Goal: Task Accomplishment & Management: Use online tool/utility

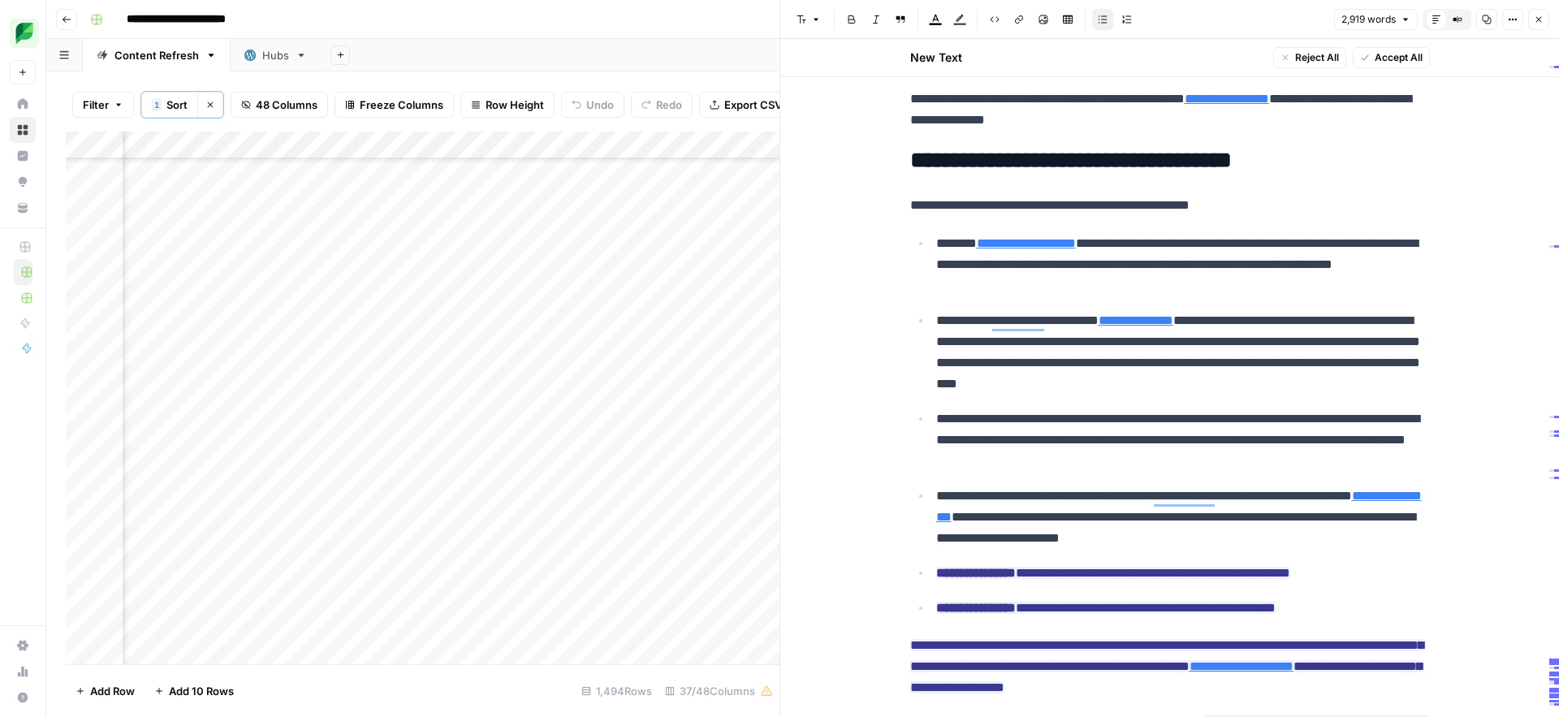
scroll to position [9894, 0]
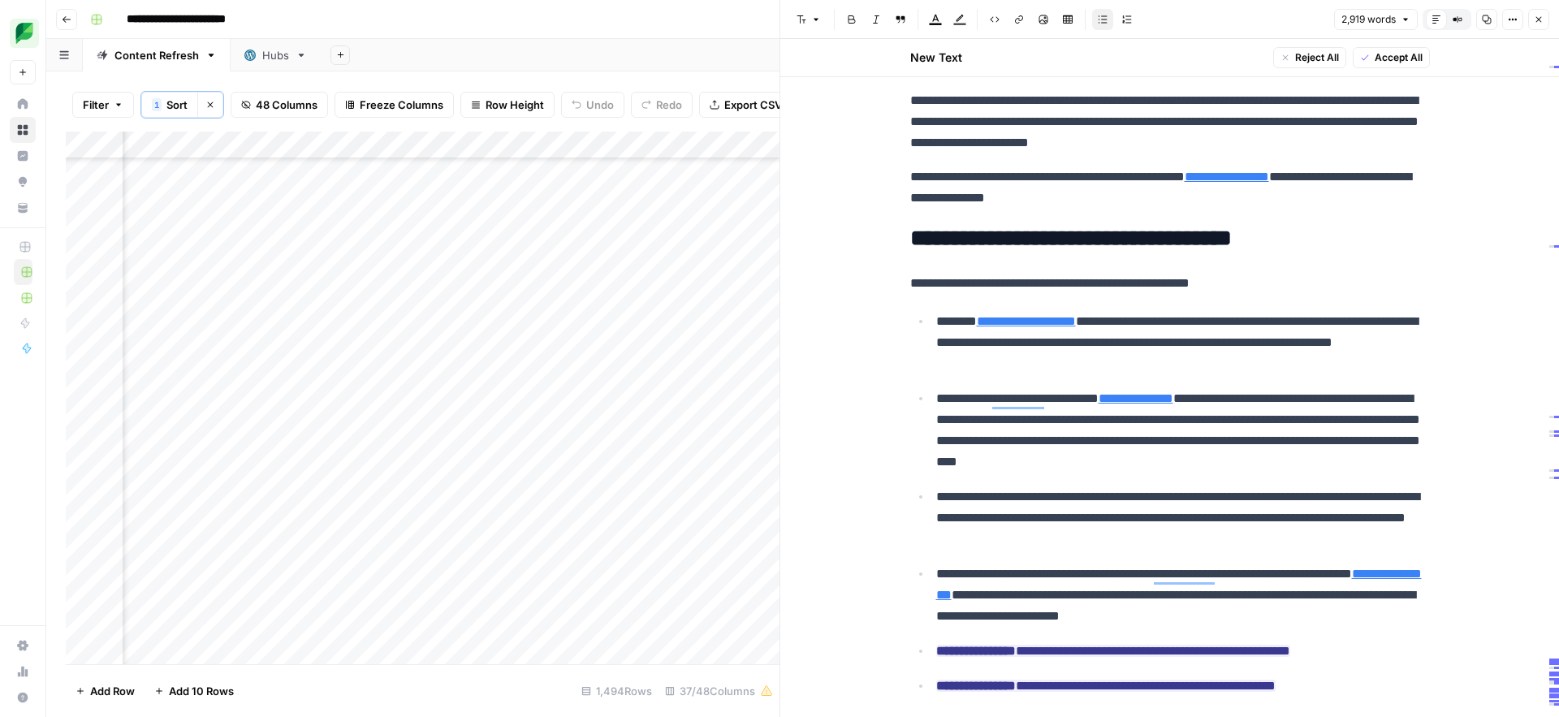
click at [1124, 242] on h2 "**********" at bounding box center [1170, 239] width 520 height 26
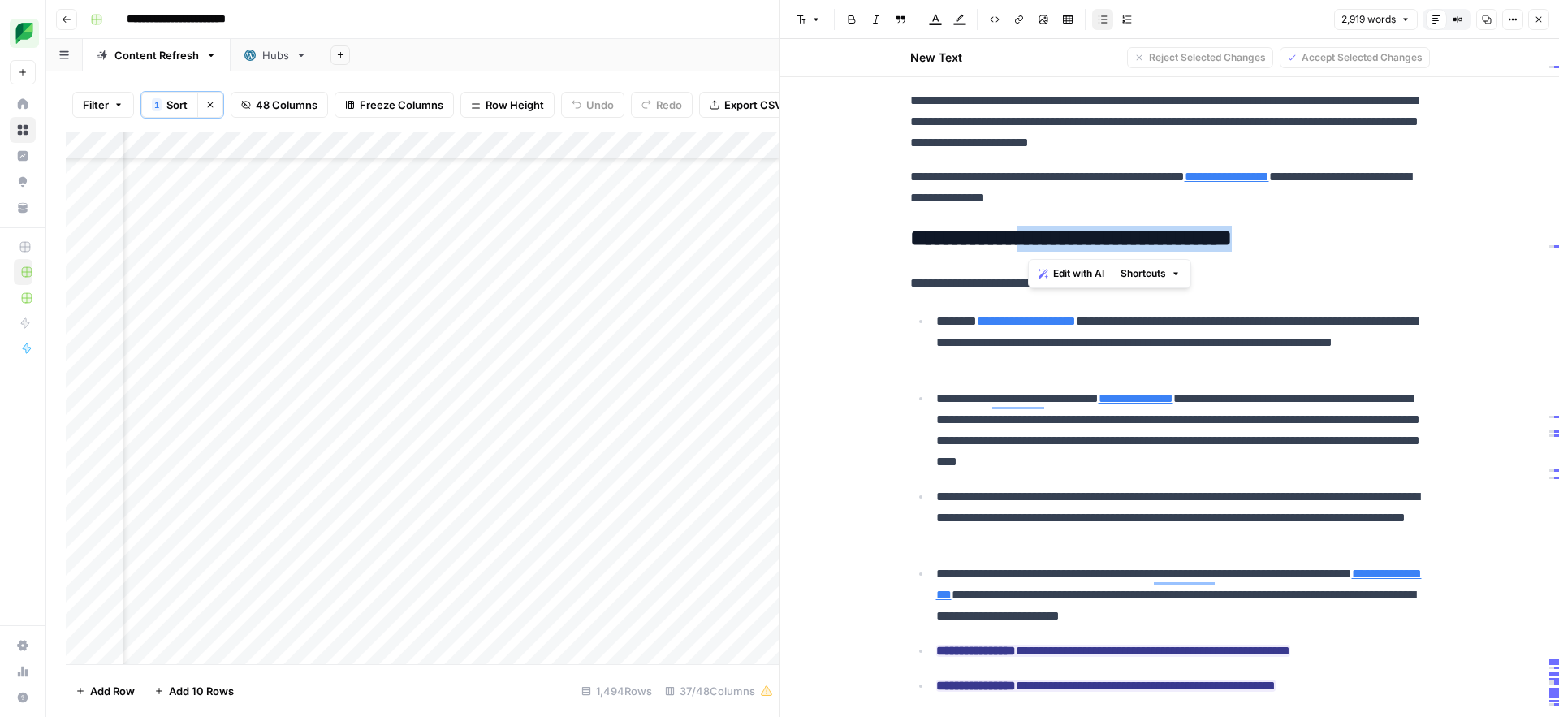
drag, startPoint x: 1302, startPoint y: 240, endPoint x: 1030, endPoint y: 242, distance: 271.2
click at [1030, 242] on h2 "**********" at bounding box center [1170, 239] width 520 height 26
copy h2 "**********"
click at [1007, 365] on p "**********" at bounding box center [1183, 342] width 494 height 63
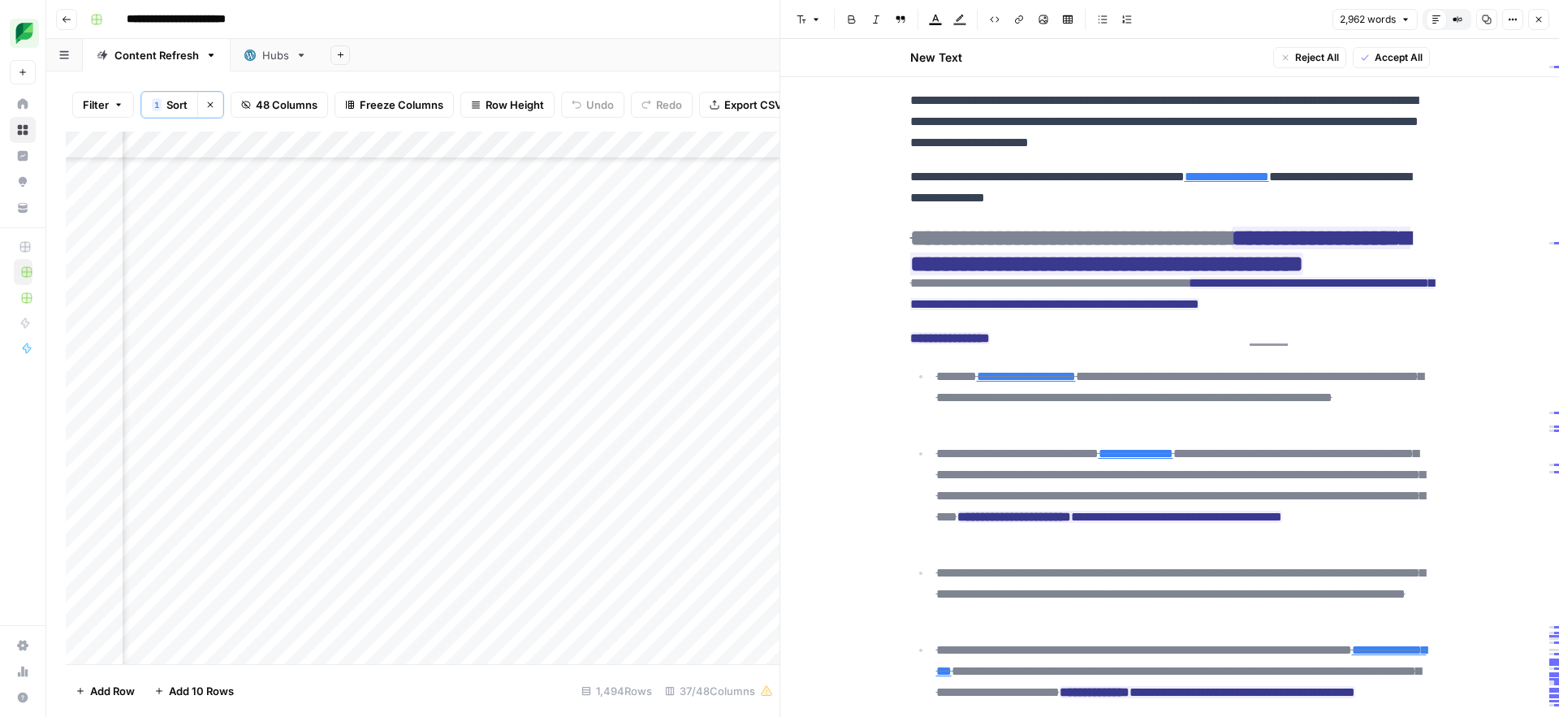
scroll to position [9848, 0]
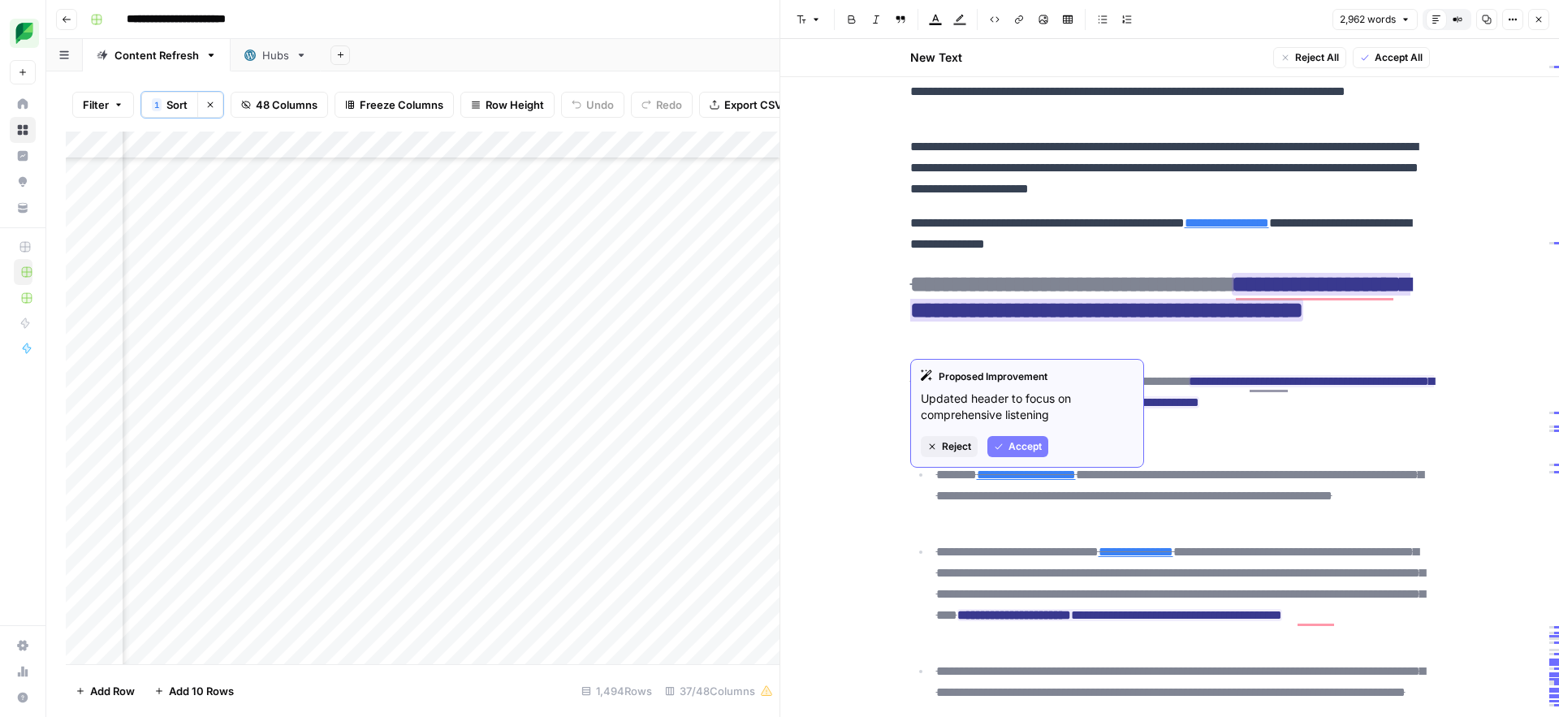
click at [957, 456] on button "Reject" at bounding box center [949, 446] width 57 height 21
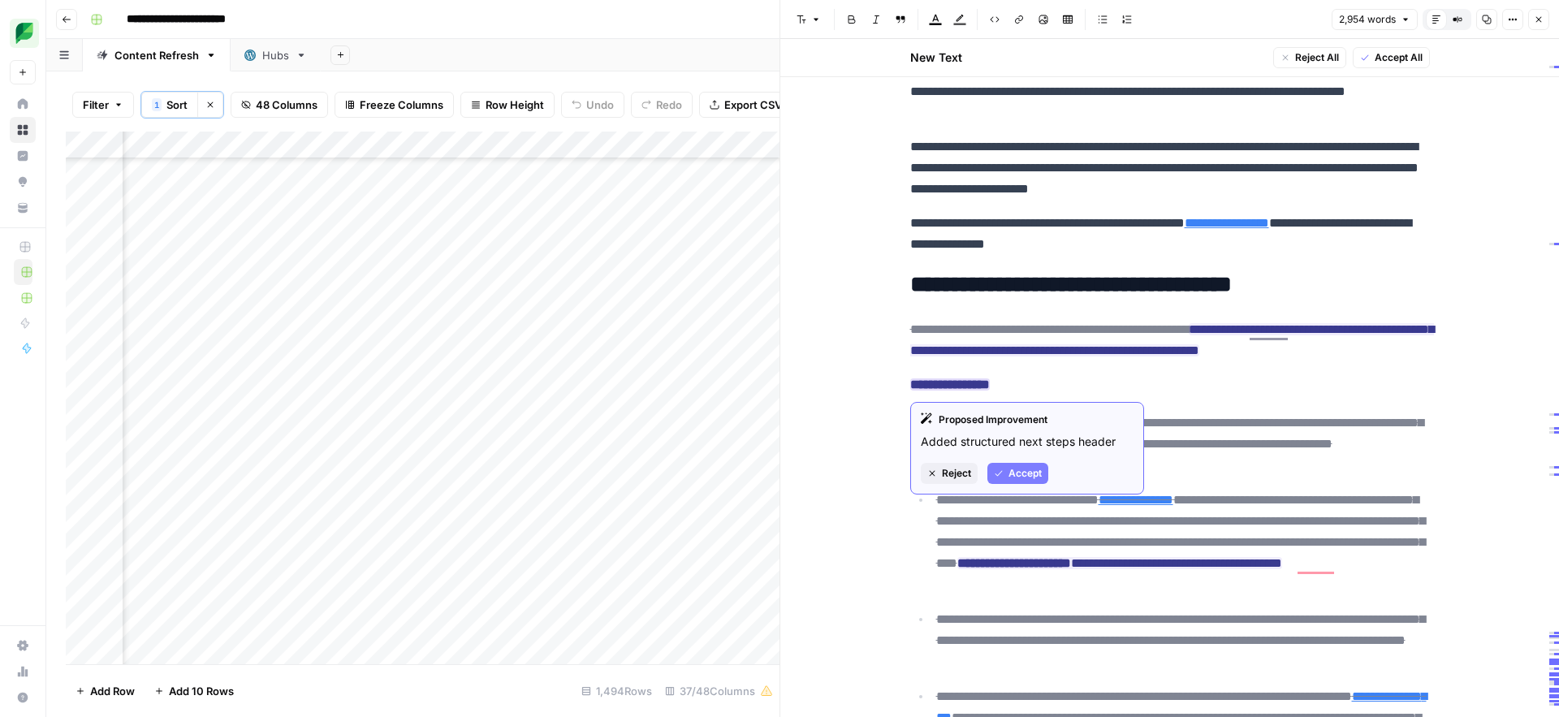
click at [955, 474] on span "Reject" at bounding box center [956, 473] width 29 height 15
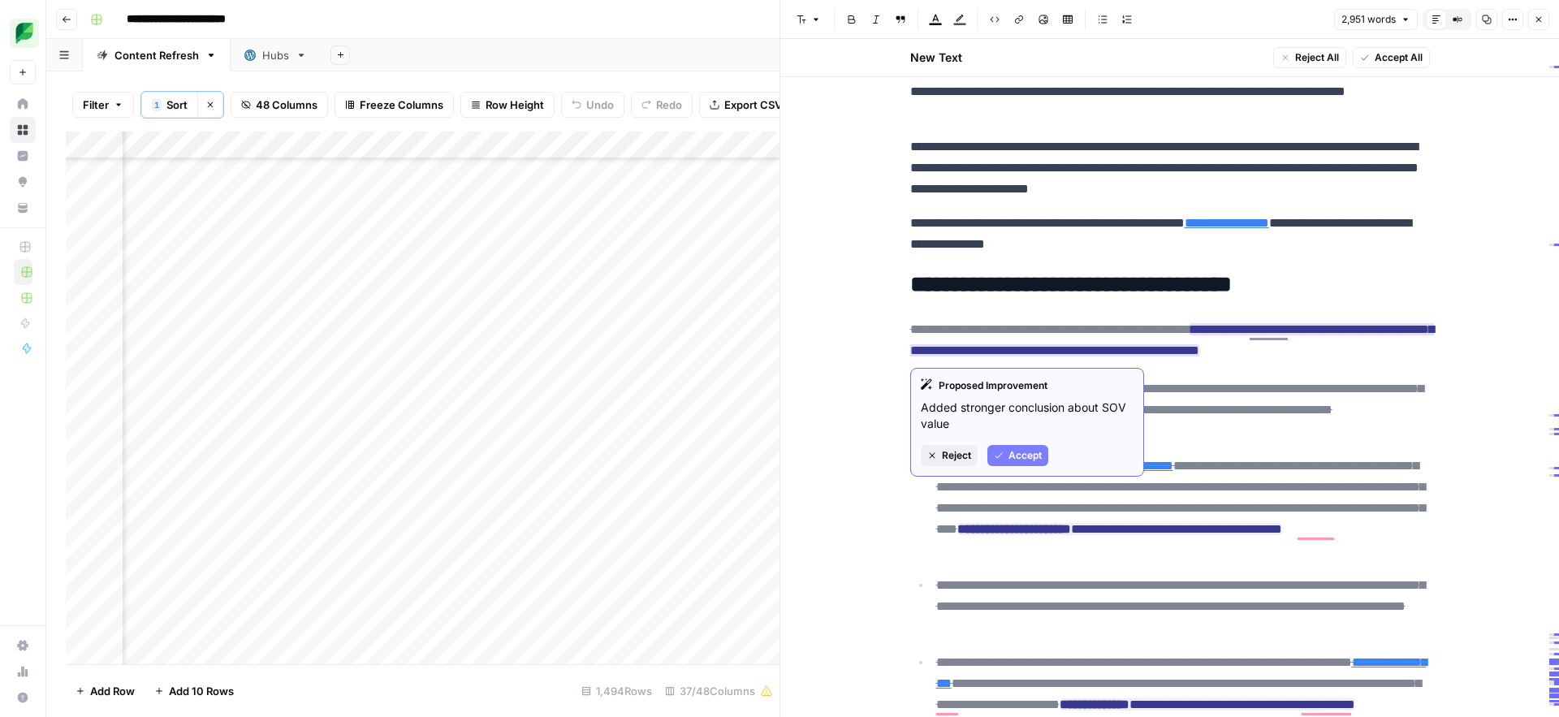
click at [946, 454] on span "Reject" at bounding box center [956, 455] width 29 height 15
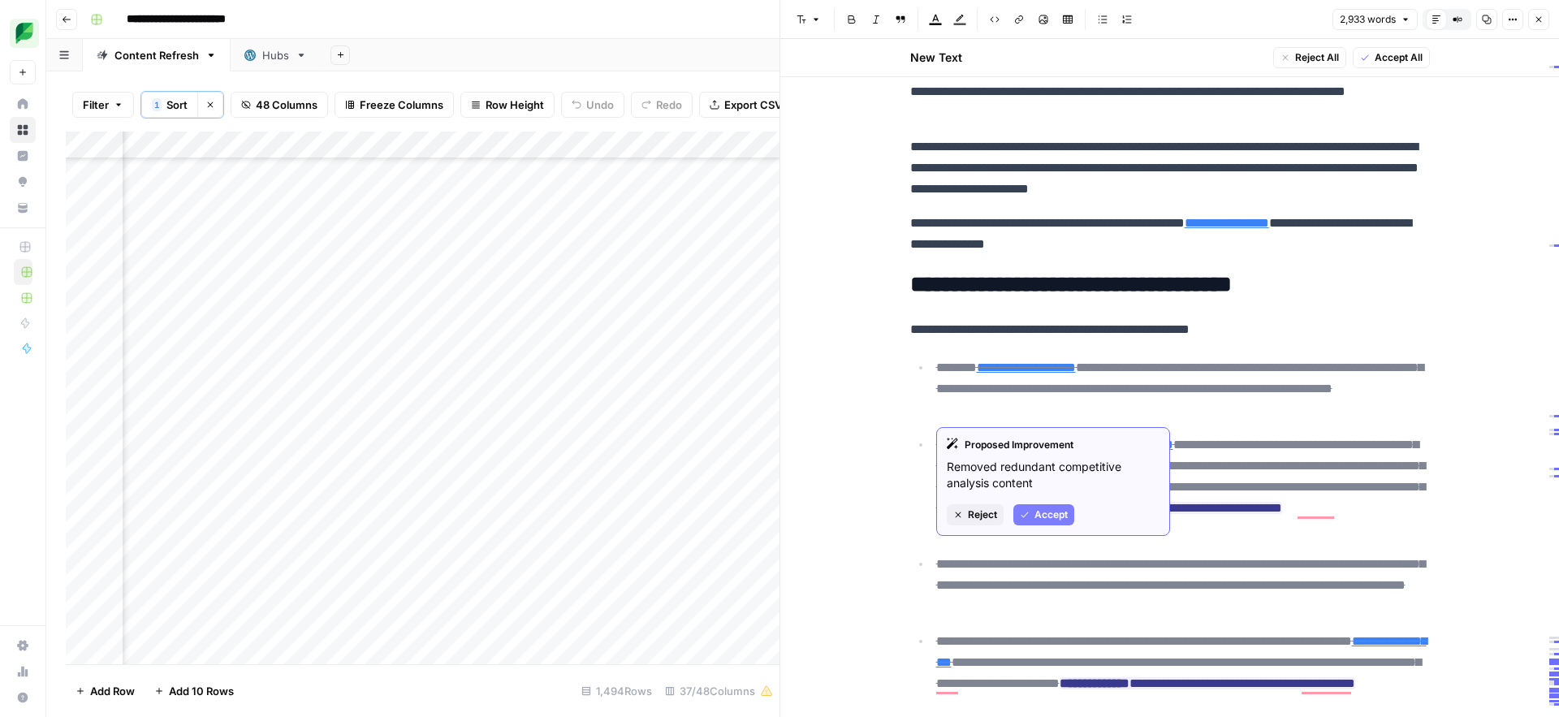
click at [982, 517] on span "Reject" at bounding box center [982, 514] width 29 height 15
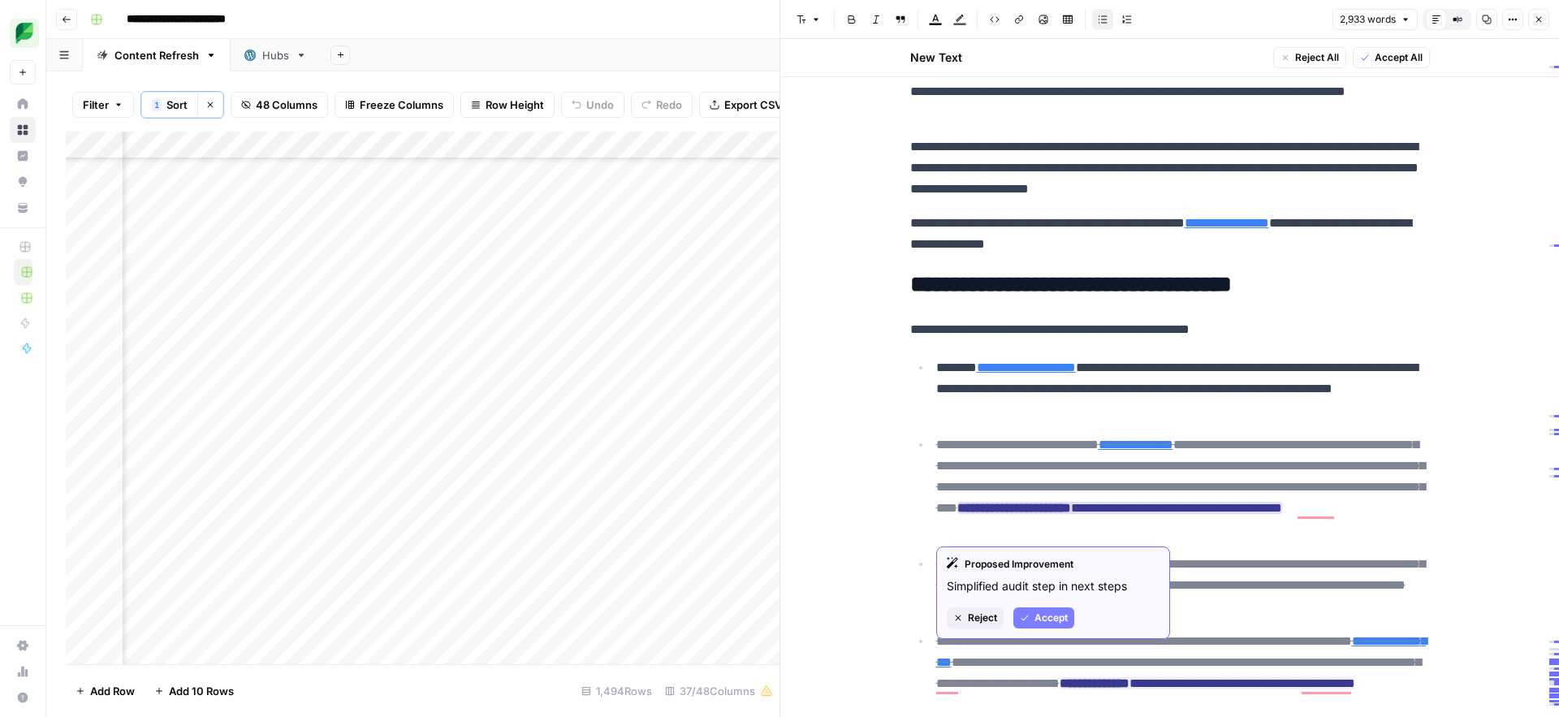
click at [974, 617] on span "Reject" at bounding box center [982, 618] width 29 height 15
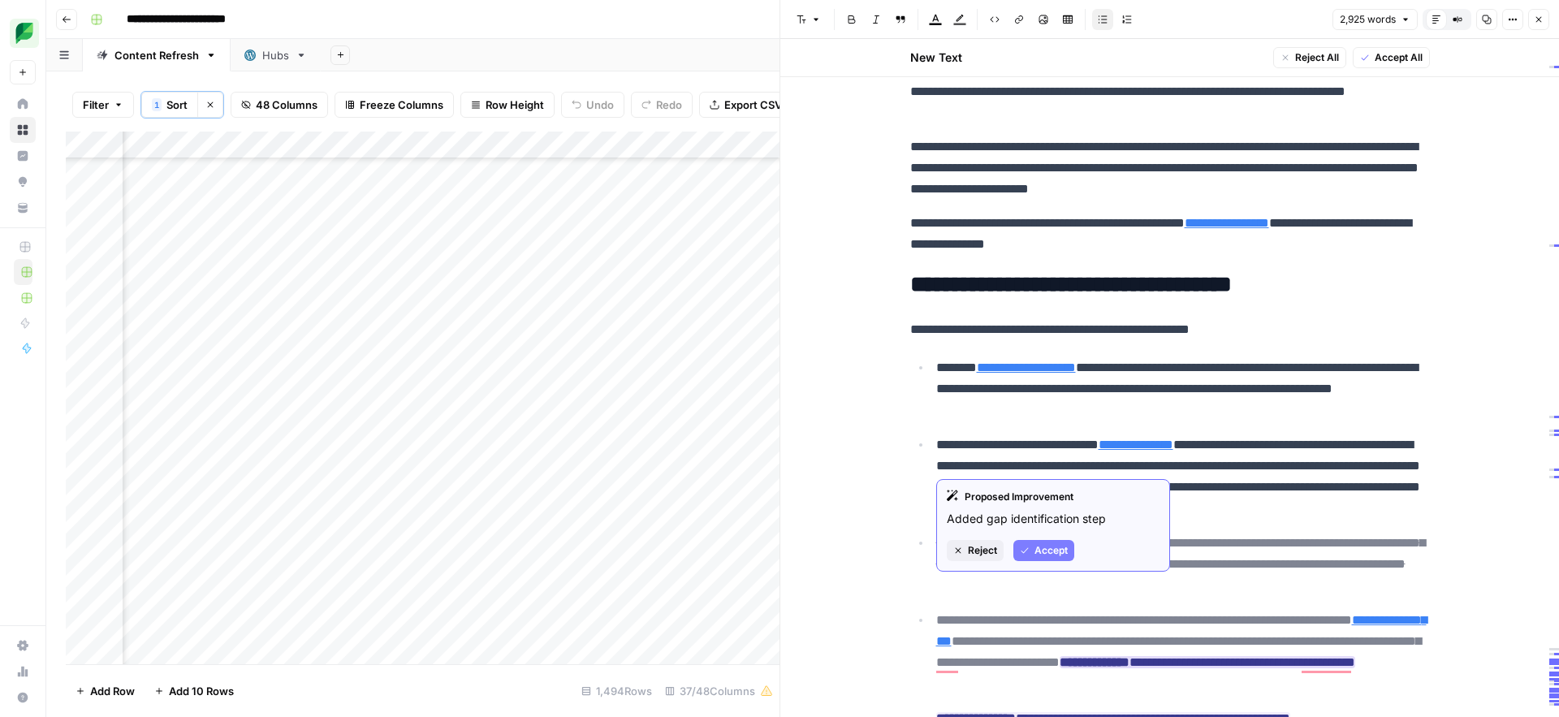
scroll to position [9995, 0]
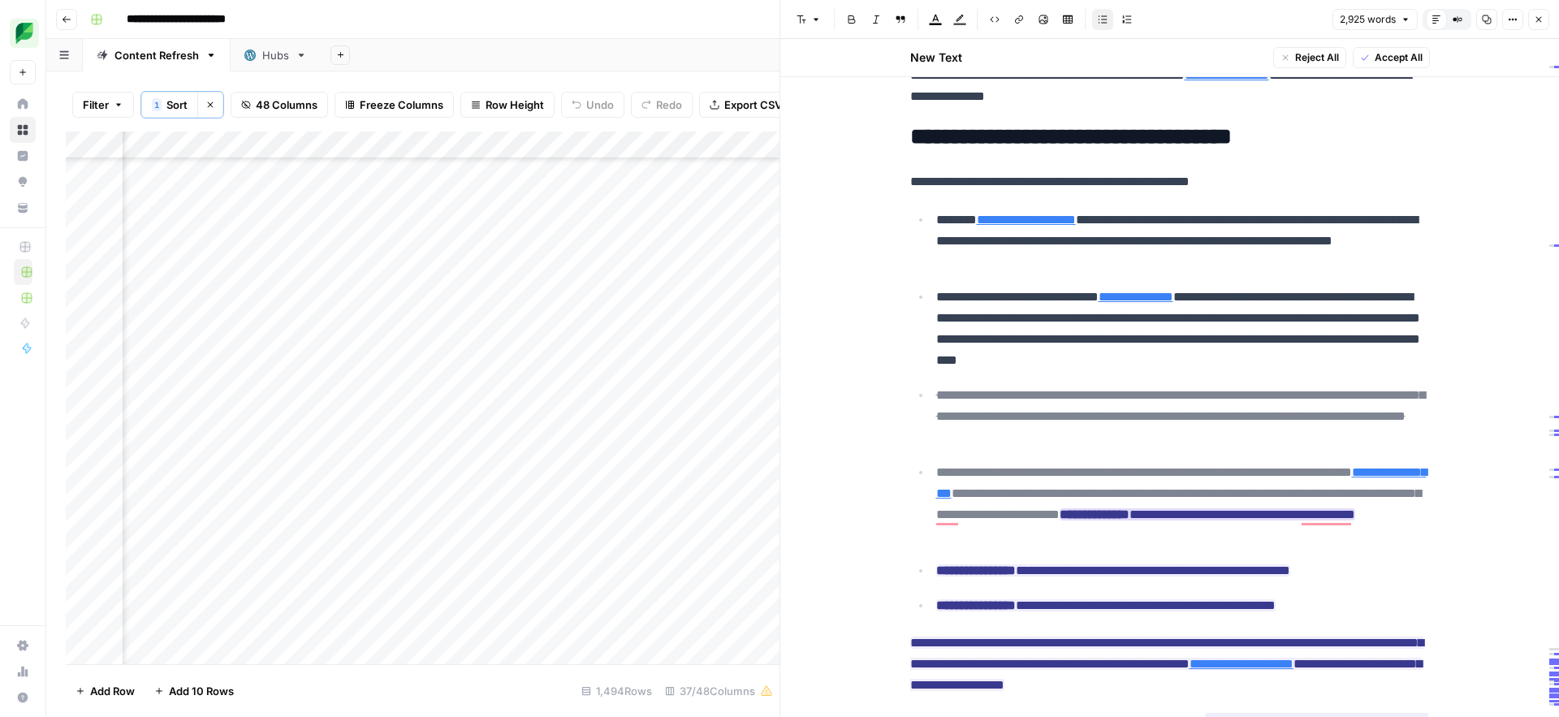
type input "https://sproutsocial.com/trial/"
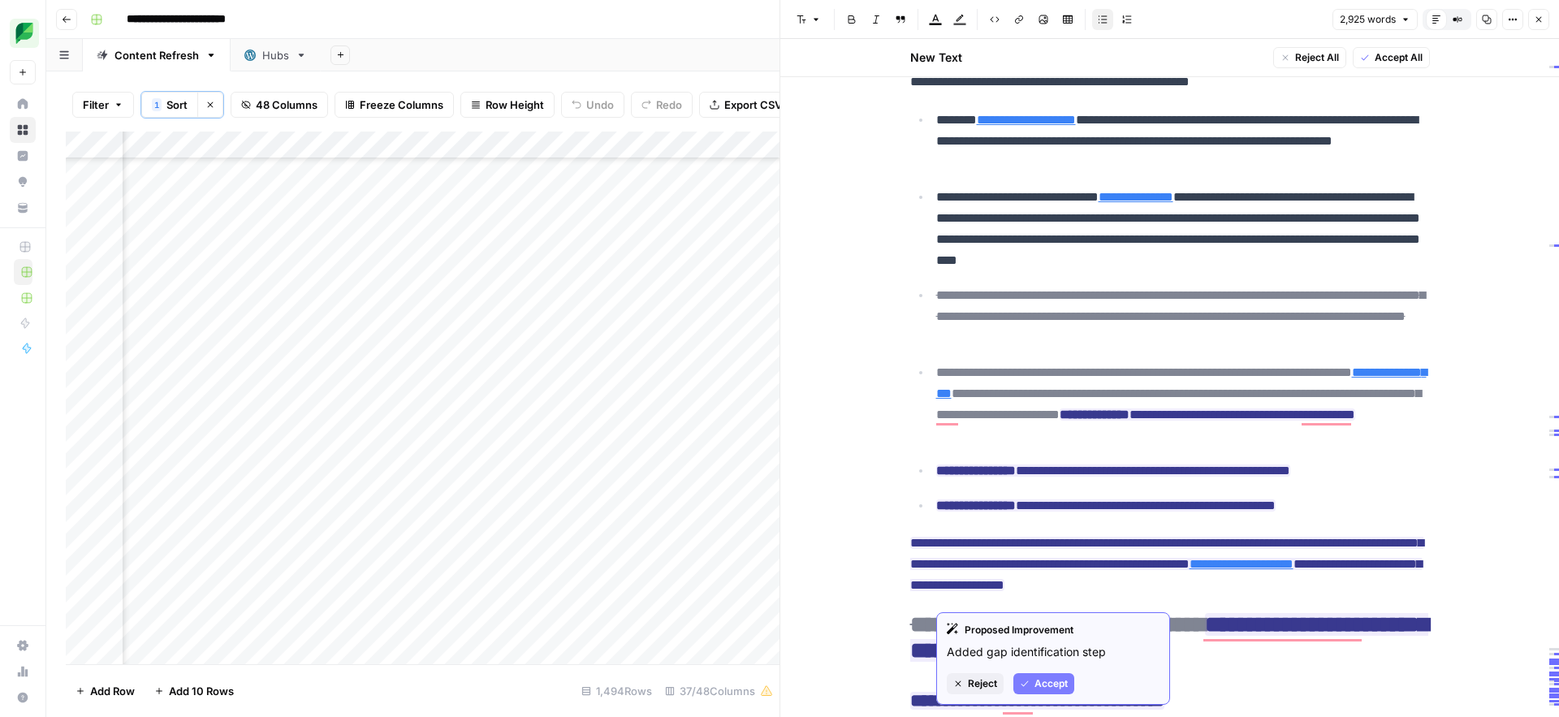
scroll to position [10125, 0]
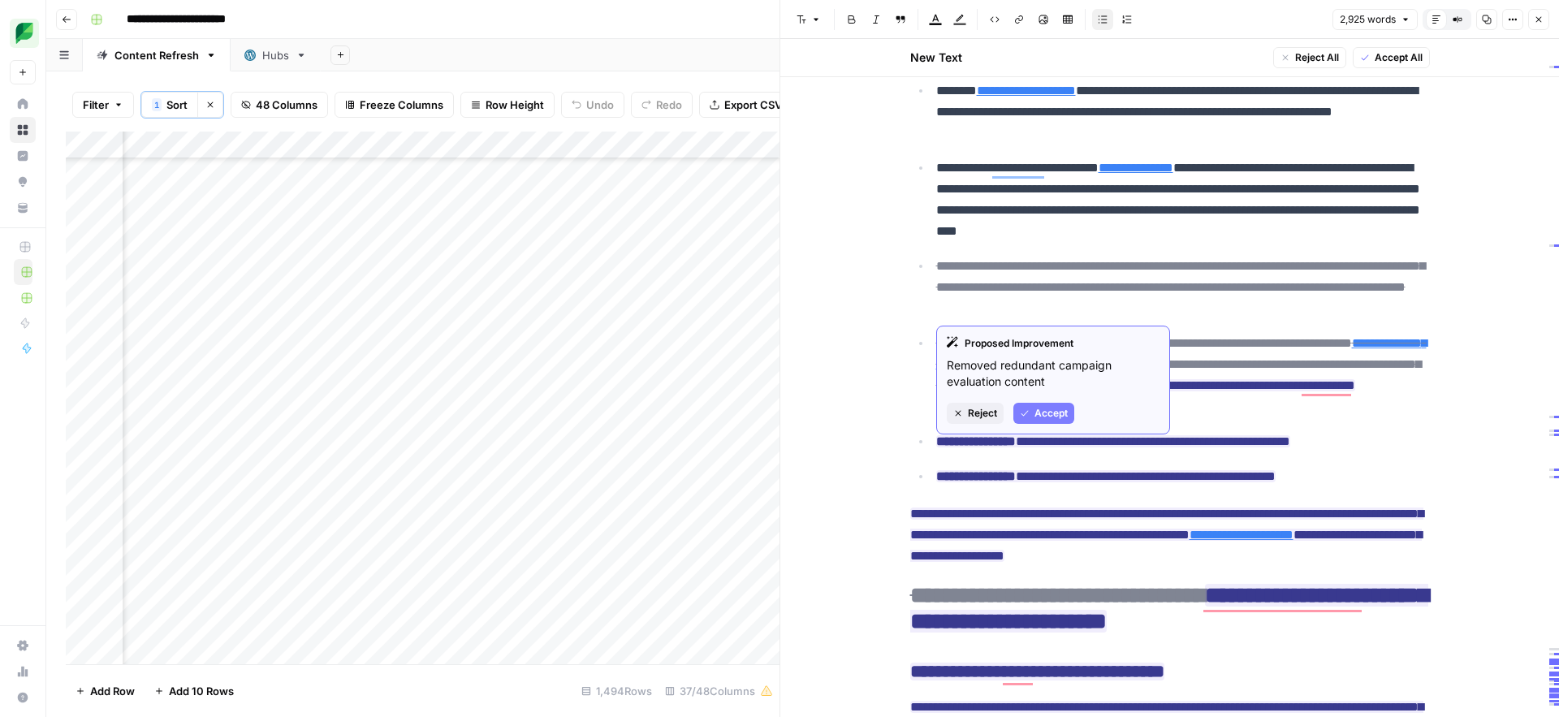
click at [978, 418] on span "Reject" at bounding box center [982, 413] width 29 height 15
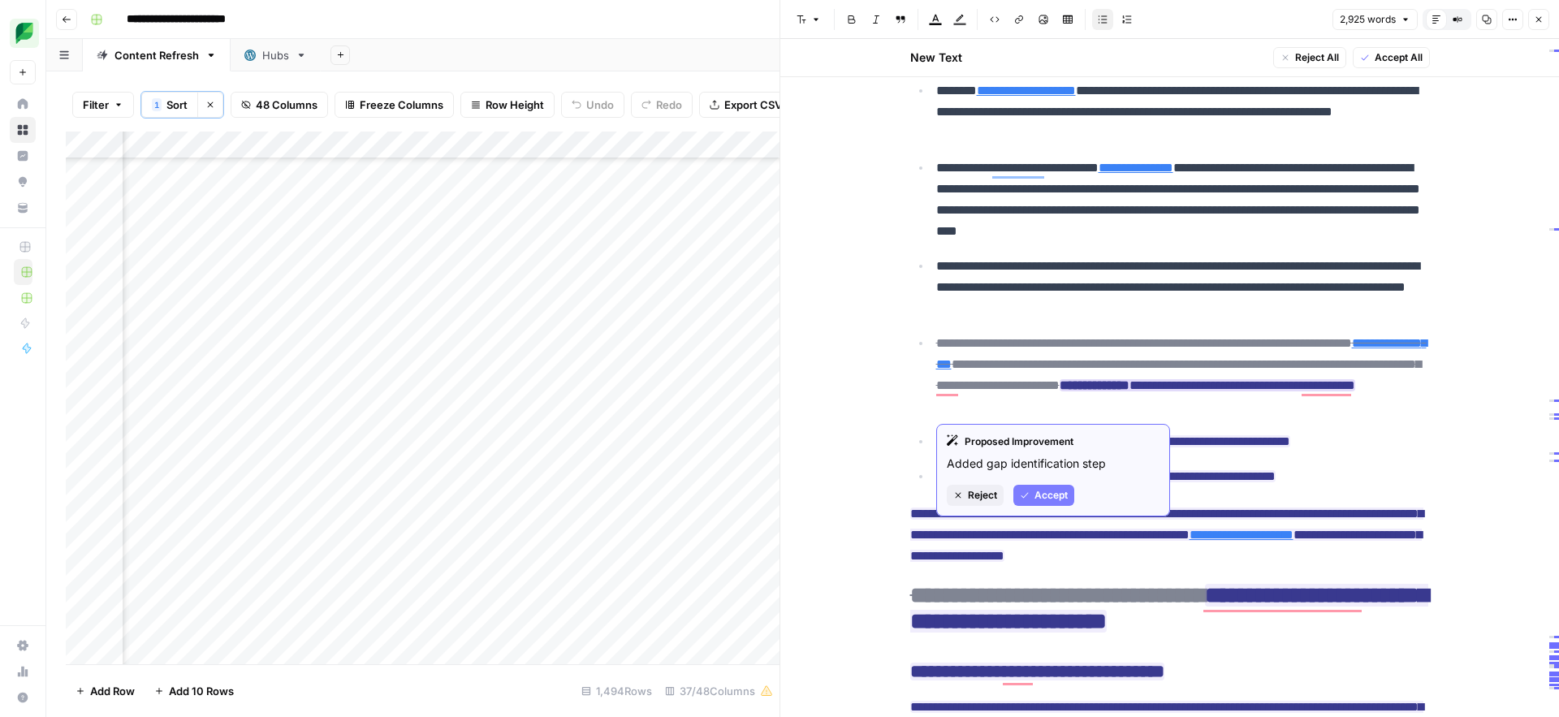
click at [980, 495] on span "Reject" at bounding box center [982, 495] width 29 height 15
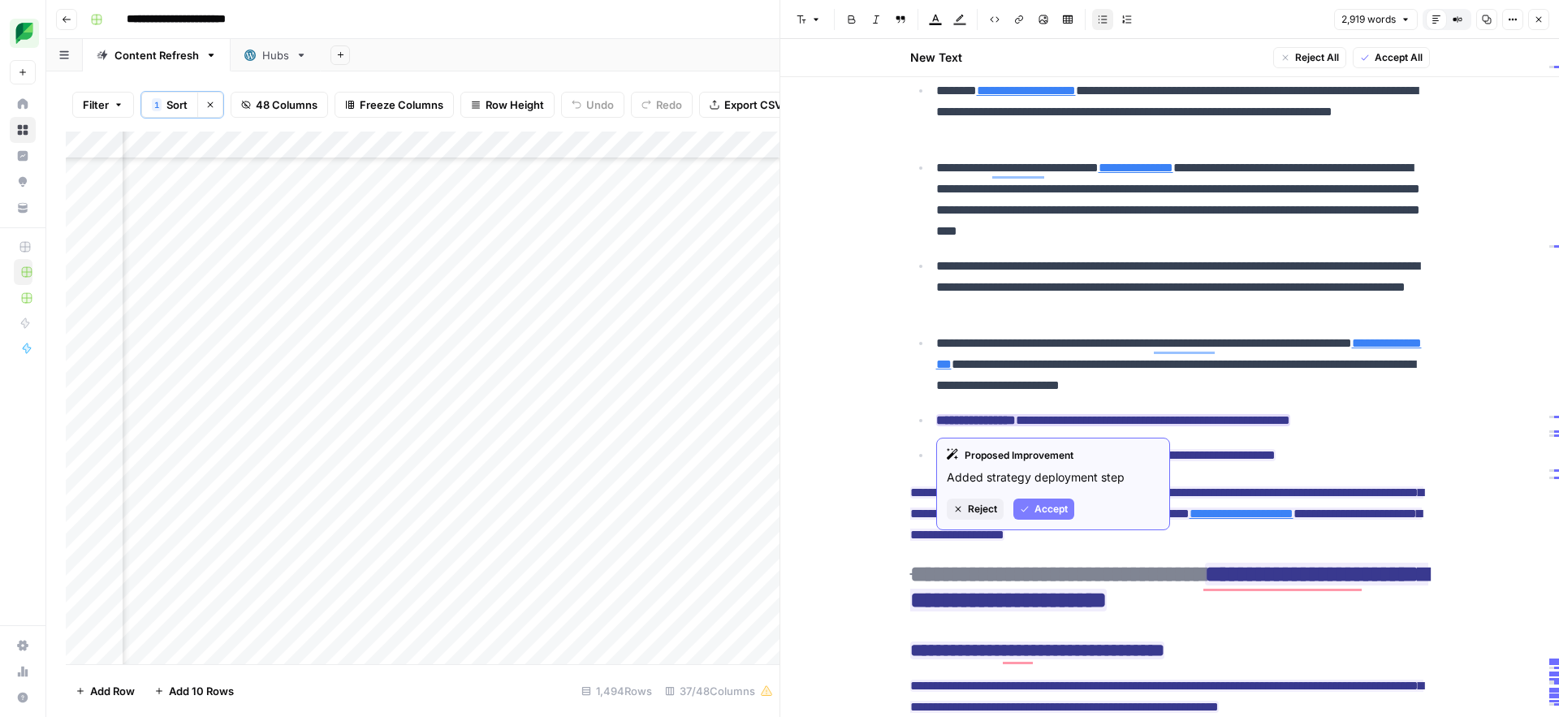
click at [974, 511] on span "Reject" at bounding box center [982, 509] width 29 height 15
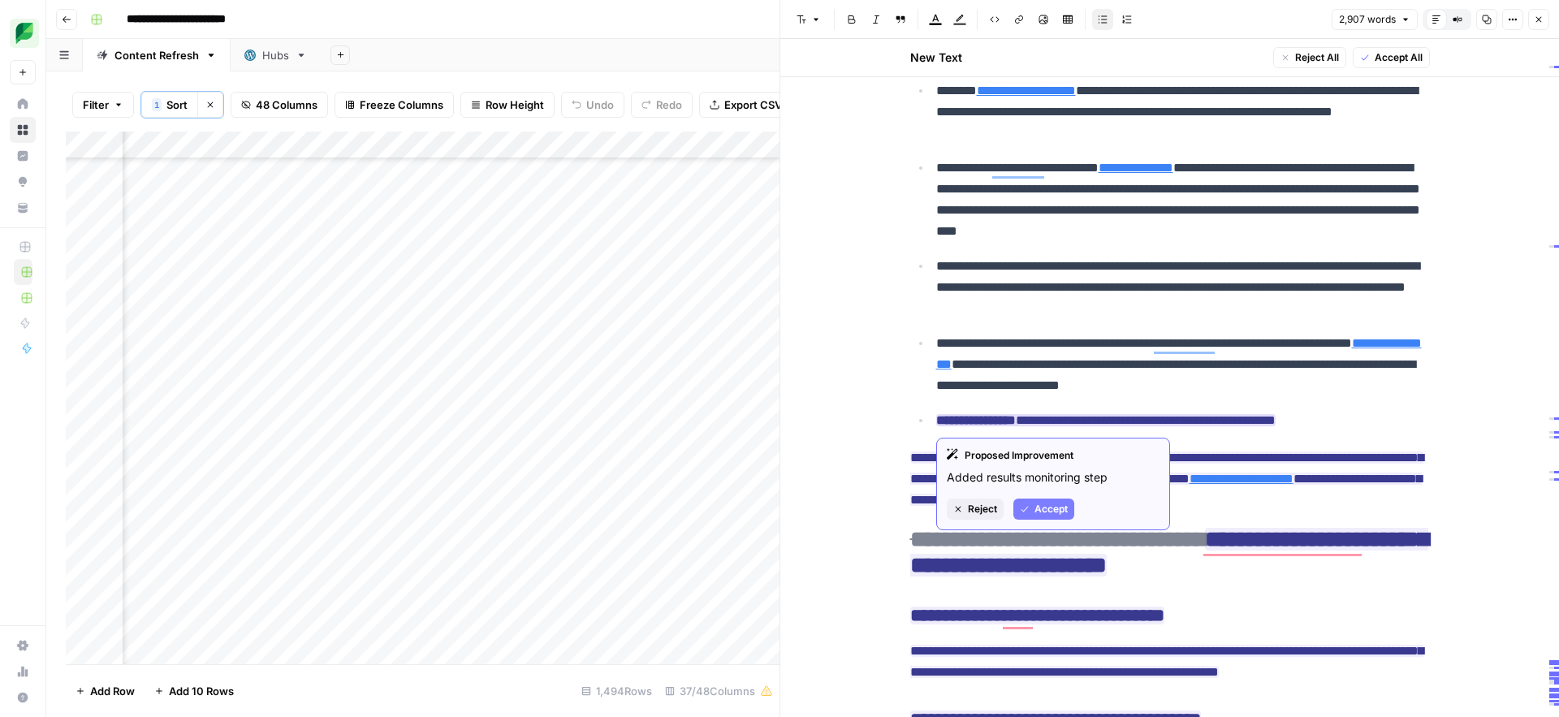
click at [966, 512] on button "Reject" at bounding box center [975, 509] width 57 height 21
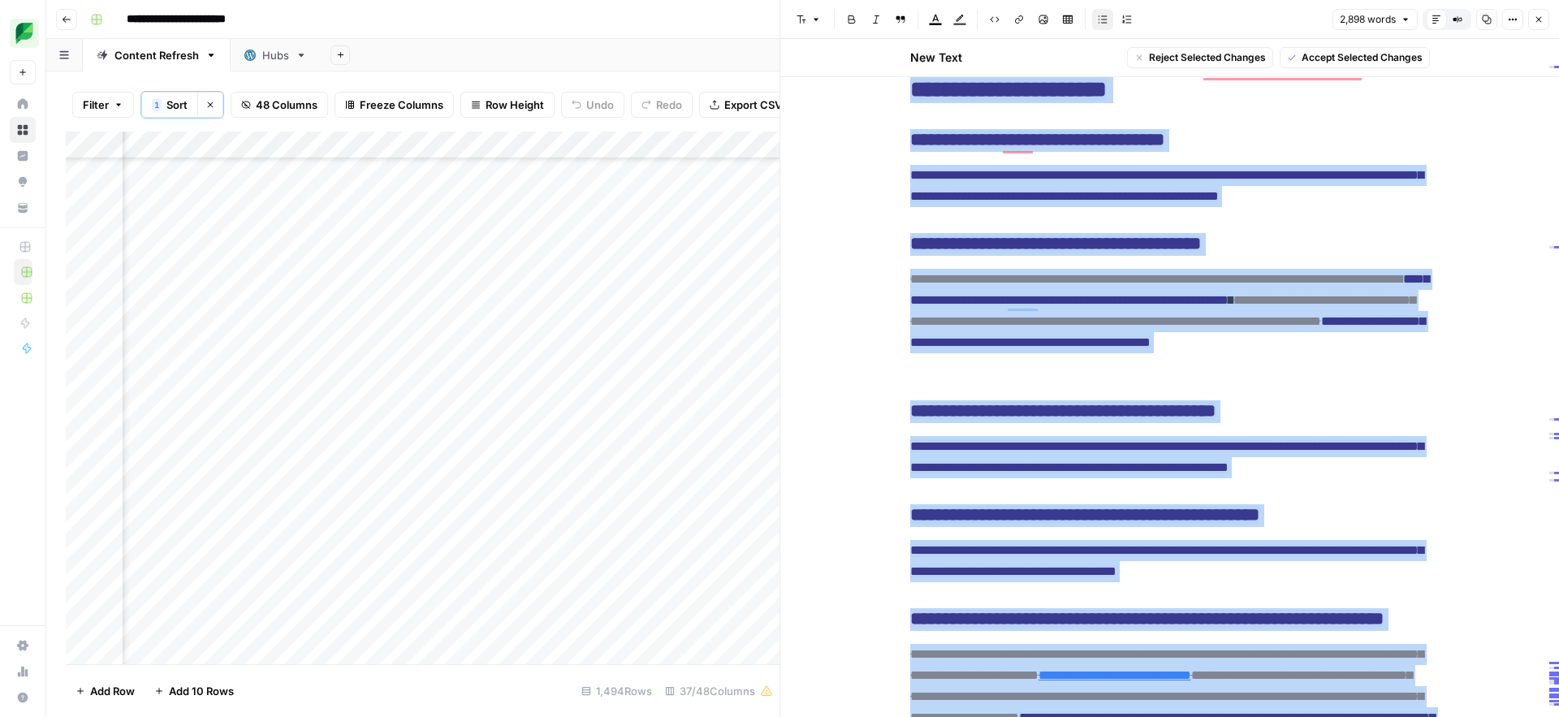
scroll to position [10155, 0]
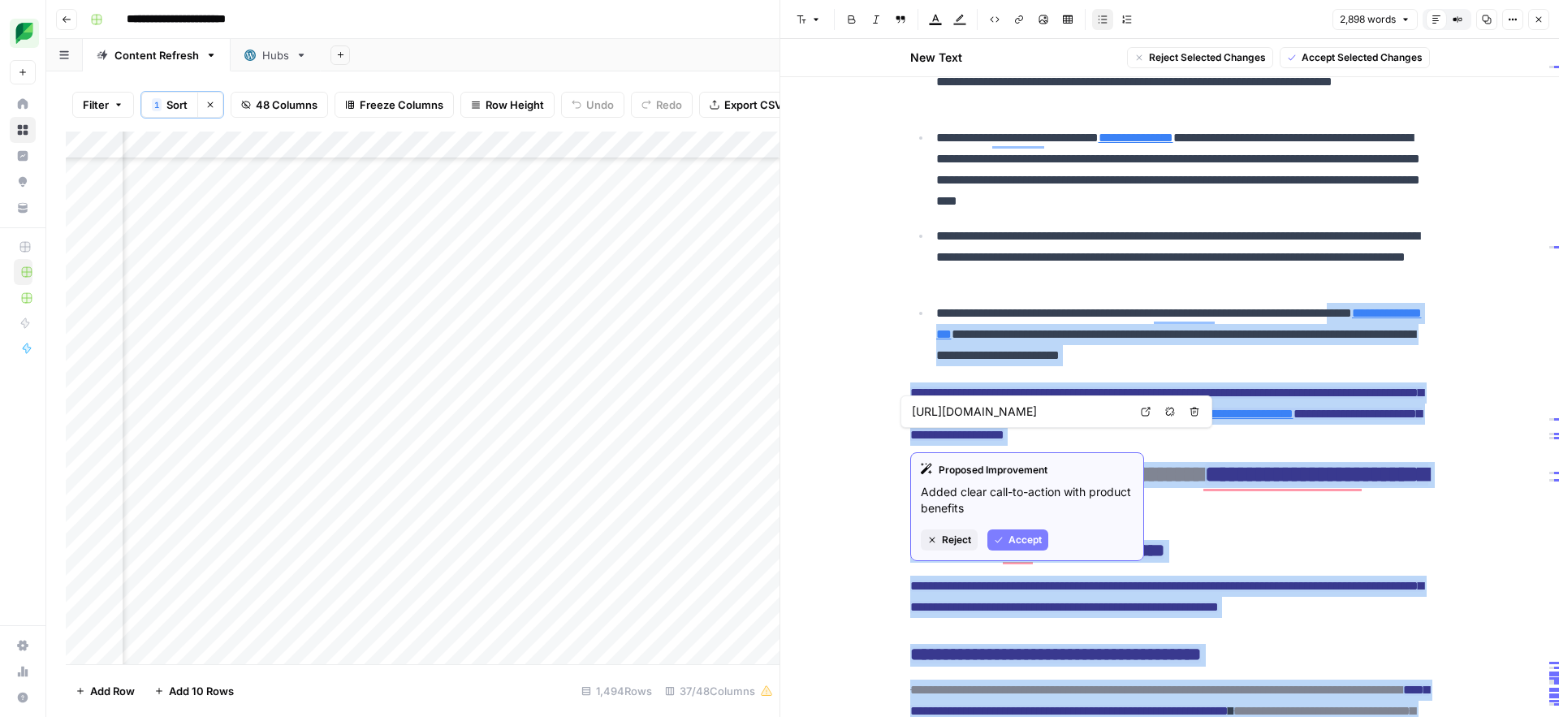
drag, startPoint x: 1013, startPoint y: 651, endPoint x: 922, endPoint y: 453, distance: 218.0
click at [922, 453] on body "**********" at bounding box center [779, 358] width 1559 height 717
copy div "**********"
click at [958, 546] on span "Reject" at bounding box center [956, 540] width 29 height 15
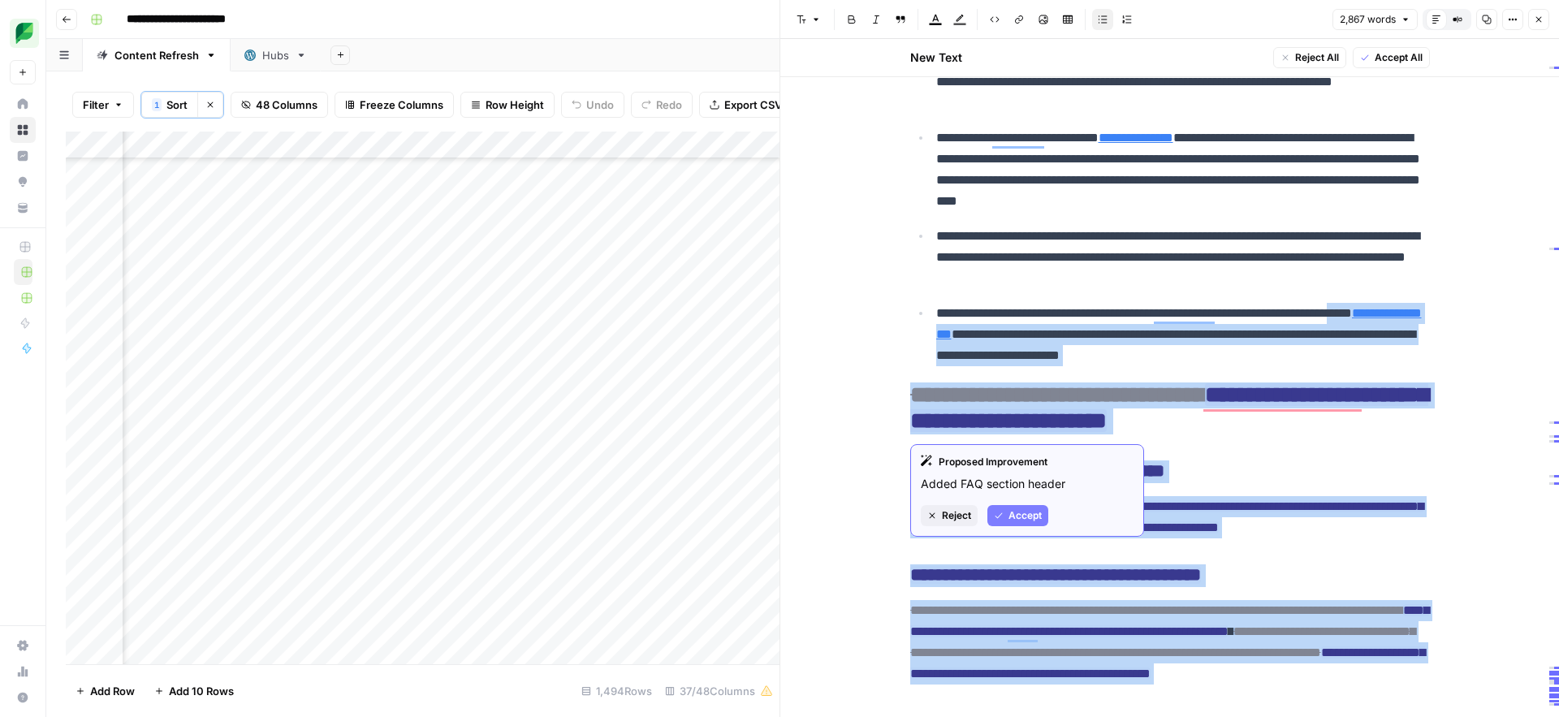
click at [957, 512] on span "Reject" at bounding box center [956, 515] width 29 height 15
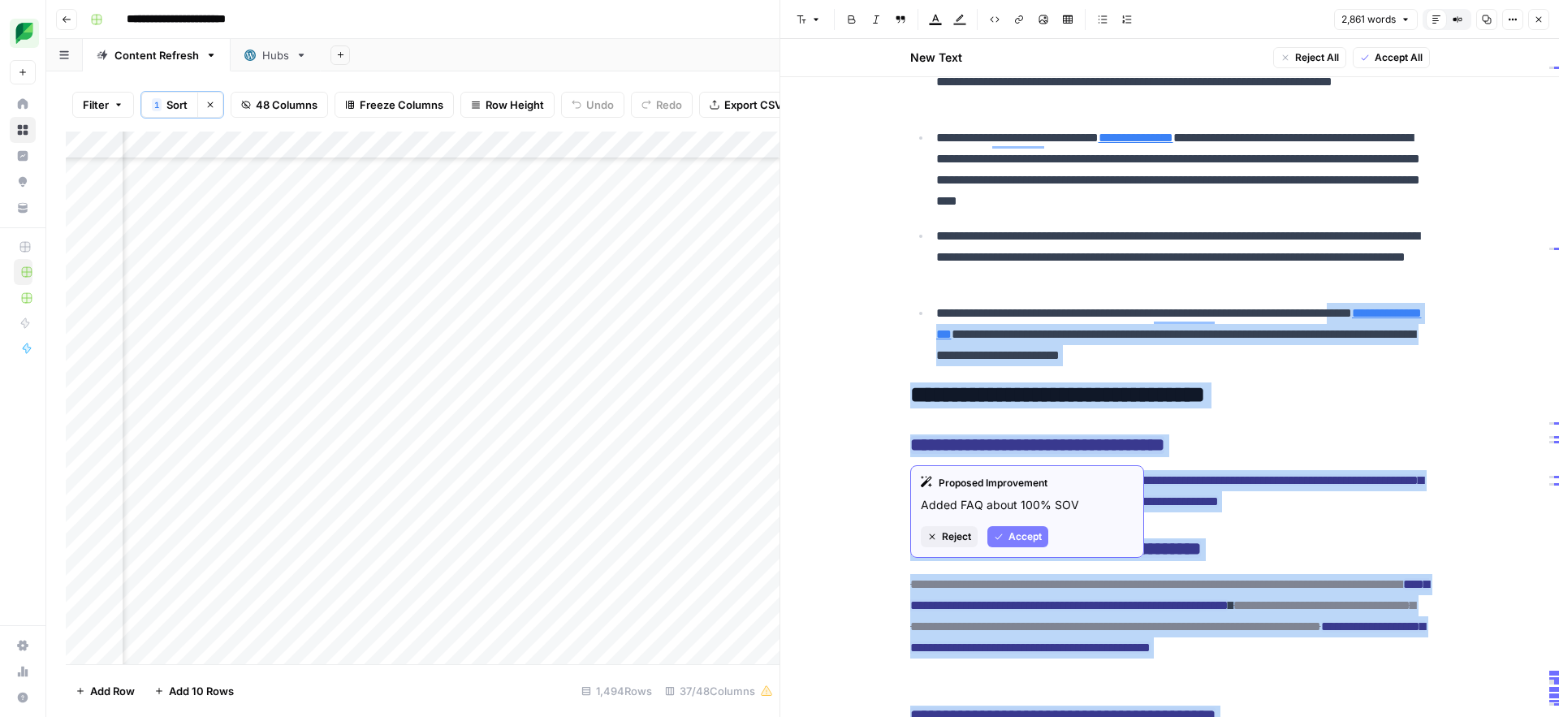
click at [951, 536] on span "Reject" at bounding box center [956, 536] width 29 height 15
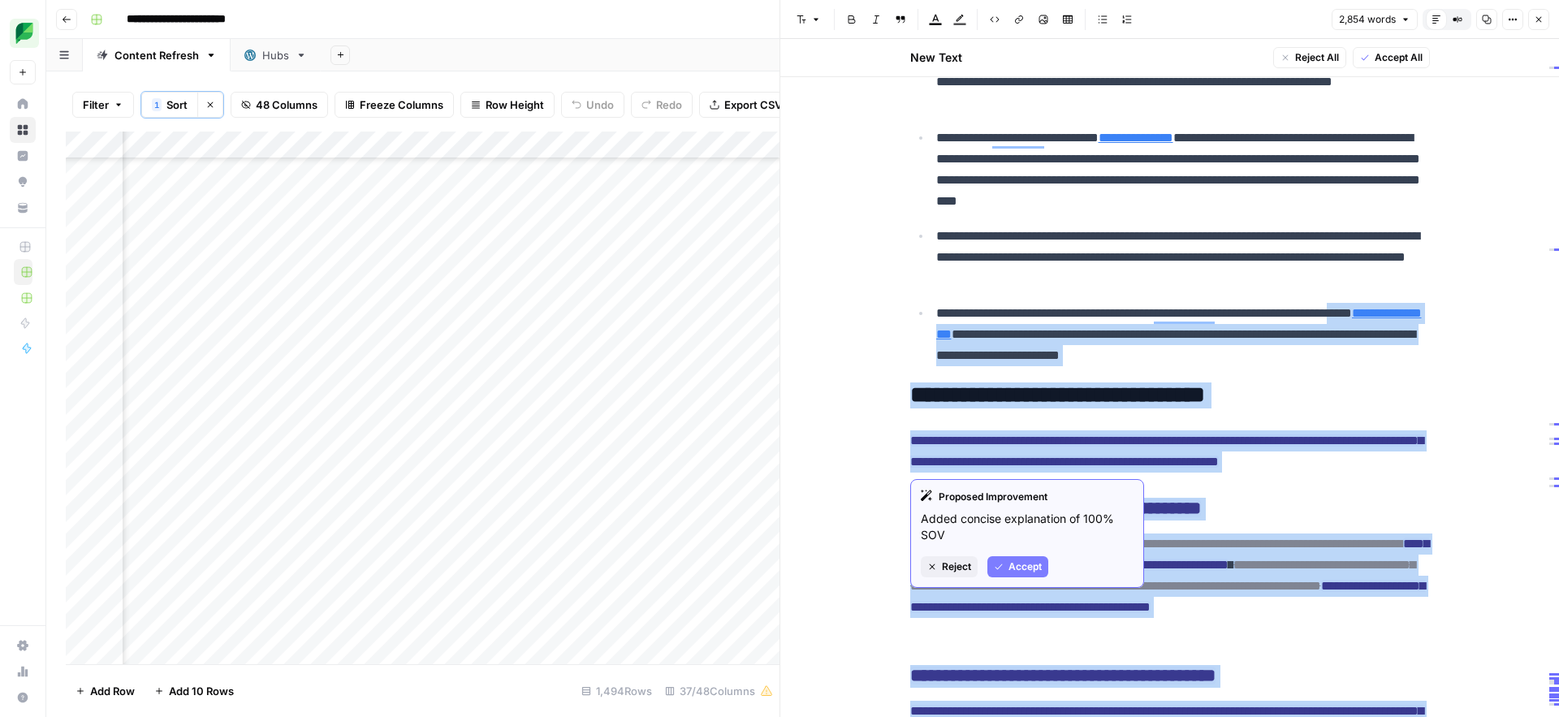
click at [944, 571] on span "Reject" at bounding box center [956, 566] width 29 height 15
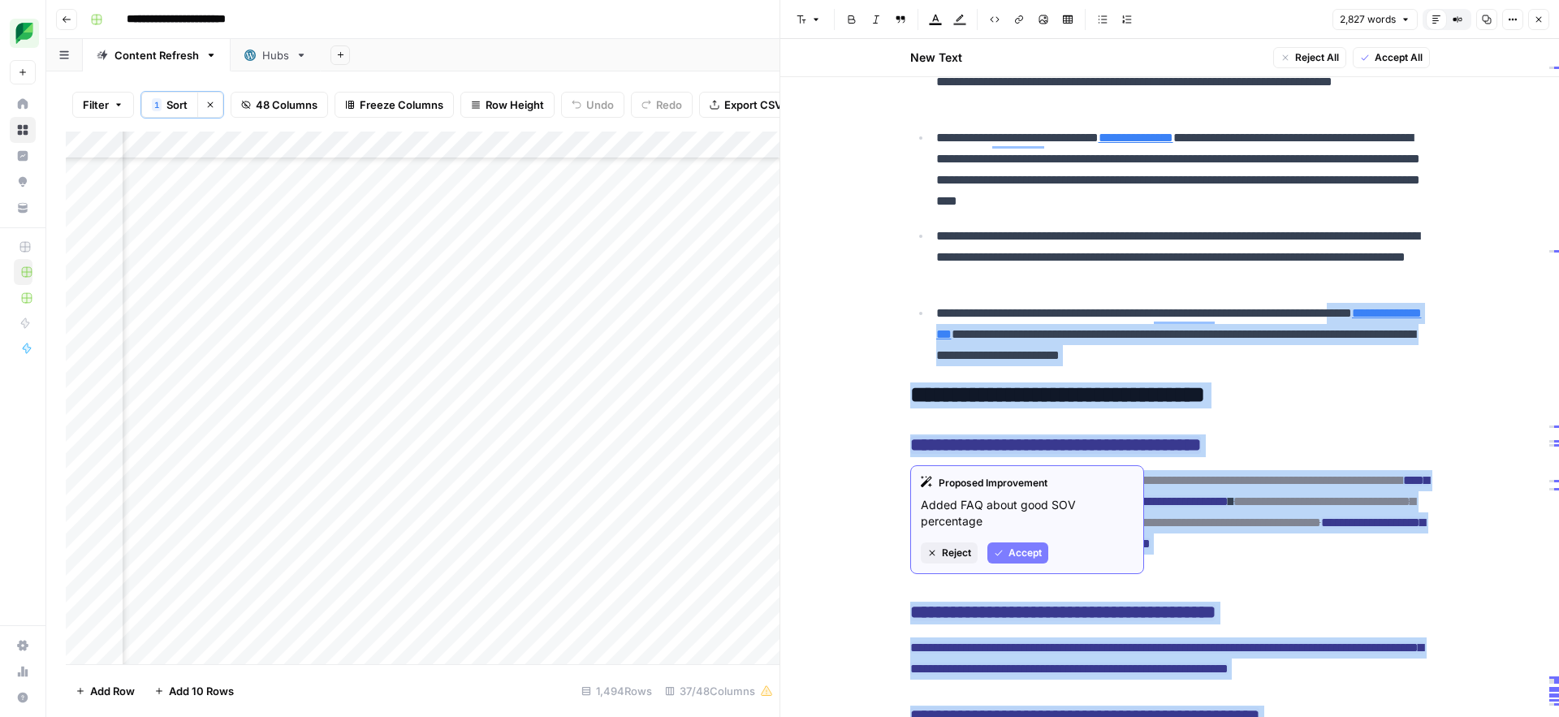
click at [952, 558] on span "Reject" at bounding box center [956, 553] width 29 height 15
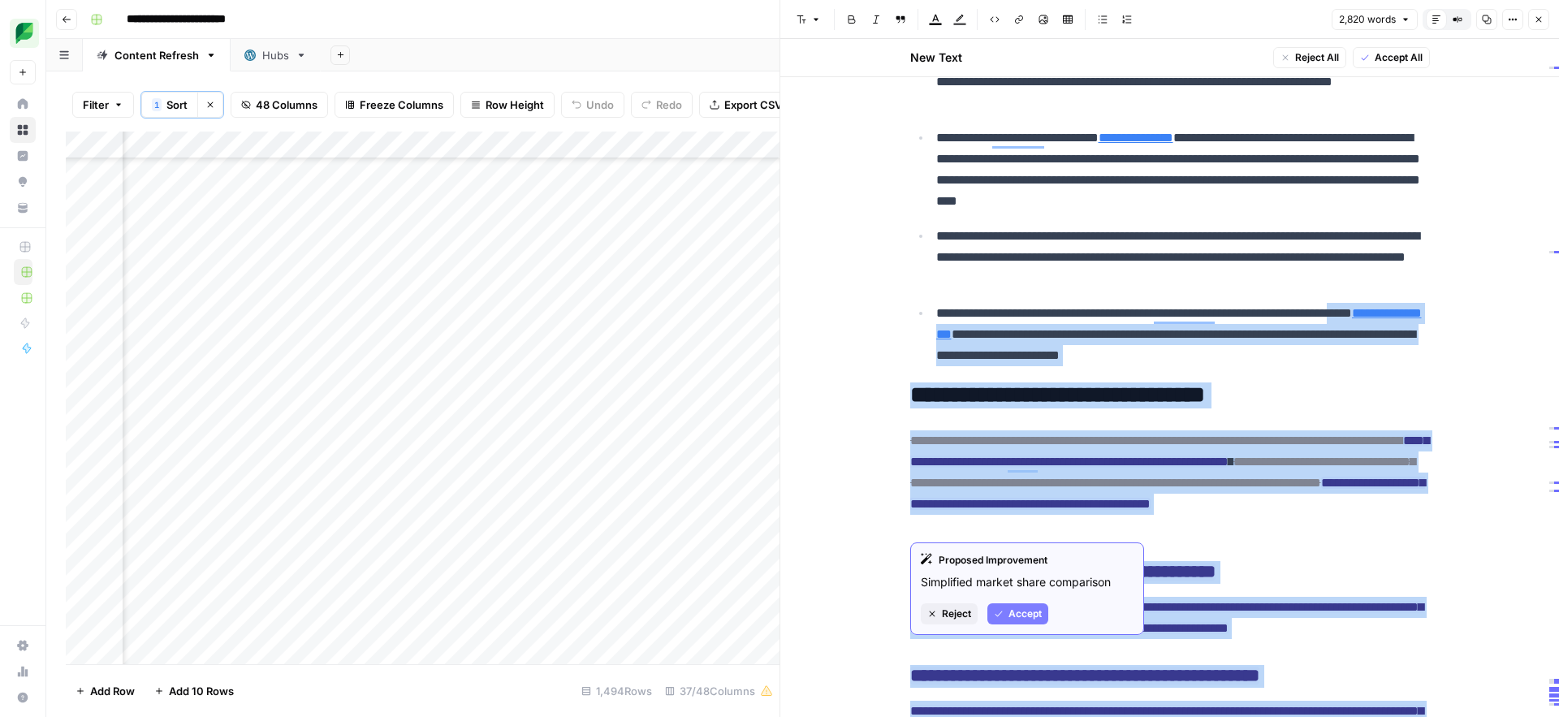
click at [947, 607] on span "Reject" at bounding box center [956, 614] width 29 height 15
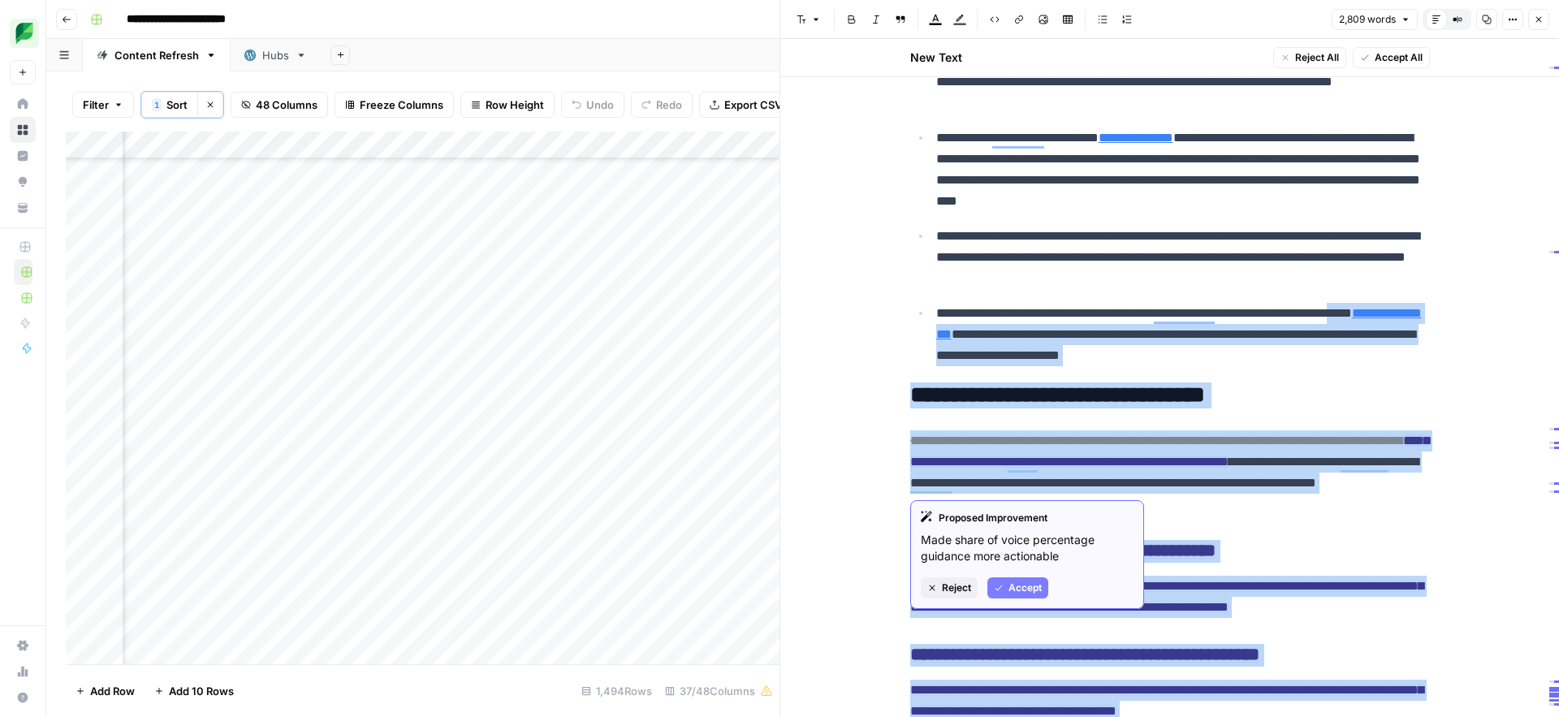
click at [944, 593] on span "Reject" at bounding box center [956, 588] width 29 height 15
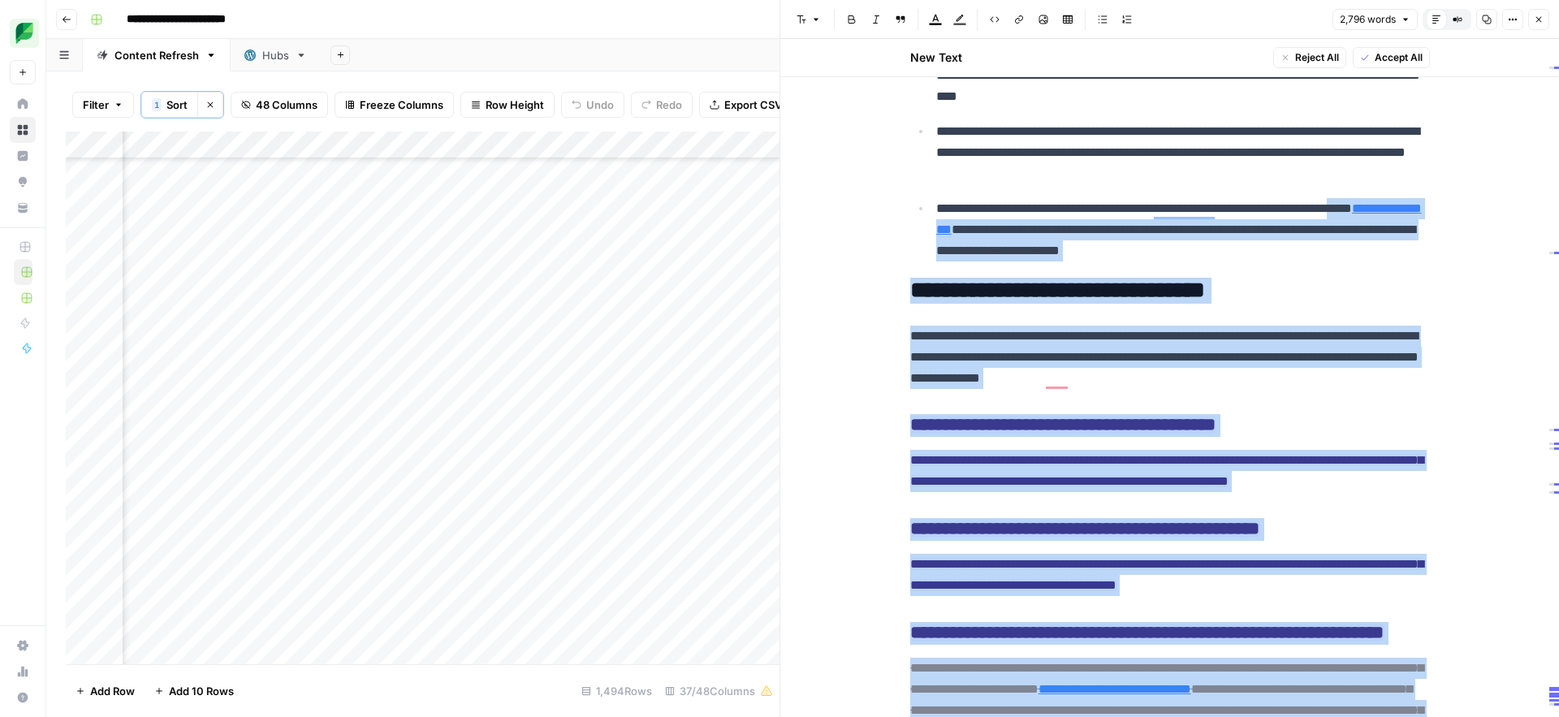
scroll to position [10266, 0]
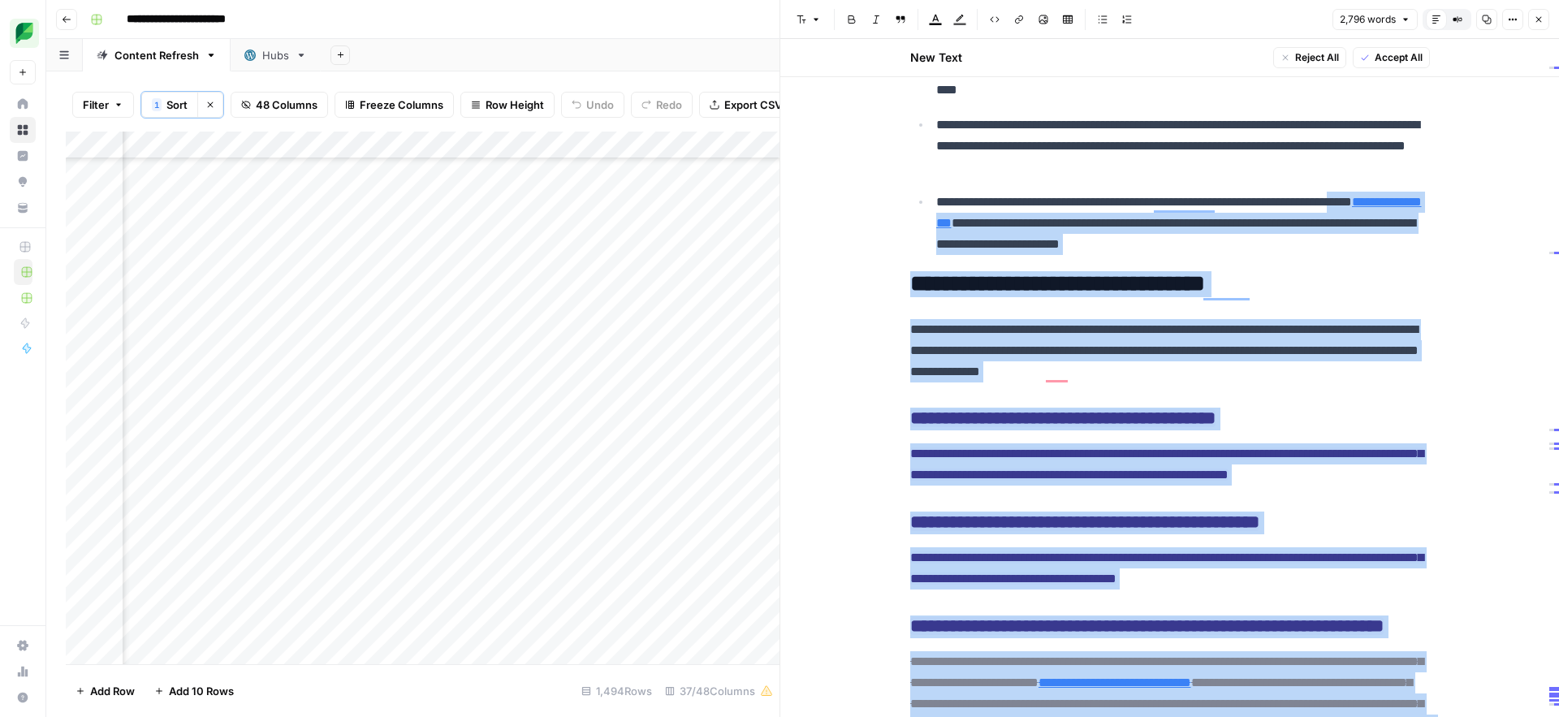
drag, startPoint x: 909, startPoint y: 280, endPoint x: 886, endPoint y: 281, distance: 22.7
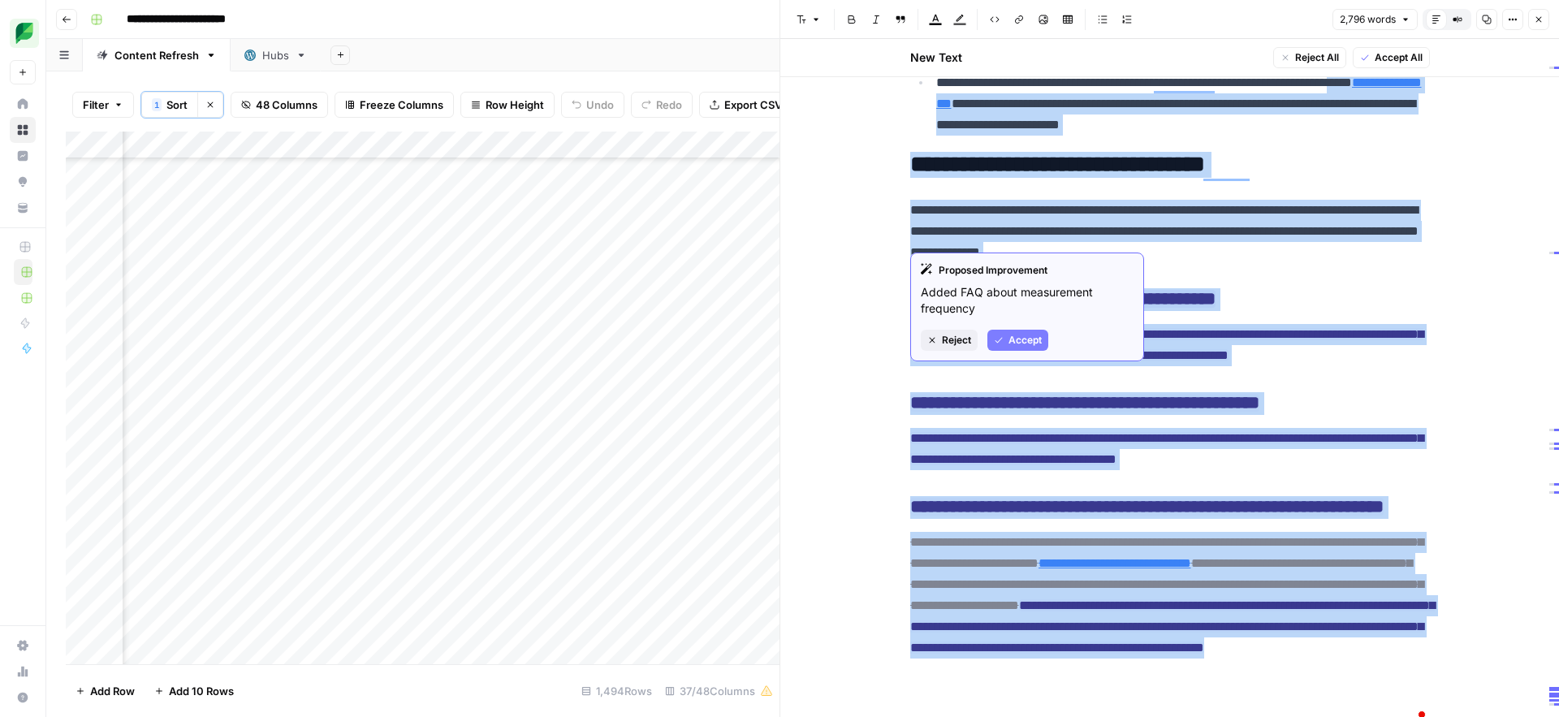
click at [948, 341] on span "Reject" at bounding box center [956, 340] width 29 height 15
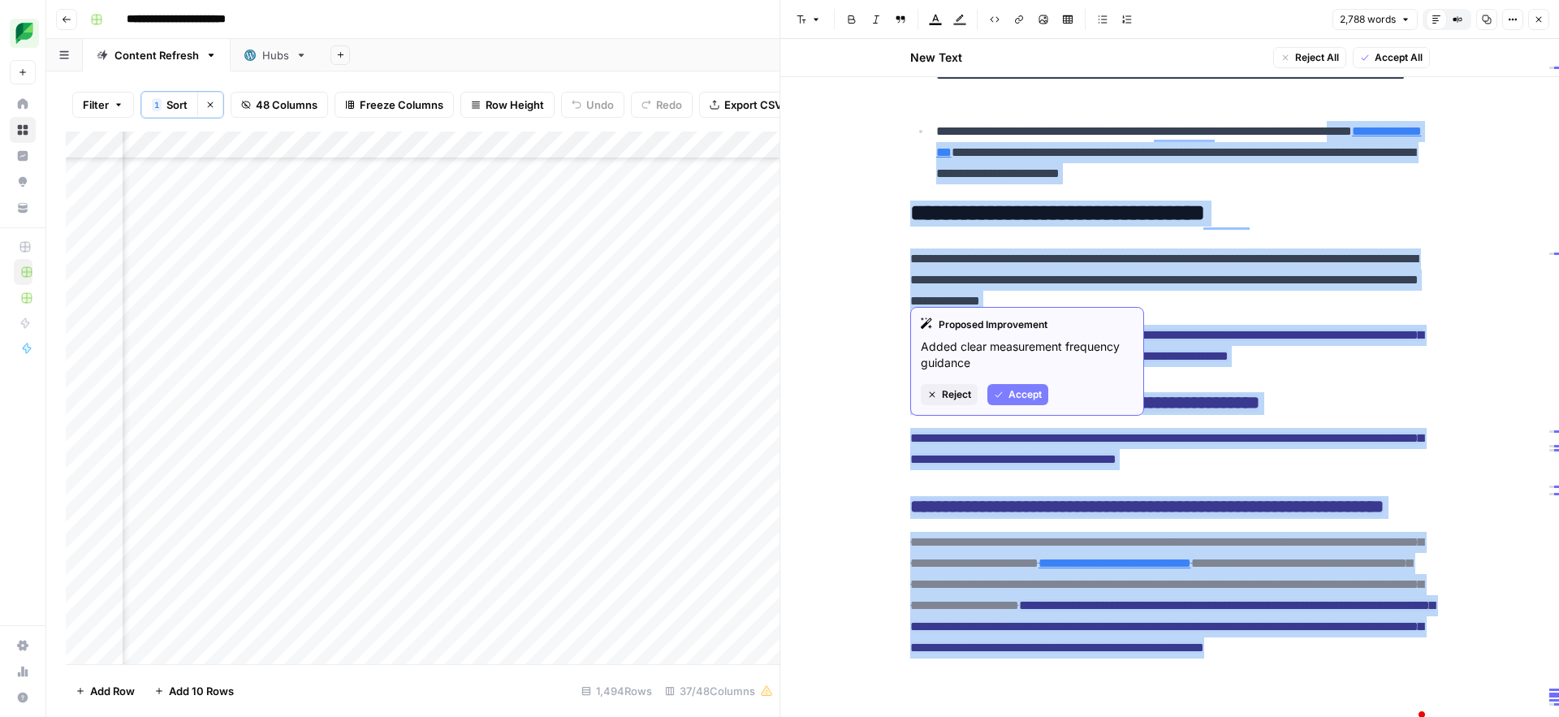
click at [951, 392] on span "Reject" at bounding box center [956, 394] width 29 height 15
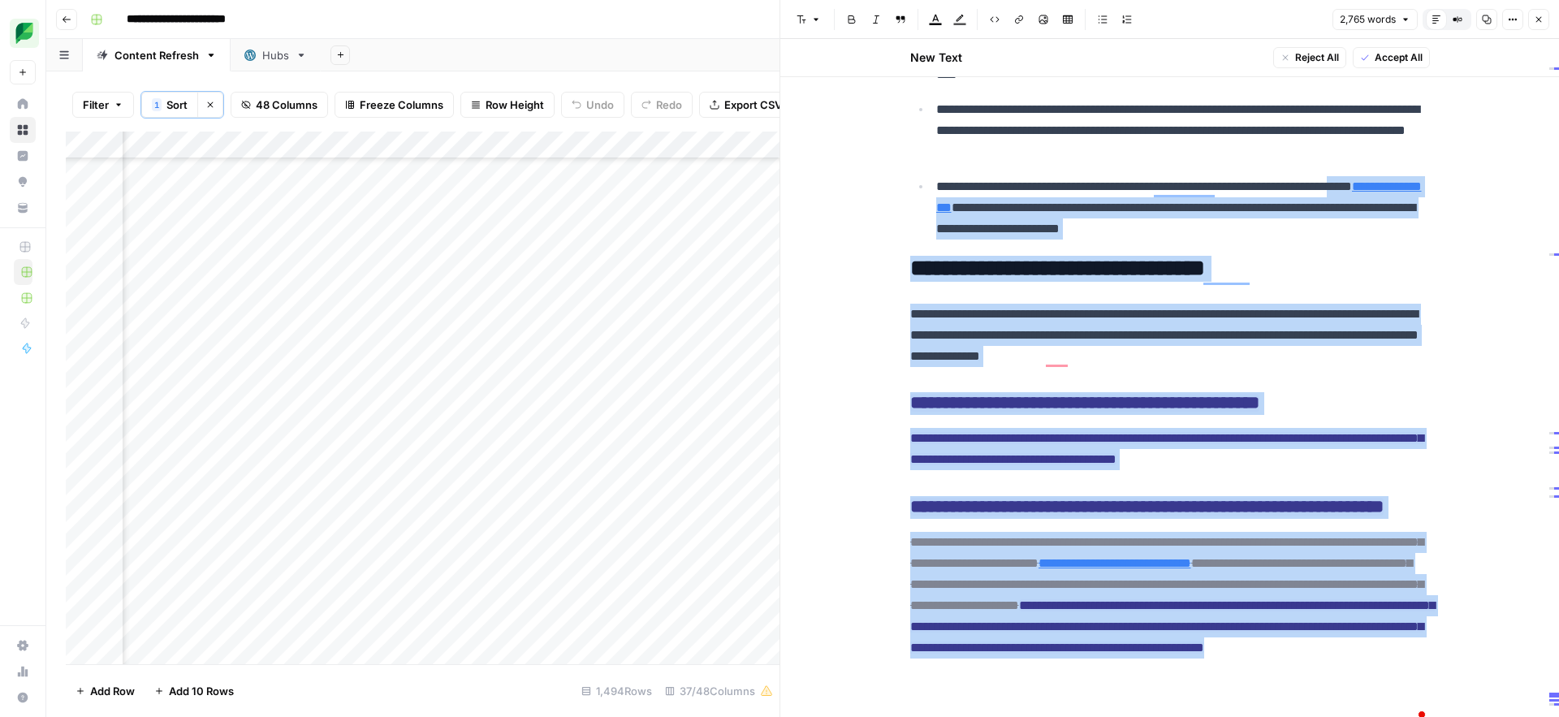
scroll to position [0, 0]
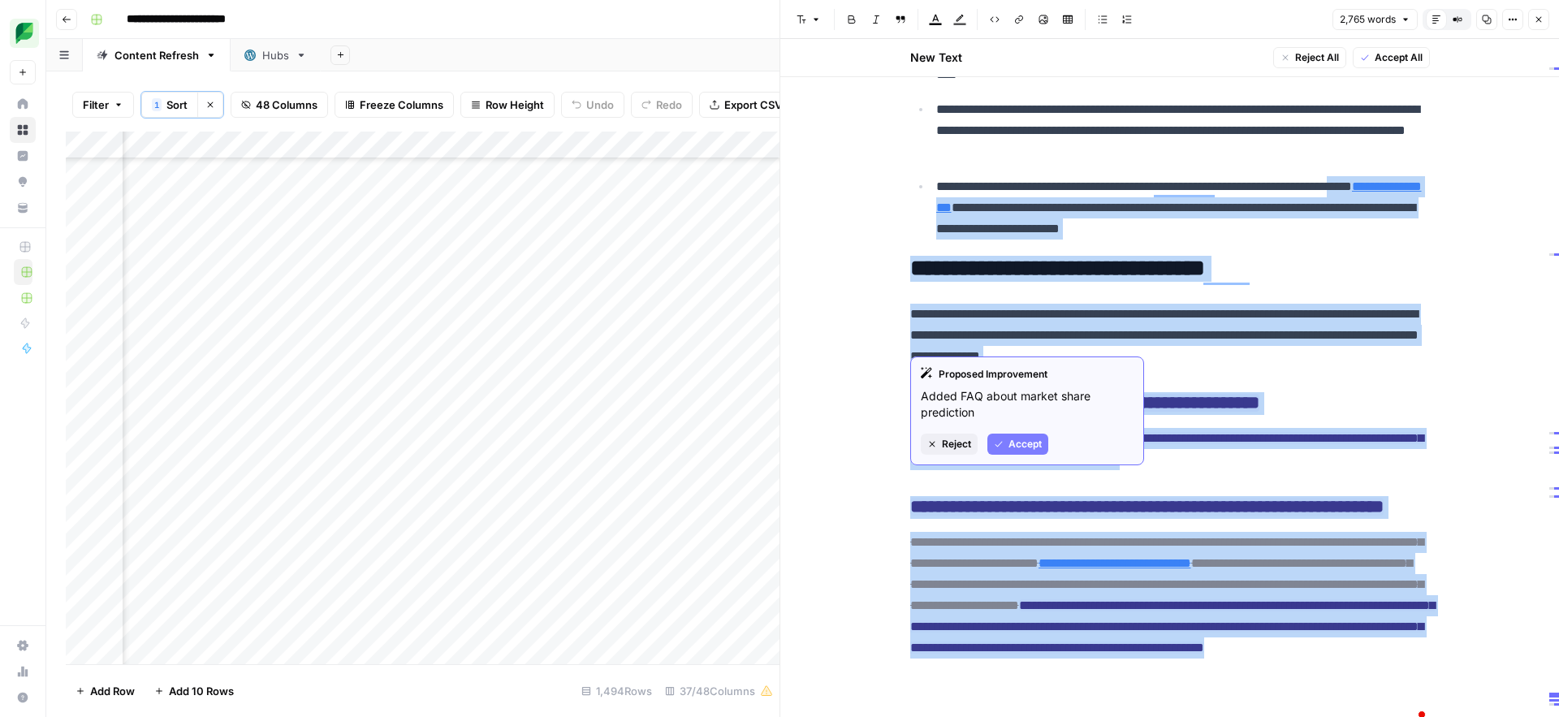
click at [942, 447] on span "Reject" at bounding box center [956, 444] width 29 height 15
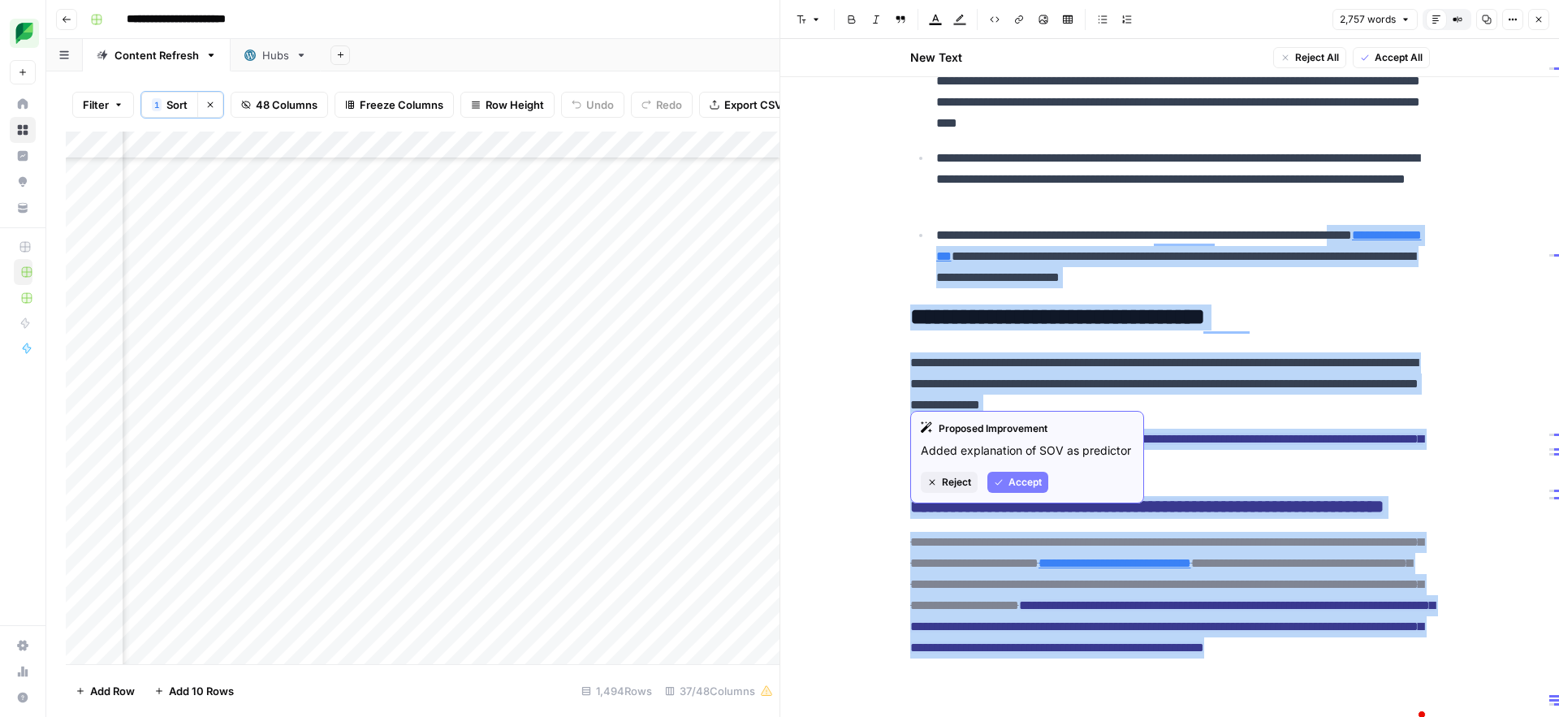
click at [944, 480] on span "Reject" at bounding box center [956, 482] width 29 height 15
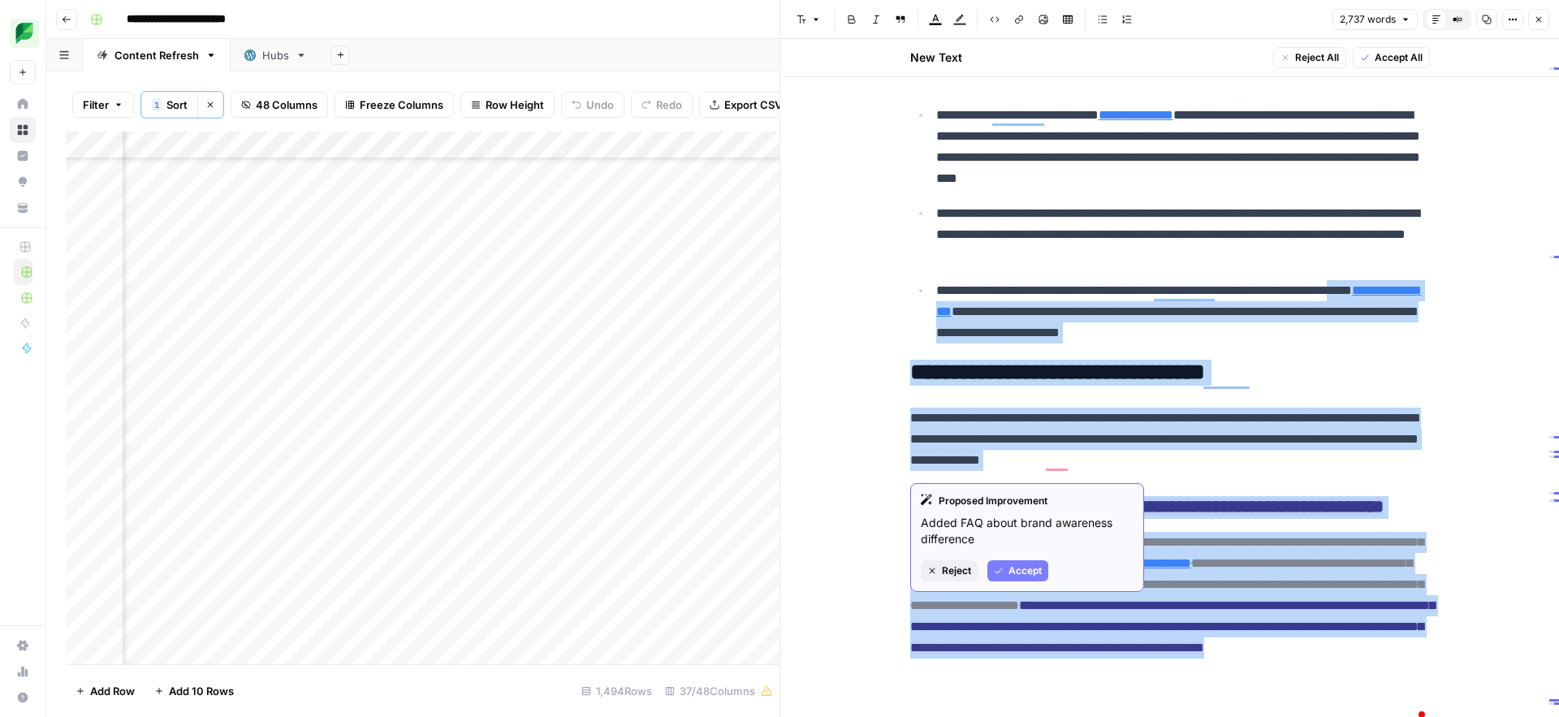
click at [939, 568] on button "Reject" at bounding box center [949, 570] width 57 height 21
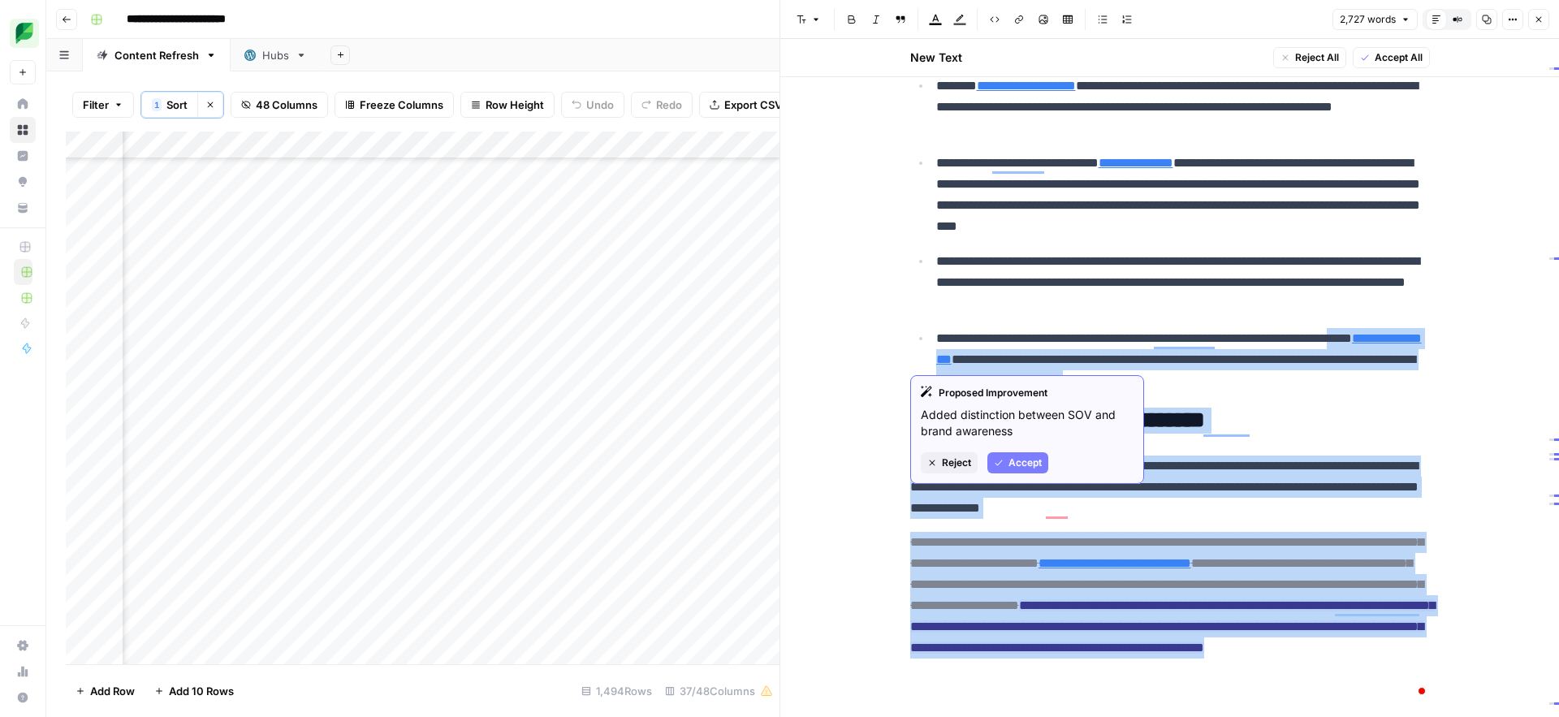
click at [952, 463] on span "Reject" at bounding box center [956, 463] width 29 height 15
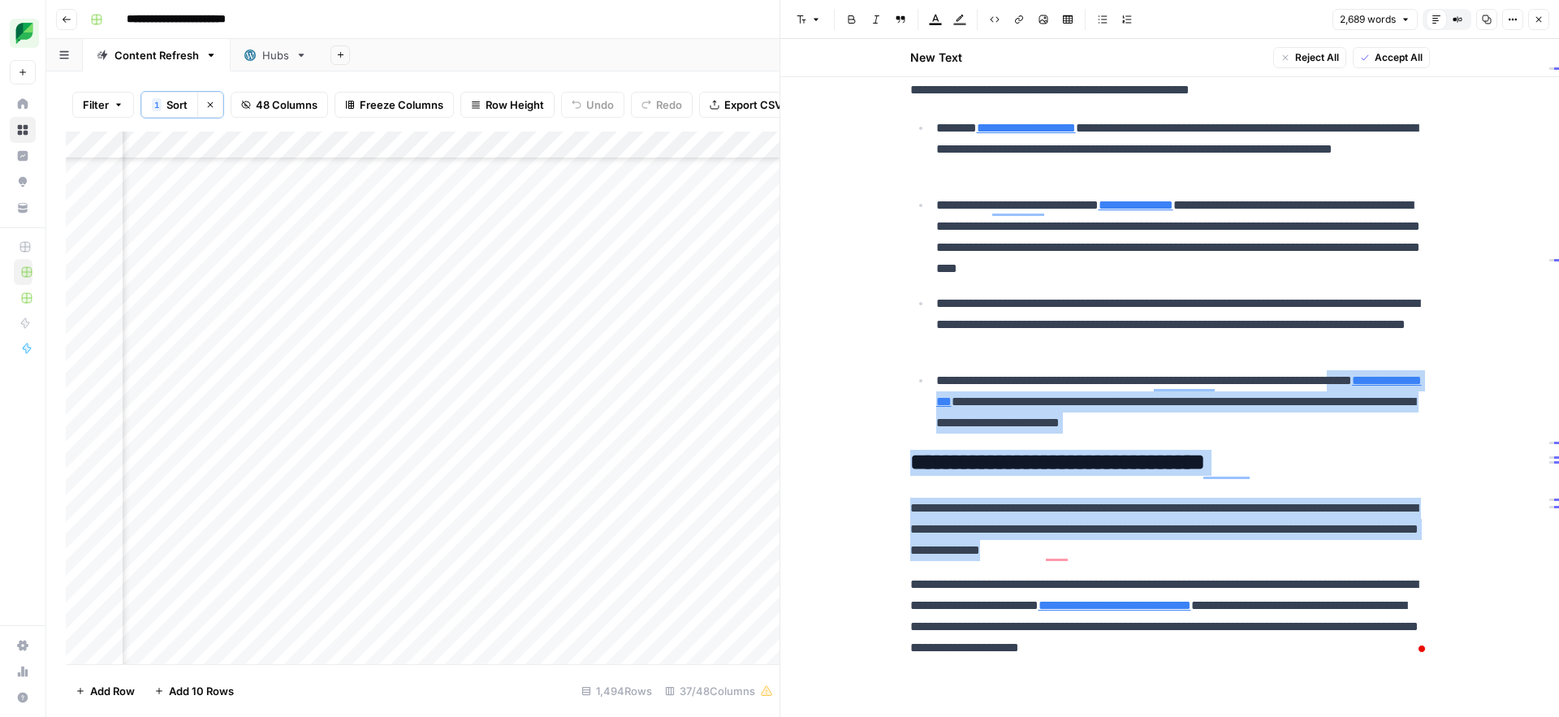
click at [1191, 611] on link "**********" at bounding box center [1115, 605] width 153 height 12
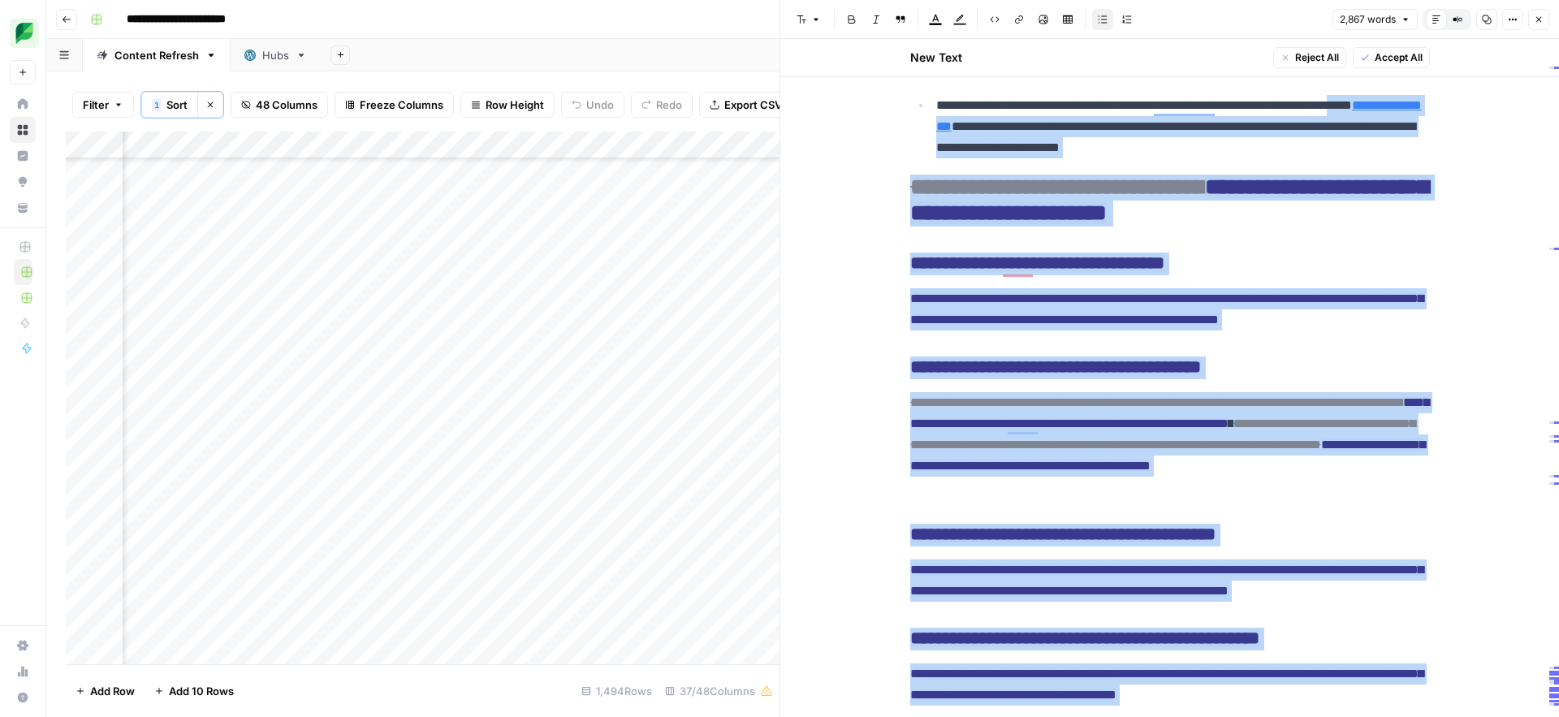
scroll to position [10514, 0]
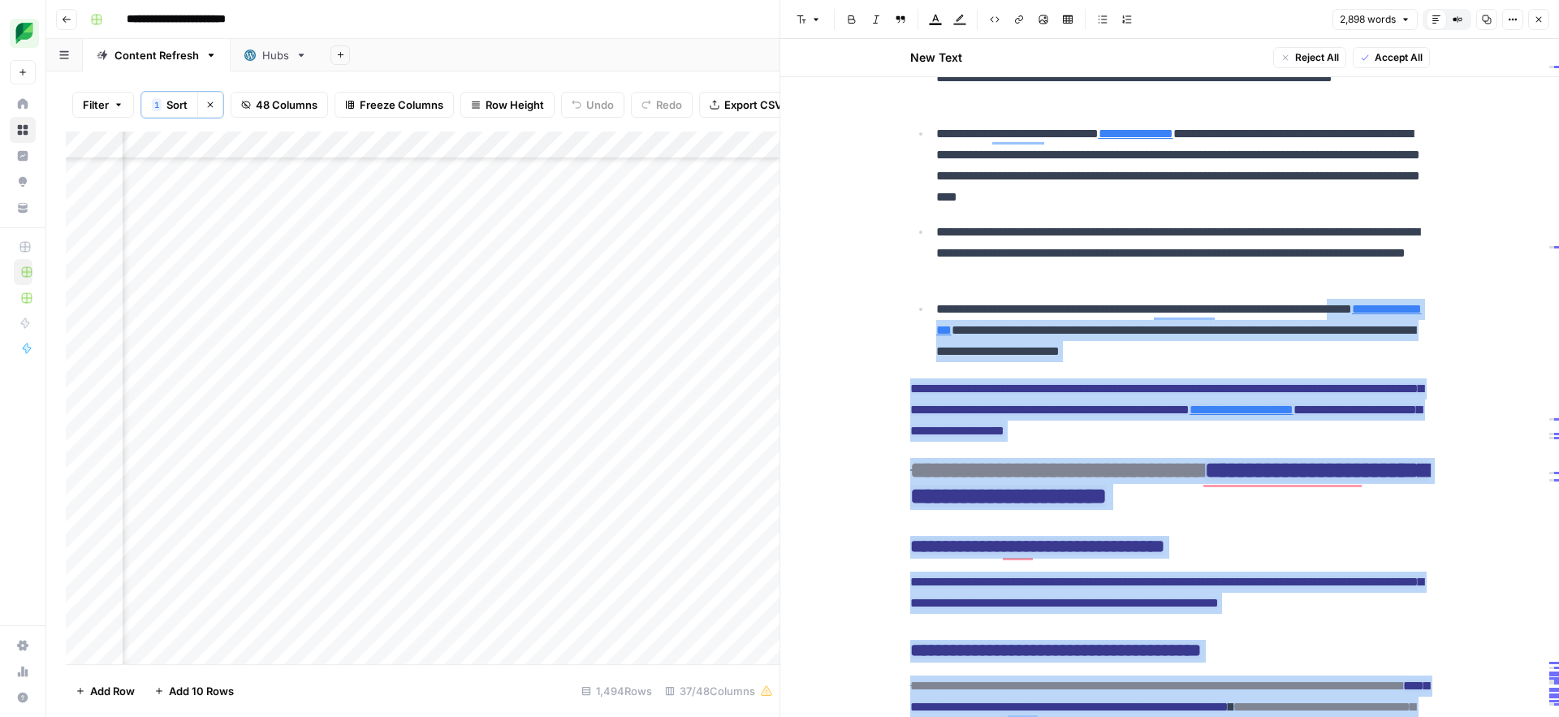
click at [1307, 433] on p "**********" at bounding box center [1170, 409] width 520 height 63
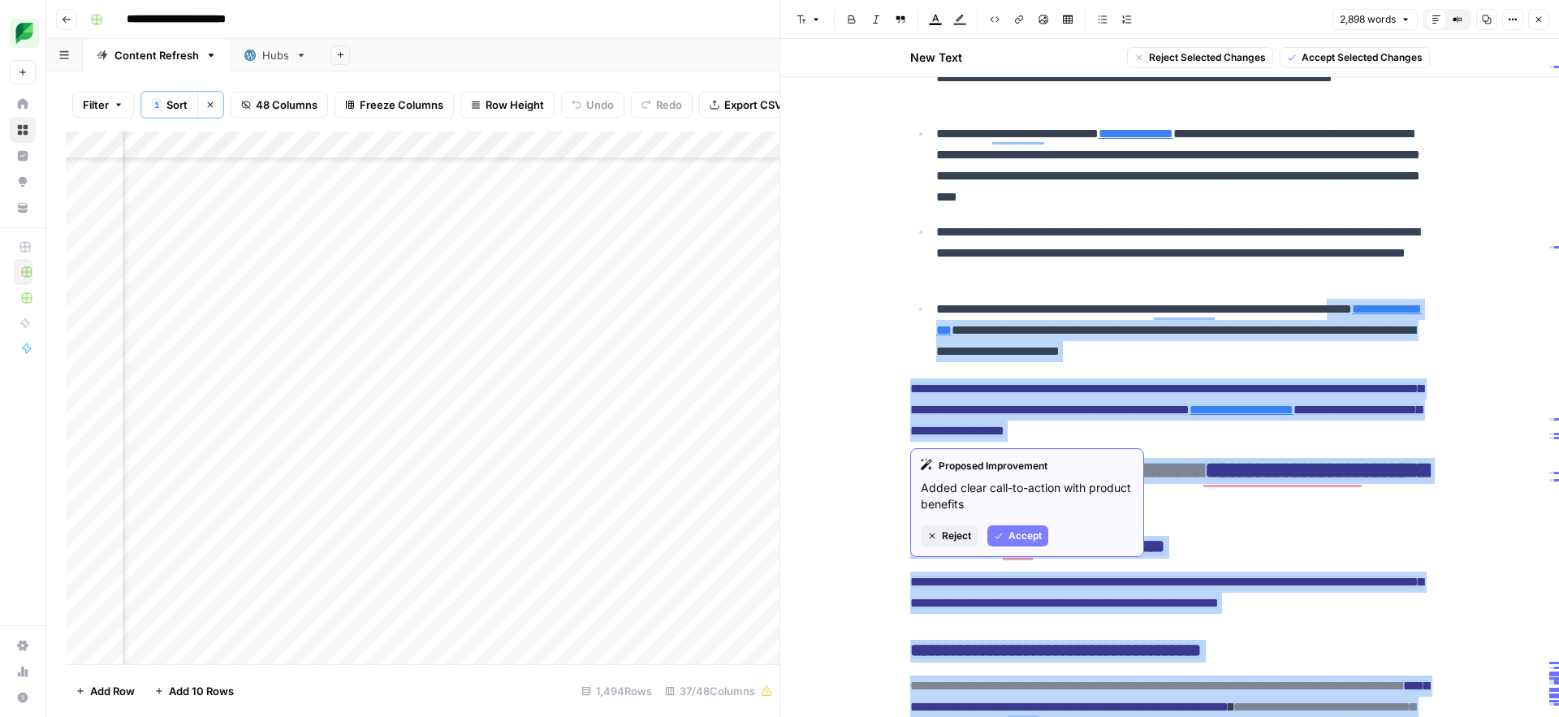
drag, startPoint x: 1307, startPoint y: 433, endPoint x: 918, endPoint y: 378, distance: 392.8
click at [918, 378] on p "**********" at bounding box center [1170, 409] width 520 height 63
click at [953, 533] on span "Reject" at bounding box center [956, 536] width 29 height 15
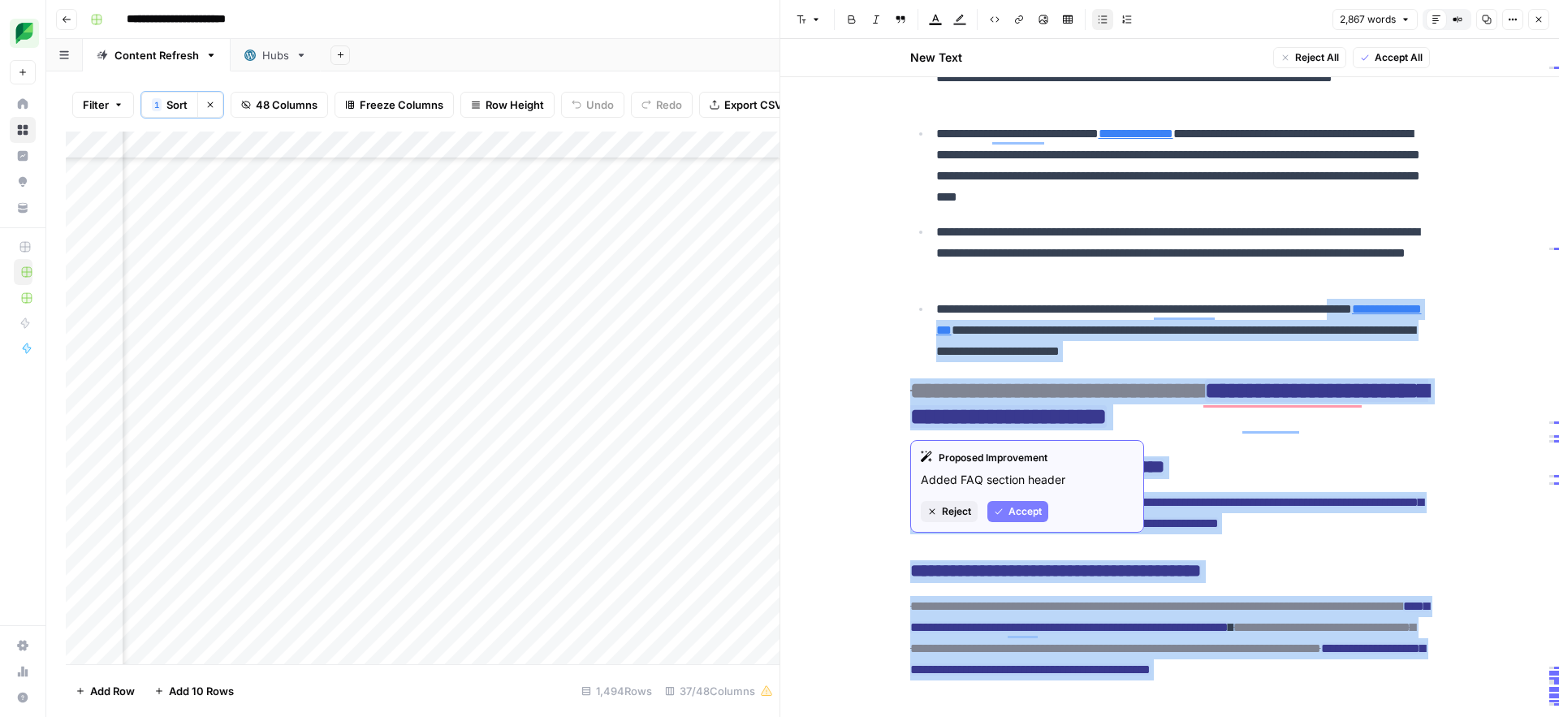
click at [956, 509] on span "Reject" at bounding box center [956, 511] width 29 height 15
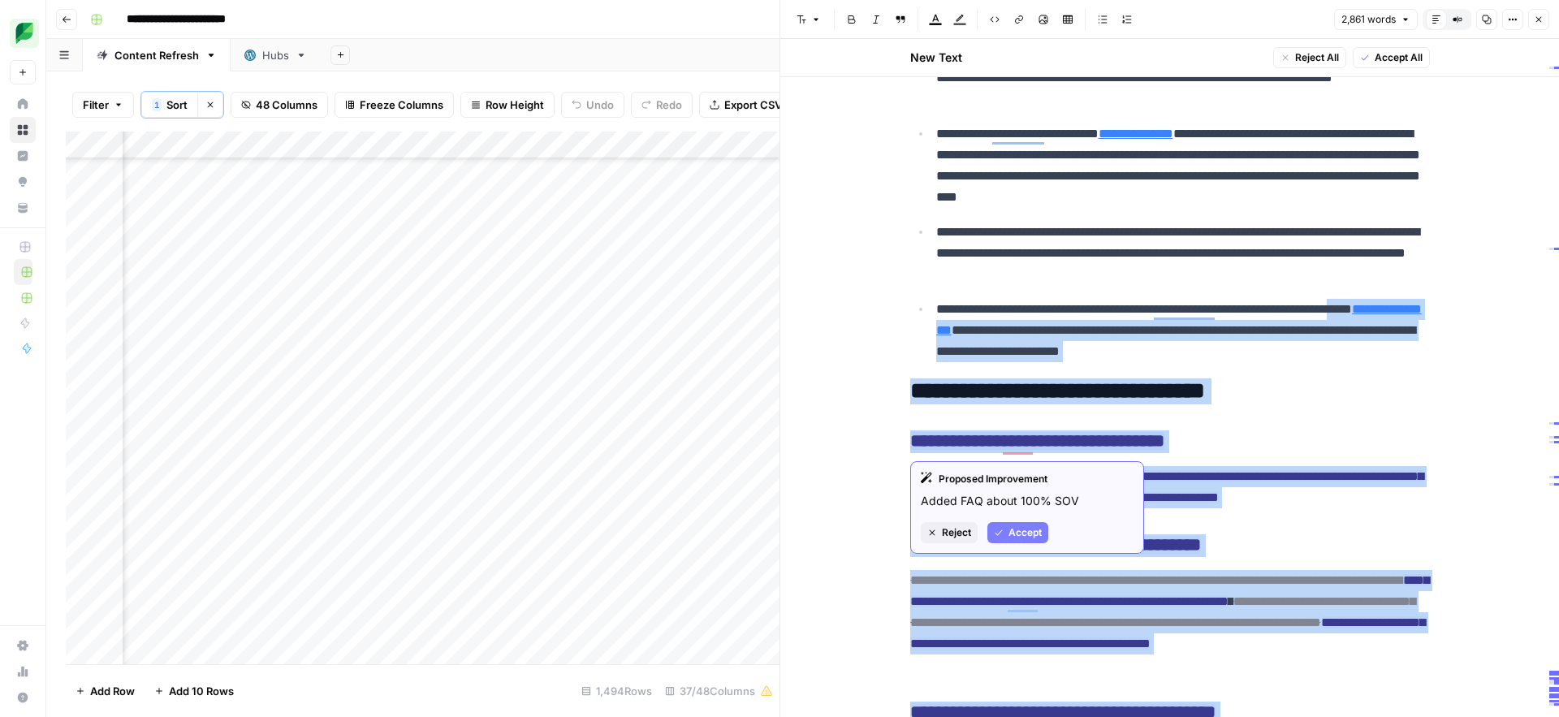
click at [960, 535] on span "Reject" at bounding box center [956, 532] width 29 height 15
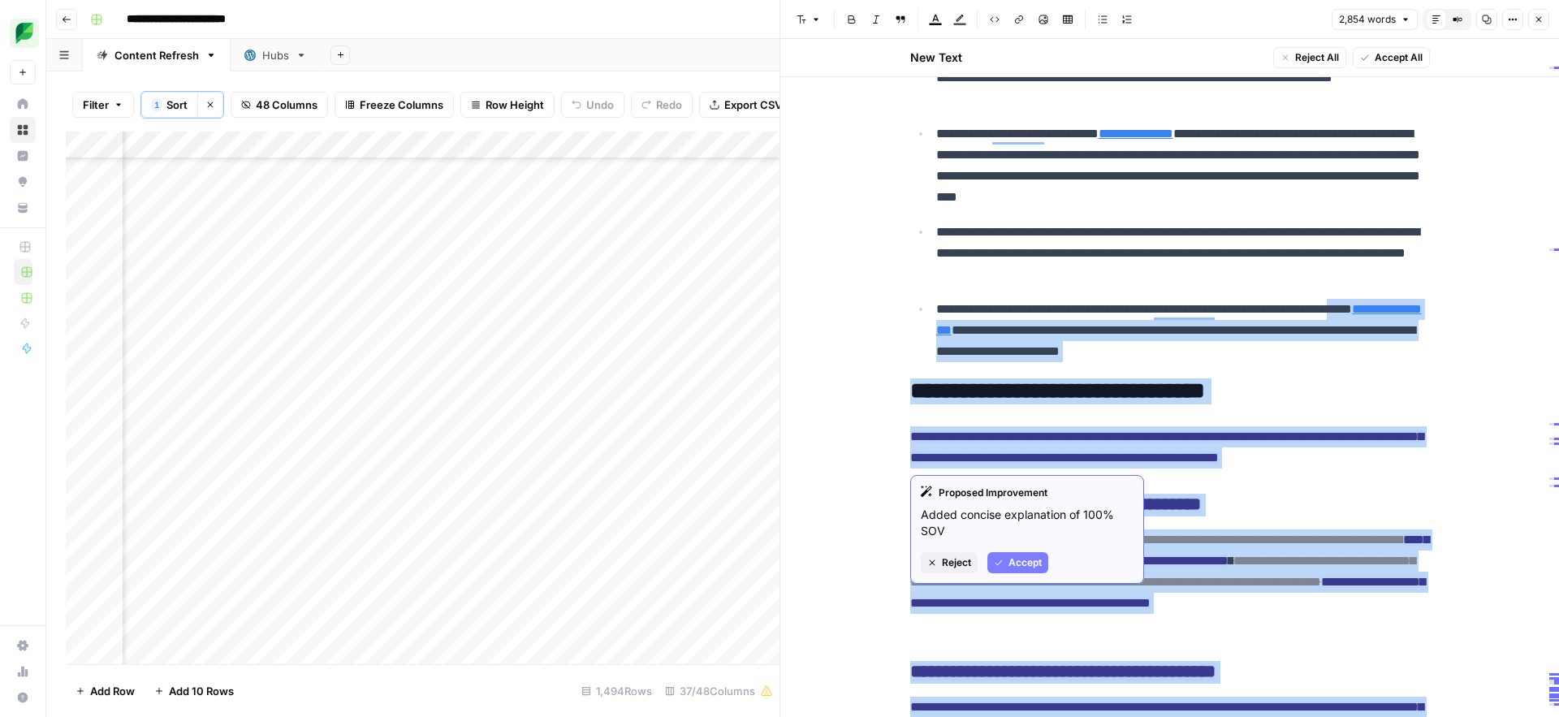
click at [952, 568] on span "Reject" at bounding box center [956, 562] width 29 height 15
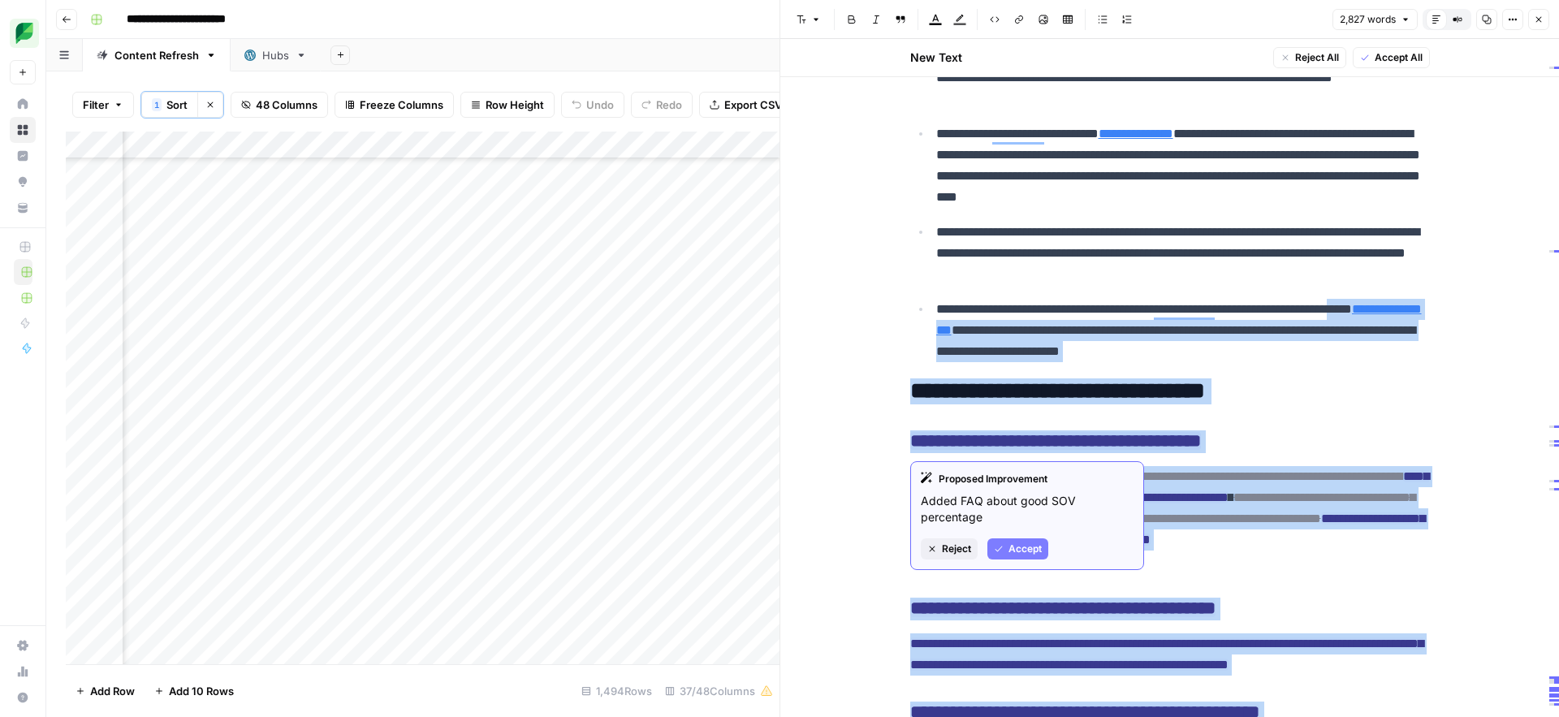
click at [944, 551] on span "Reject" at bounding box center [956, 549] width 29 height 15
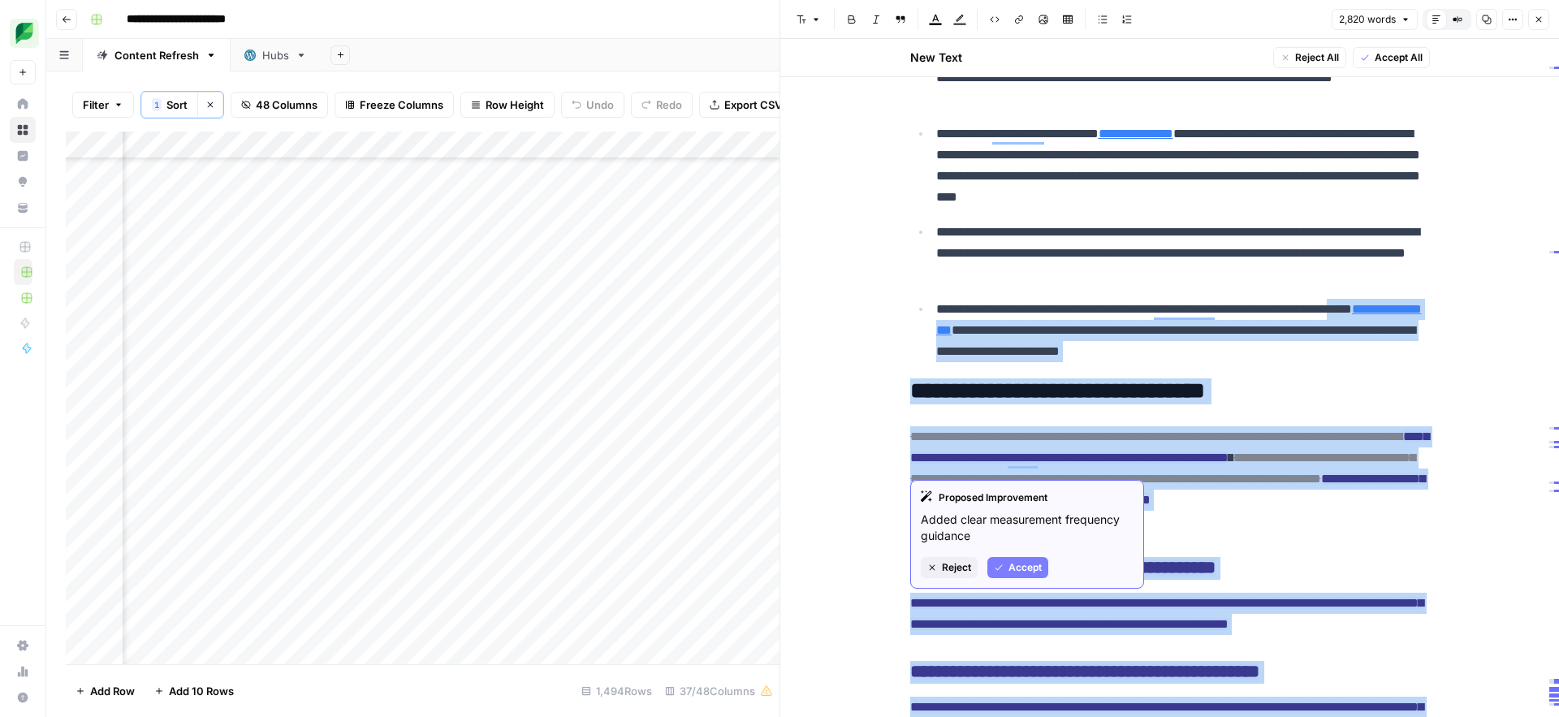
click at [948, 565] on span "Reject" at bounding box center [956, 567] width 29 height 15
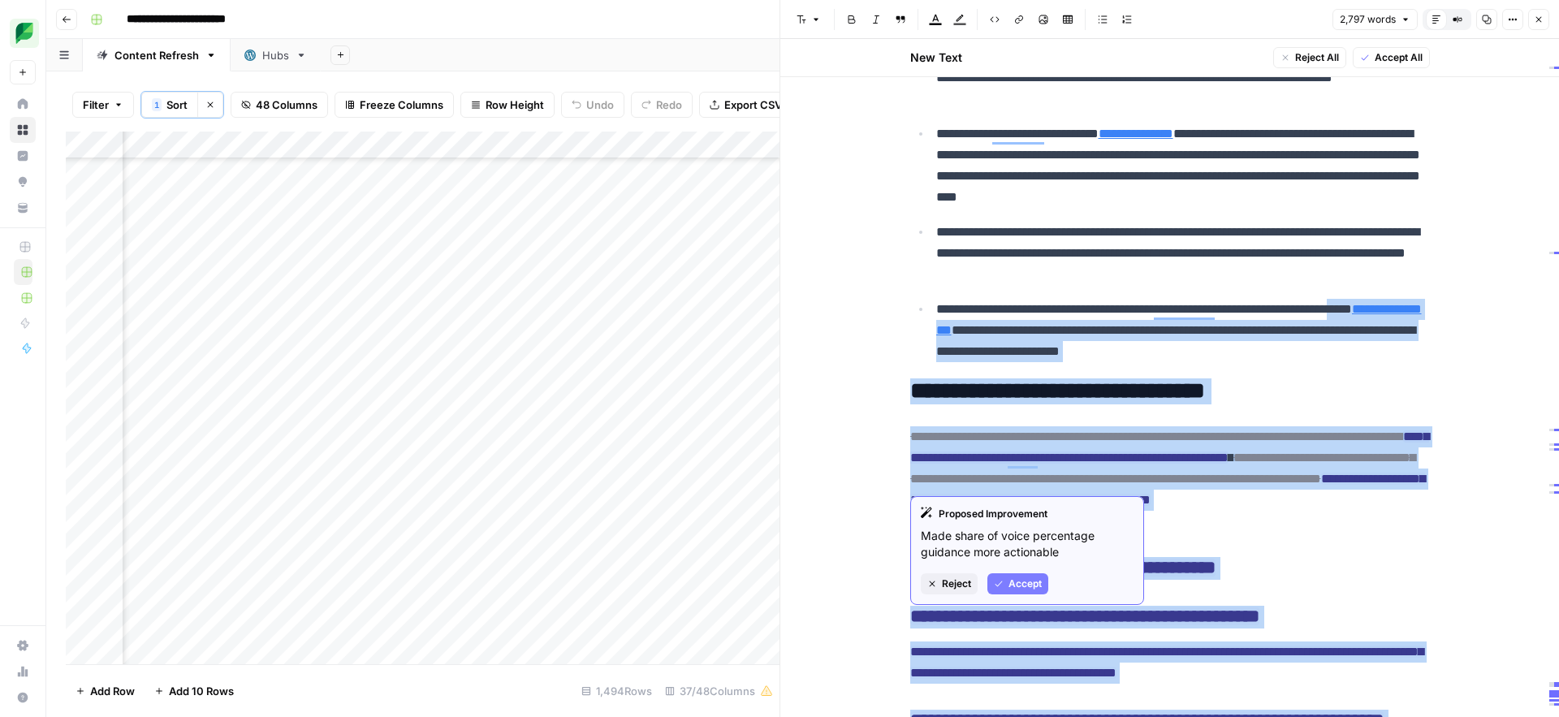
click at [939, 592] on button "Reject" at bounding box center [949, 583] width 57 height 21
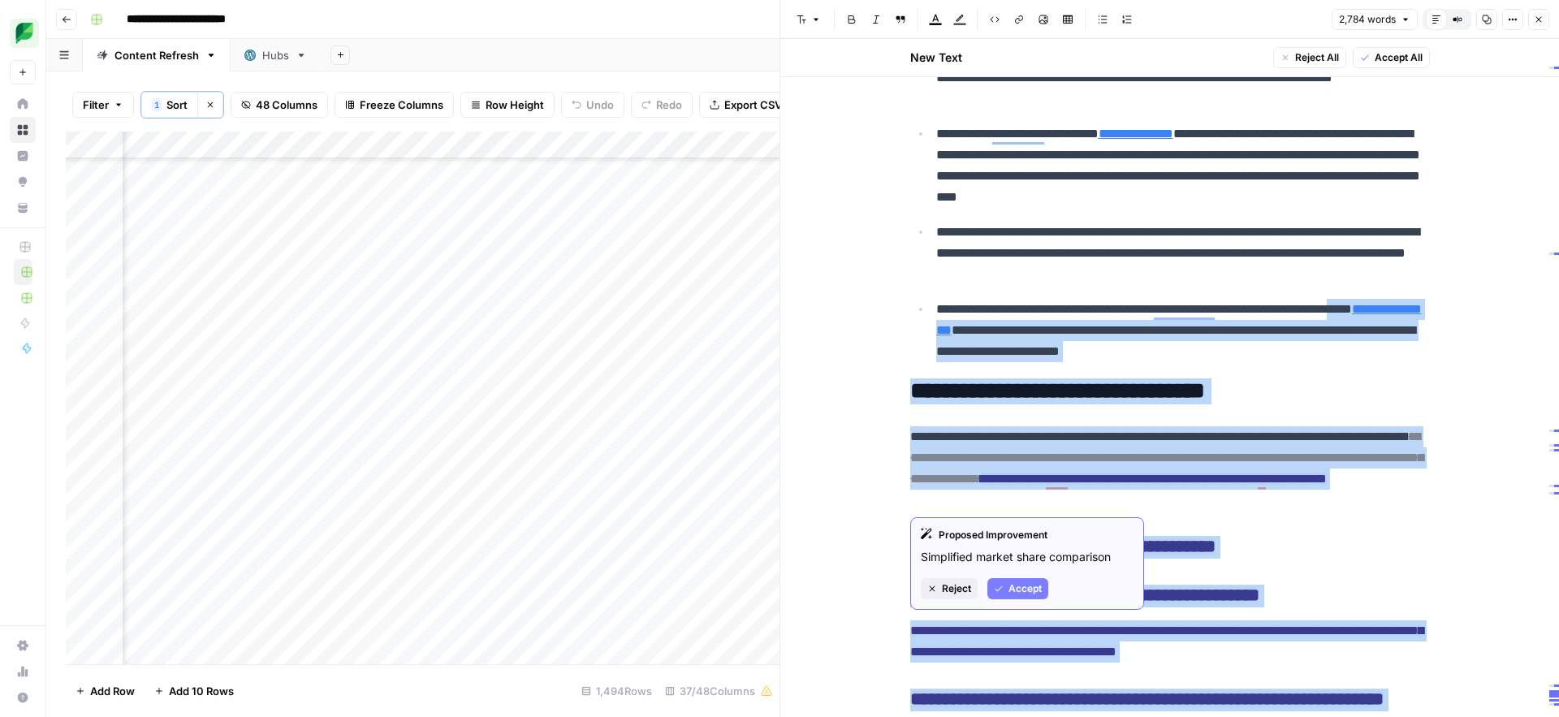
click at [951, 589] on span "Reject" at bounding box center [956, 588] width 29 height 15
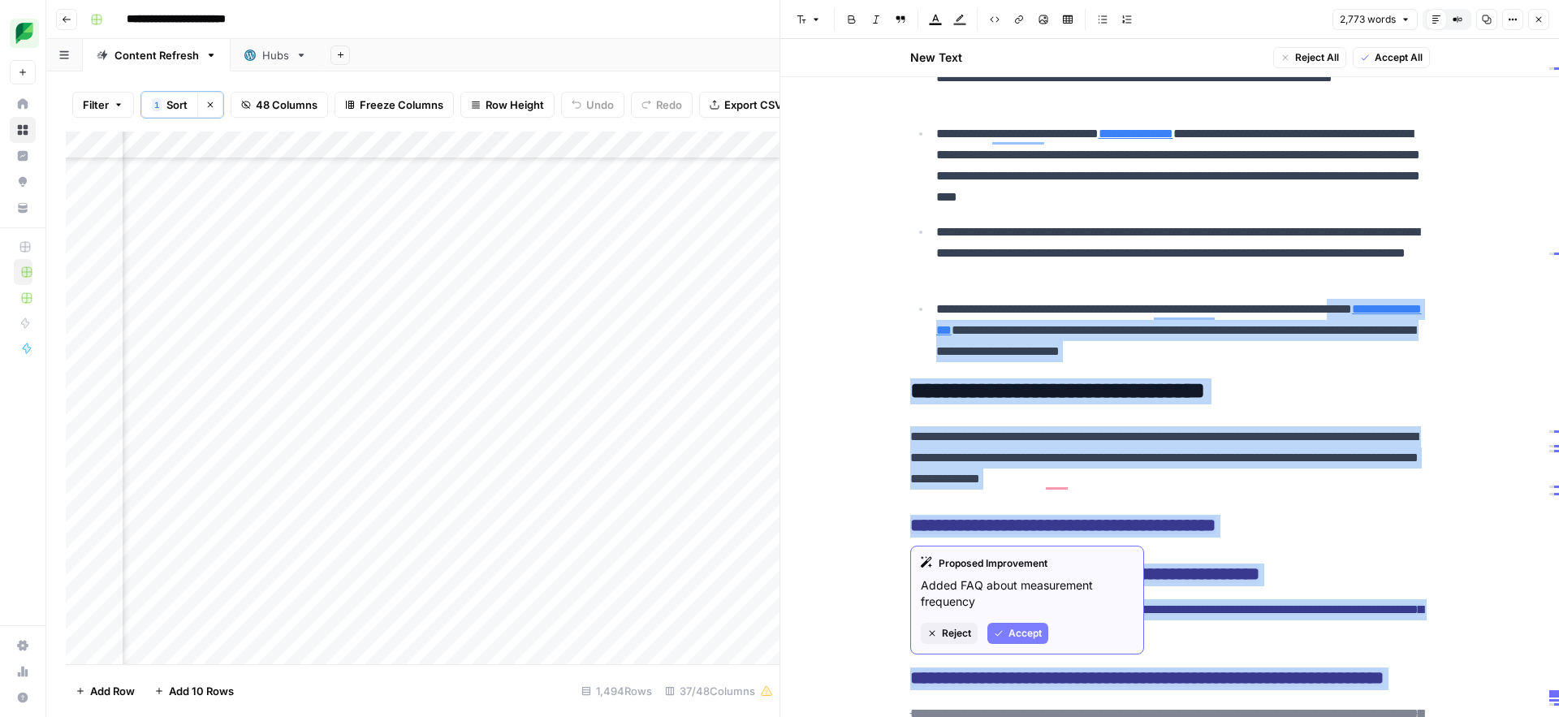
click at [947, 634] on span "Reject" at bounding box center [956, 633] width 29 height 15
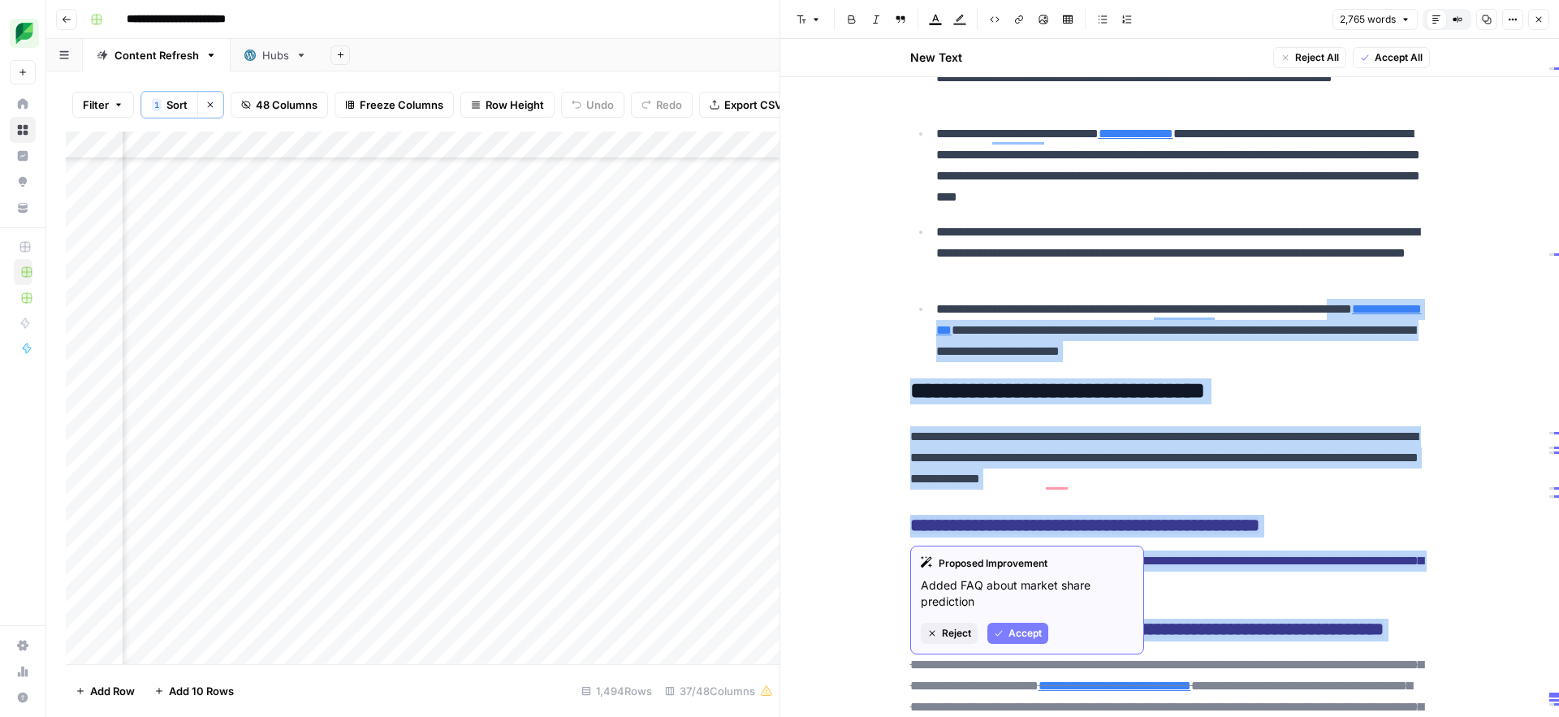
click at [939, 640] on button "Reject" at bounding box center [949, 633] width 57 height 21
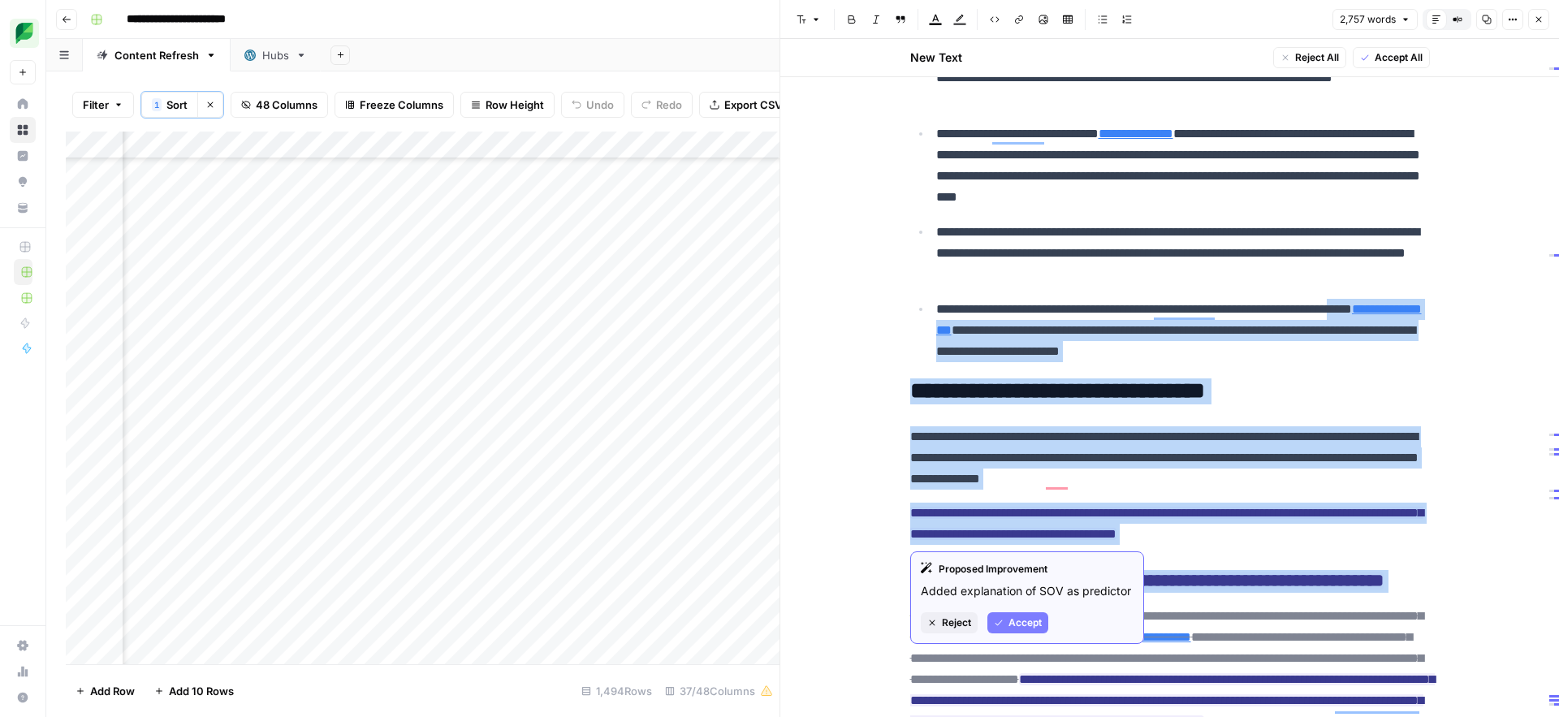
click at [938, 629] on button "Reject" at bounding box center [949, 622] width 57 height 21
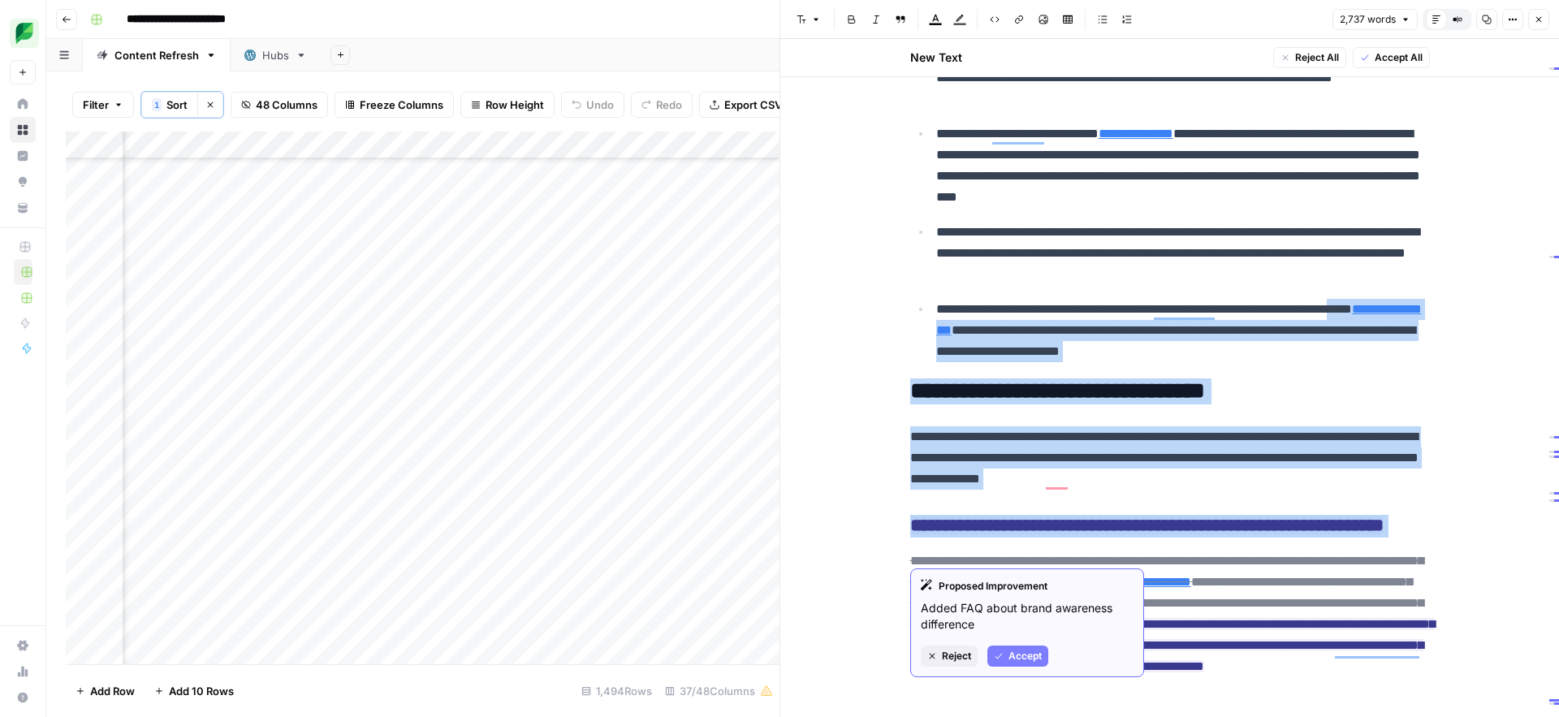
click at [948, 665] on button "Reject" at bounding box center [949, 656] width 57 height 21
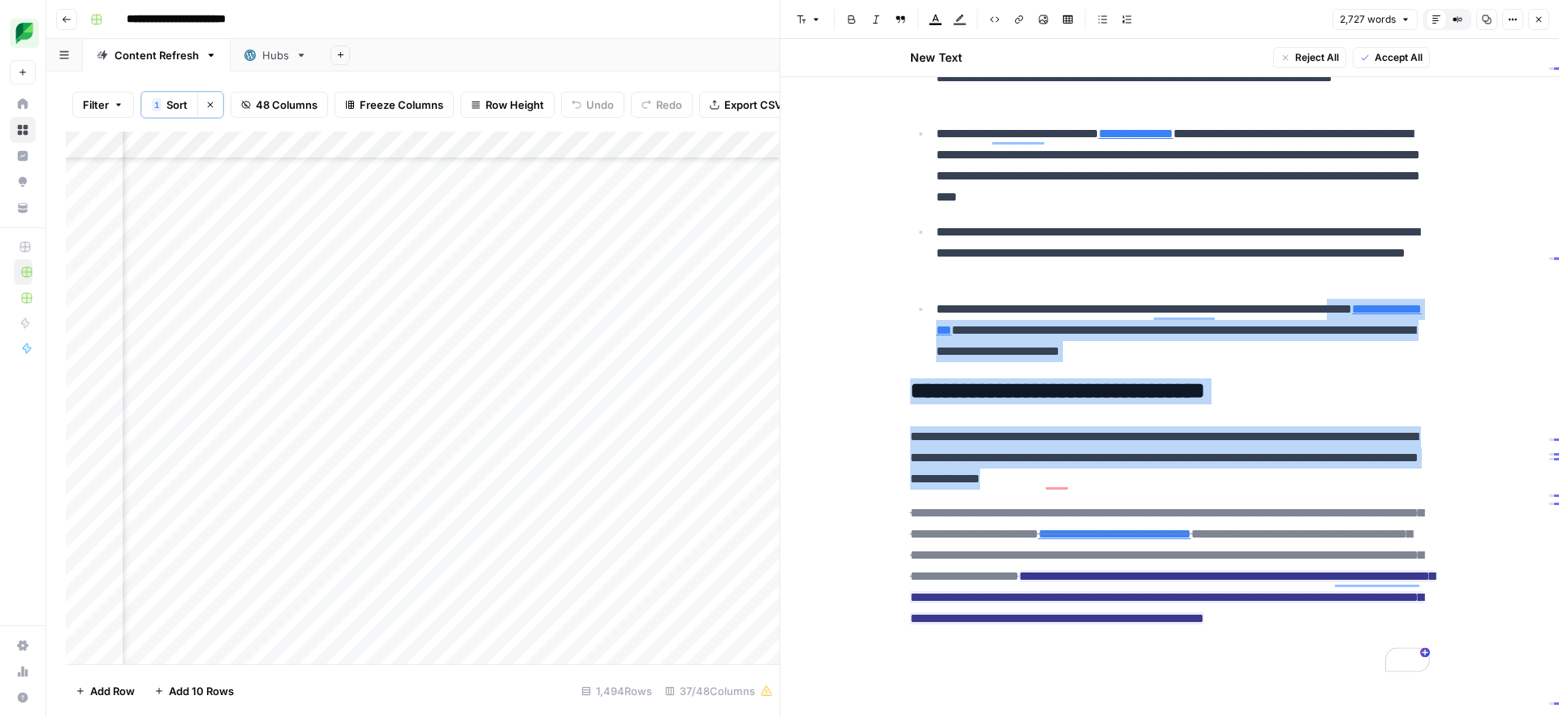
scroll to position [10172, 0]
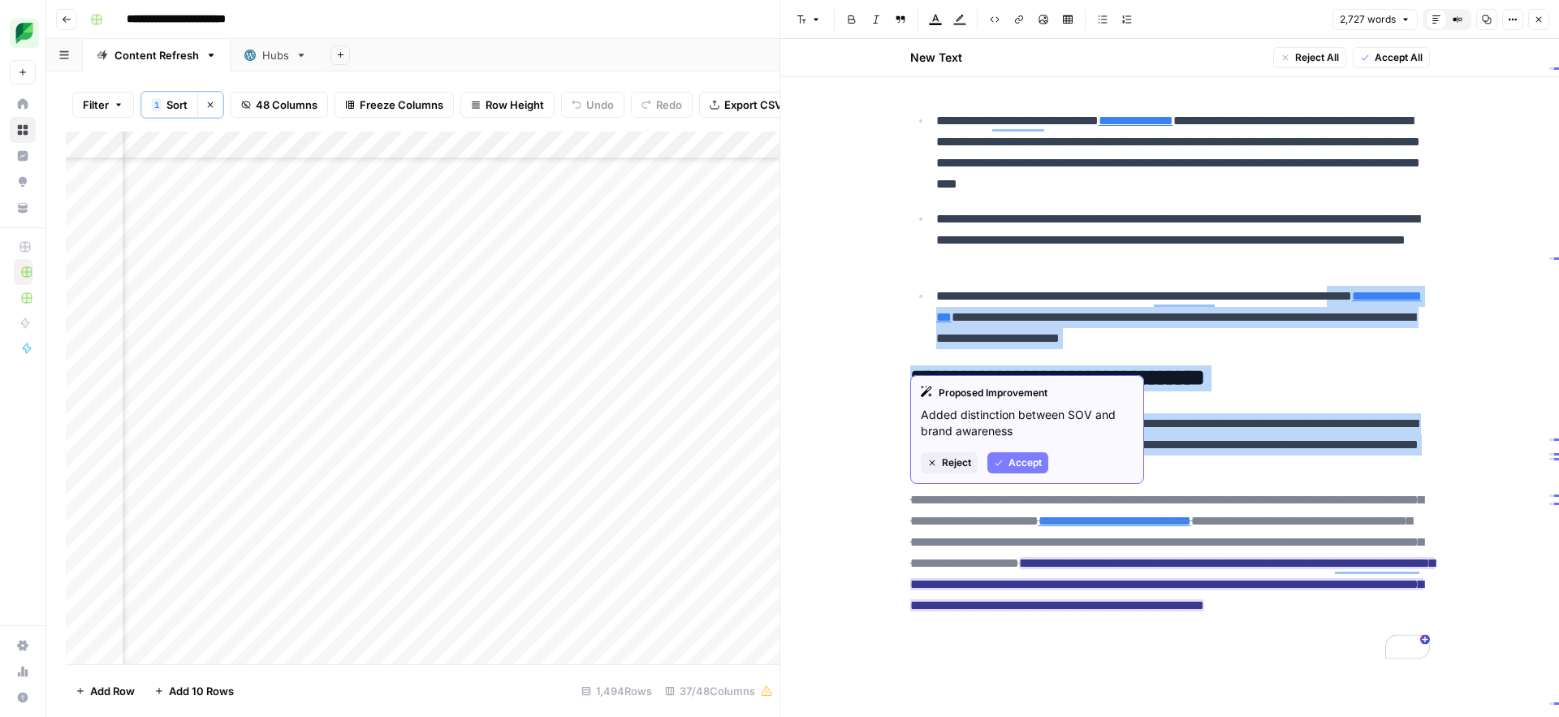
click at [950, 470] on button "Reject" at bounding box center [949, 462] width 57 height 21
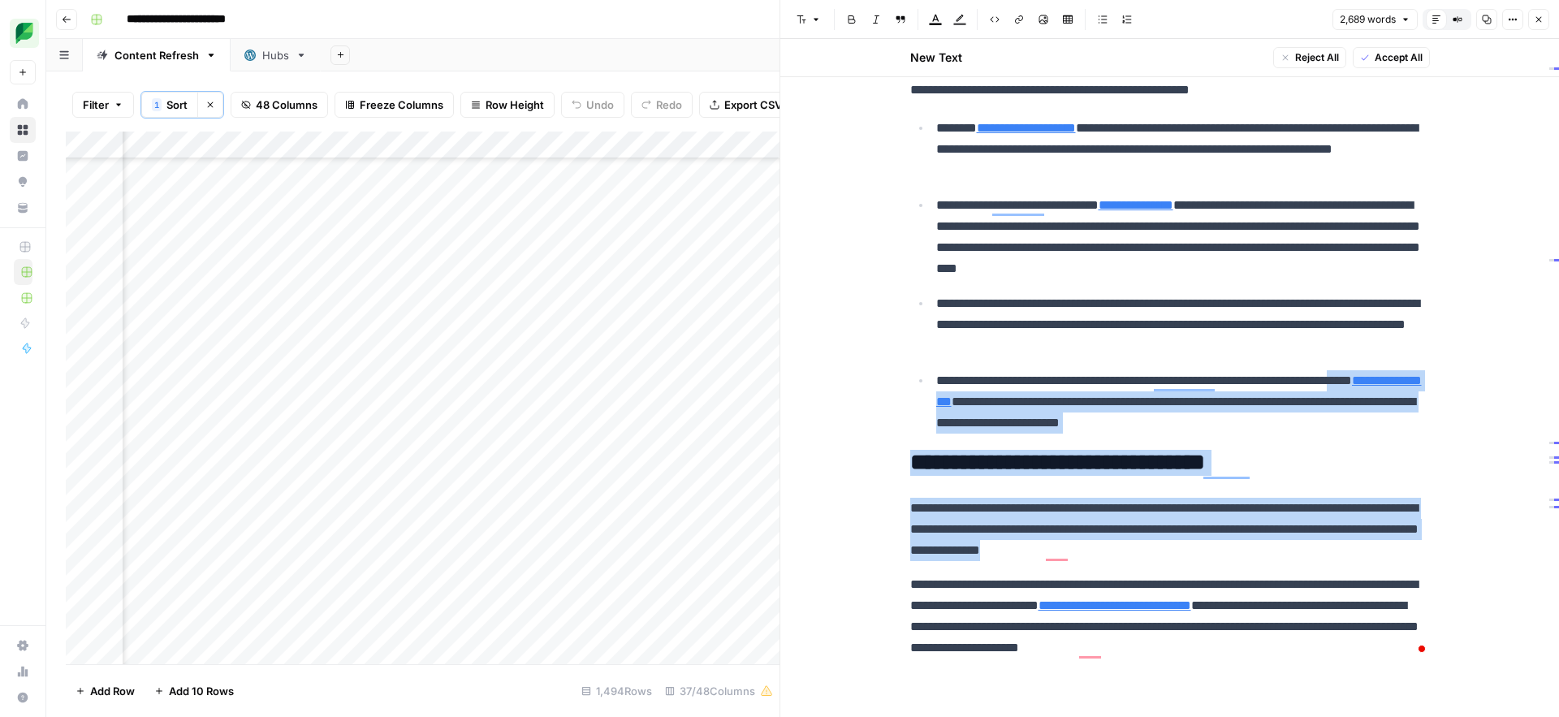
click at [1268, 547] on p "**********" at bounding box center [1170, 529] width 520 height 63
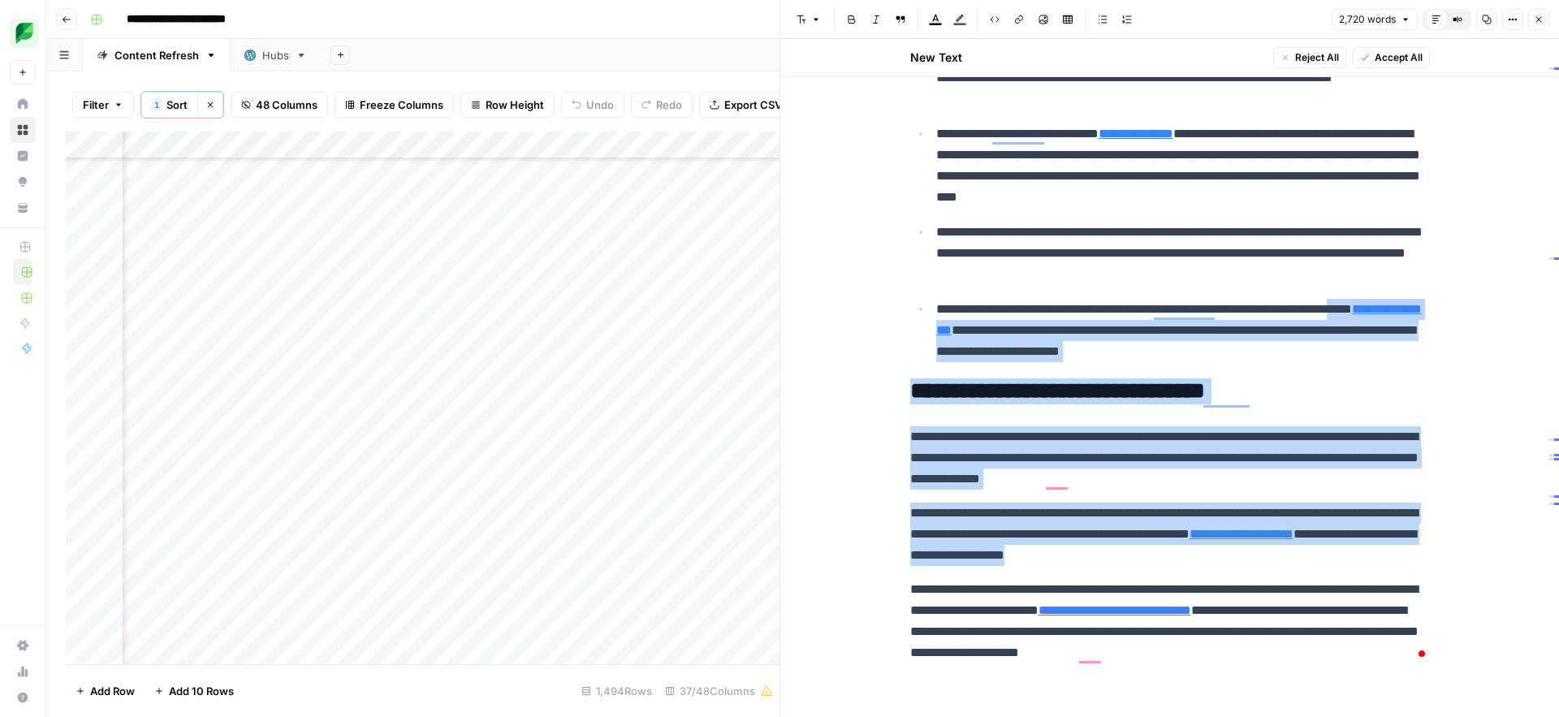
scroll to position [10164, 0]
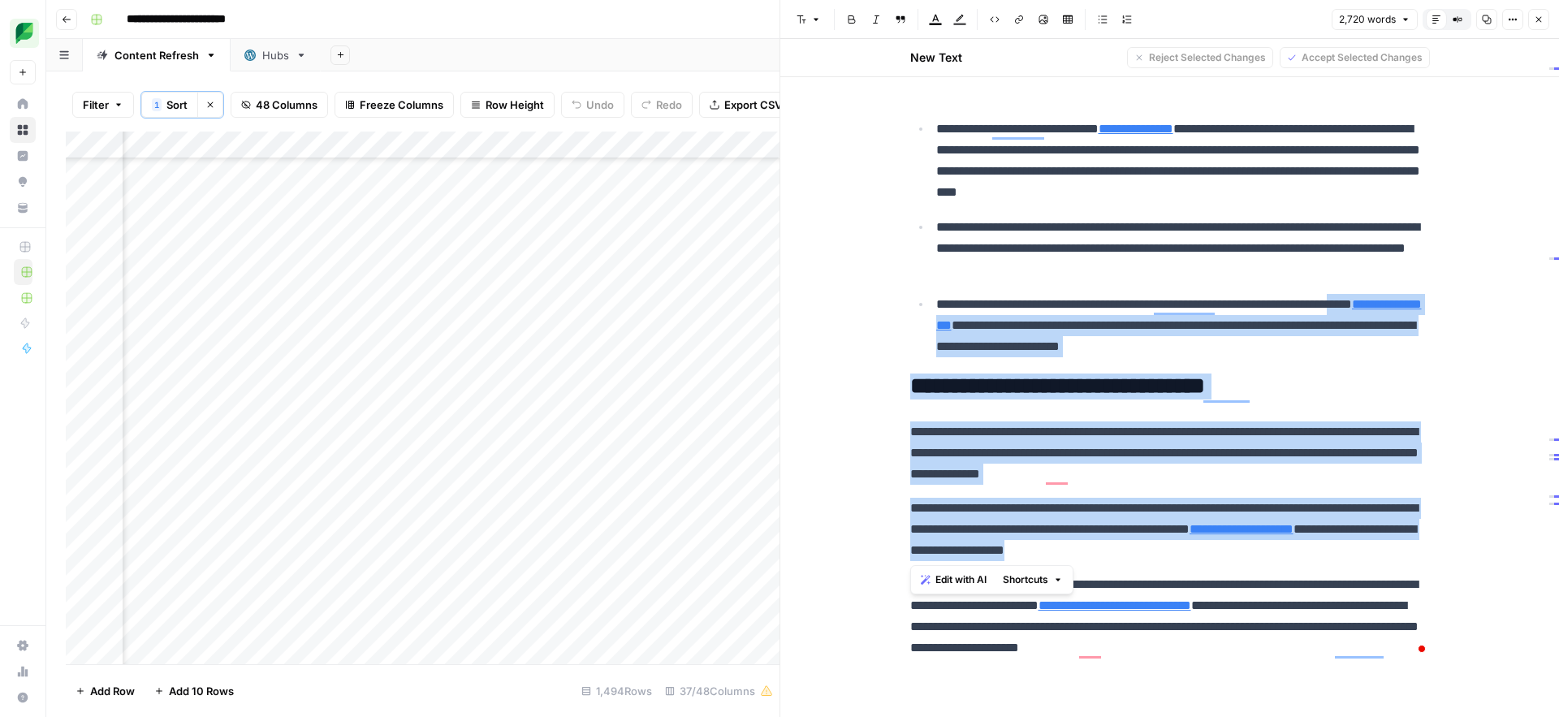
drag, startPoint x: 1302, startPoint y: 554, endPoint x: 909, endPoint y: 507, distance: 395.7
click at [910, 507] on p "**********" at bounding box center [1170, 529] width 520 height 63
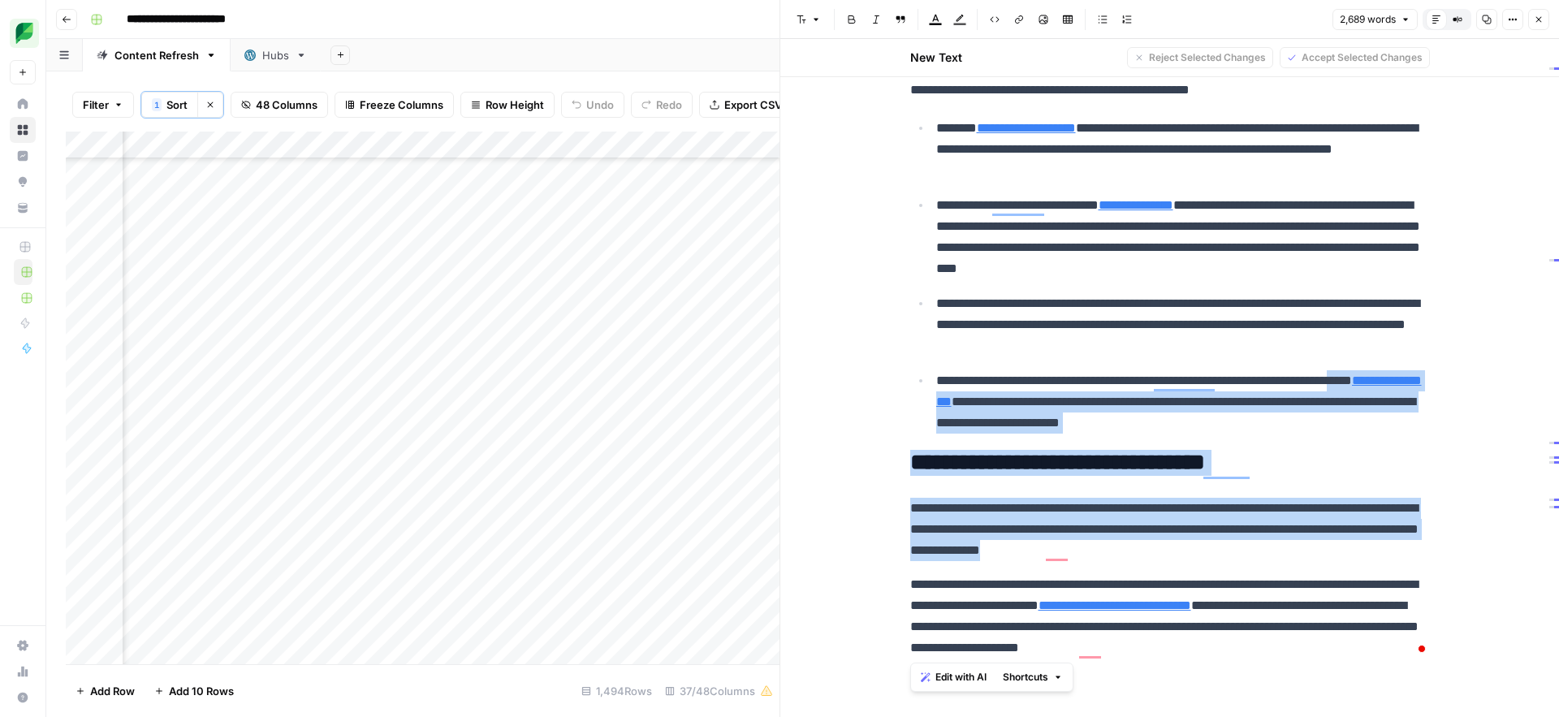
drag, startPoint x: 1396, startPoint y: 648, endPoint x: 912, endPoint y: 501, distance: 505.8
click at [1324, 412] on p "**********" at bounding box center [1183, 401] width 494 height 63
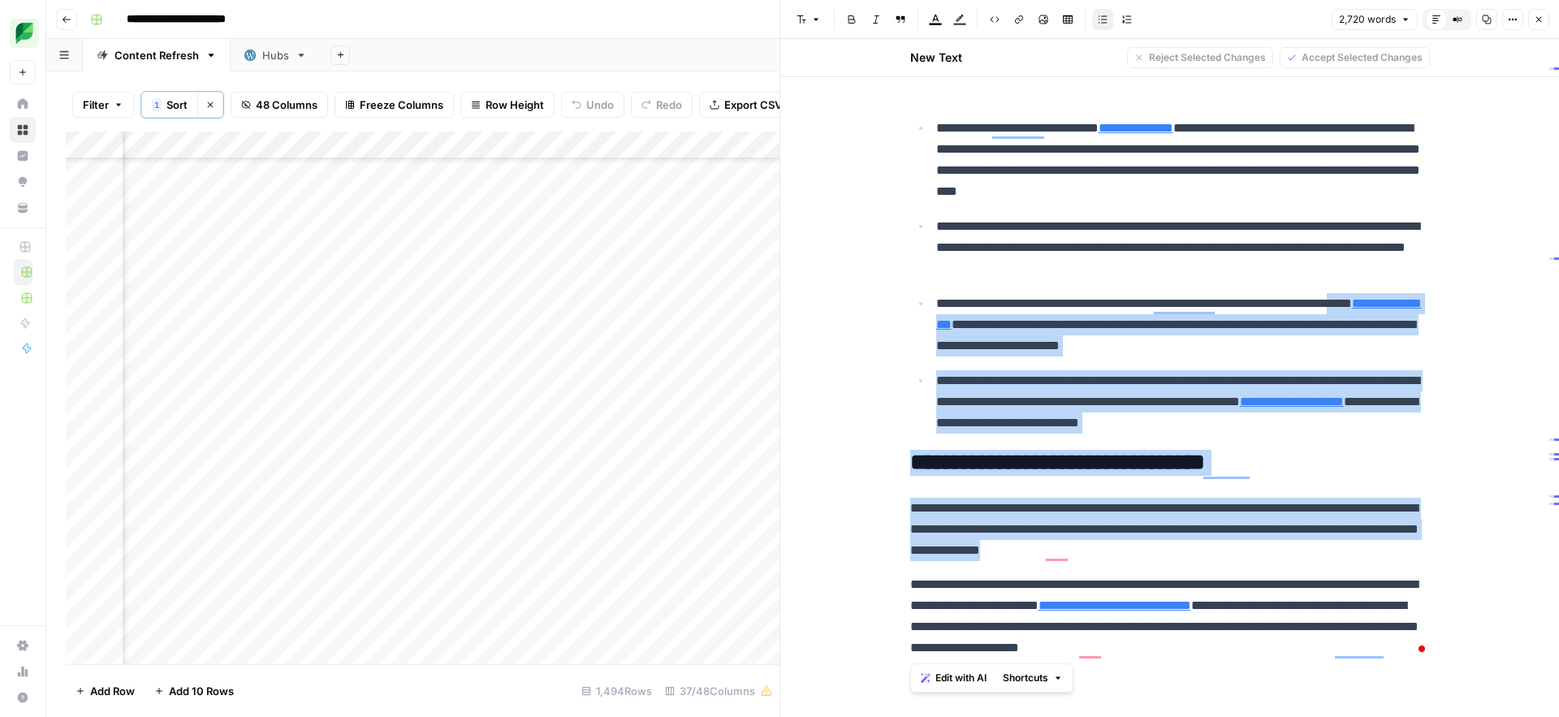
drag, startPoint x: 1397, startPoint y: 654, endPoint x: 909, endPoint y: 590, distance: 491.3
click at [910, 590] on p "**********" at bounding box center [1170, 616] width 520 height 84
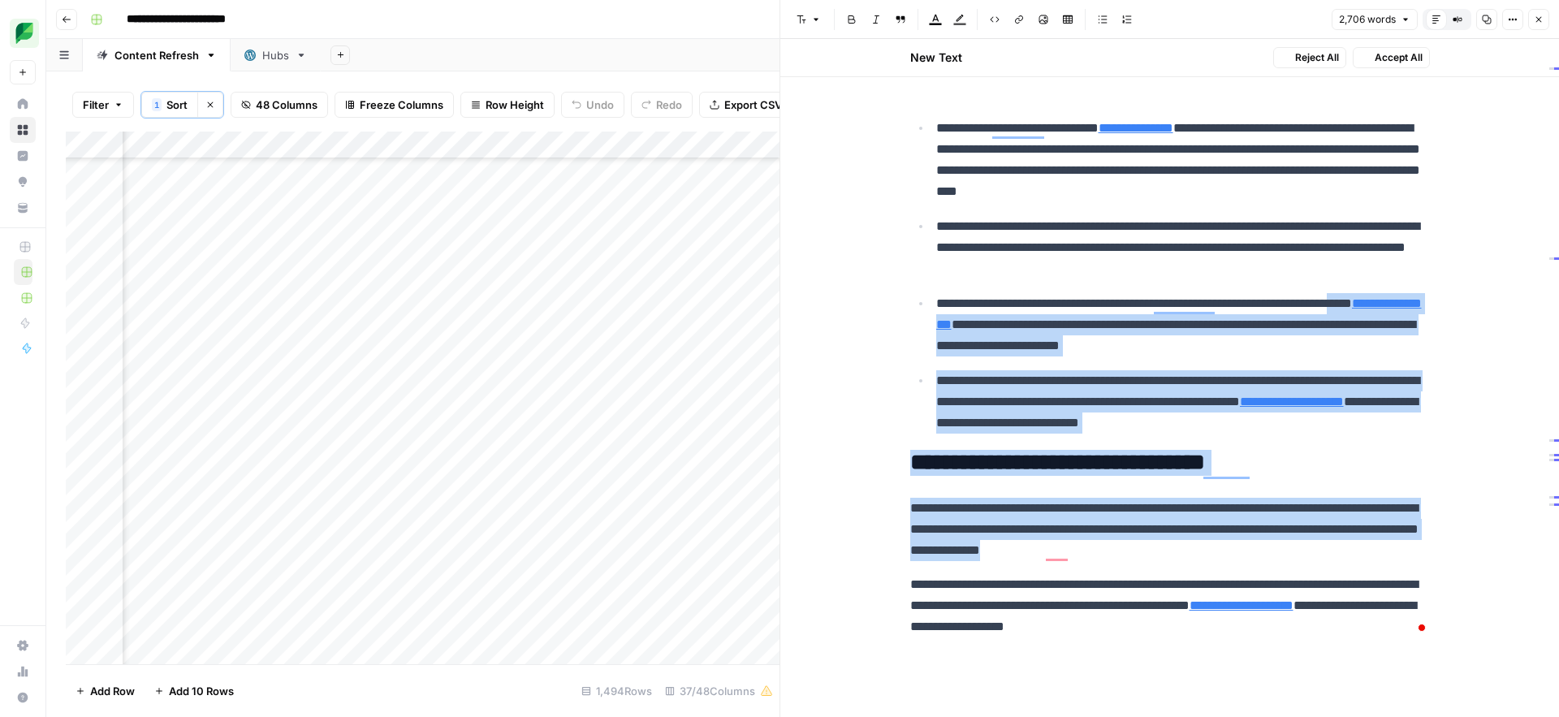
scroll to position [10144, 0]
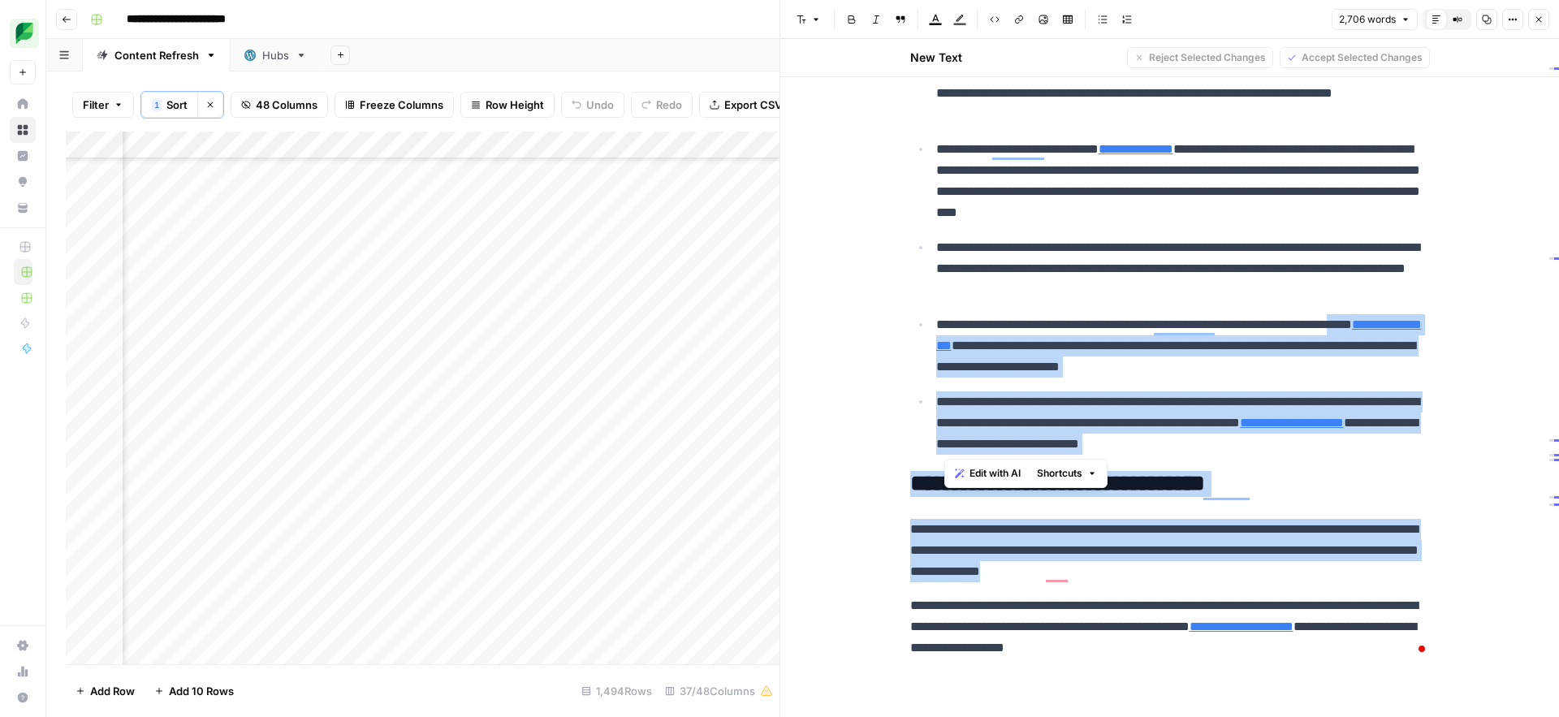
drag, startPoint x: 1394, startPoint y: 447, endPoint x: 937, endPoint y: 405, distance: 459.0
click at [937, 405] on p "**********" at bounding box center [1183, 422] width 494 height 63
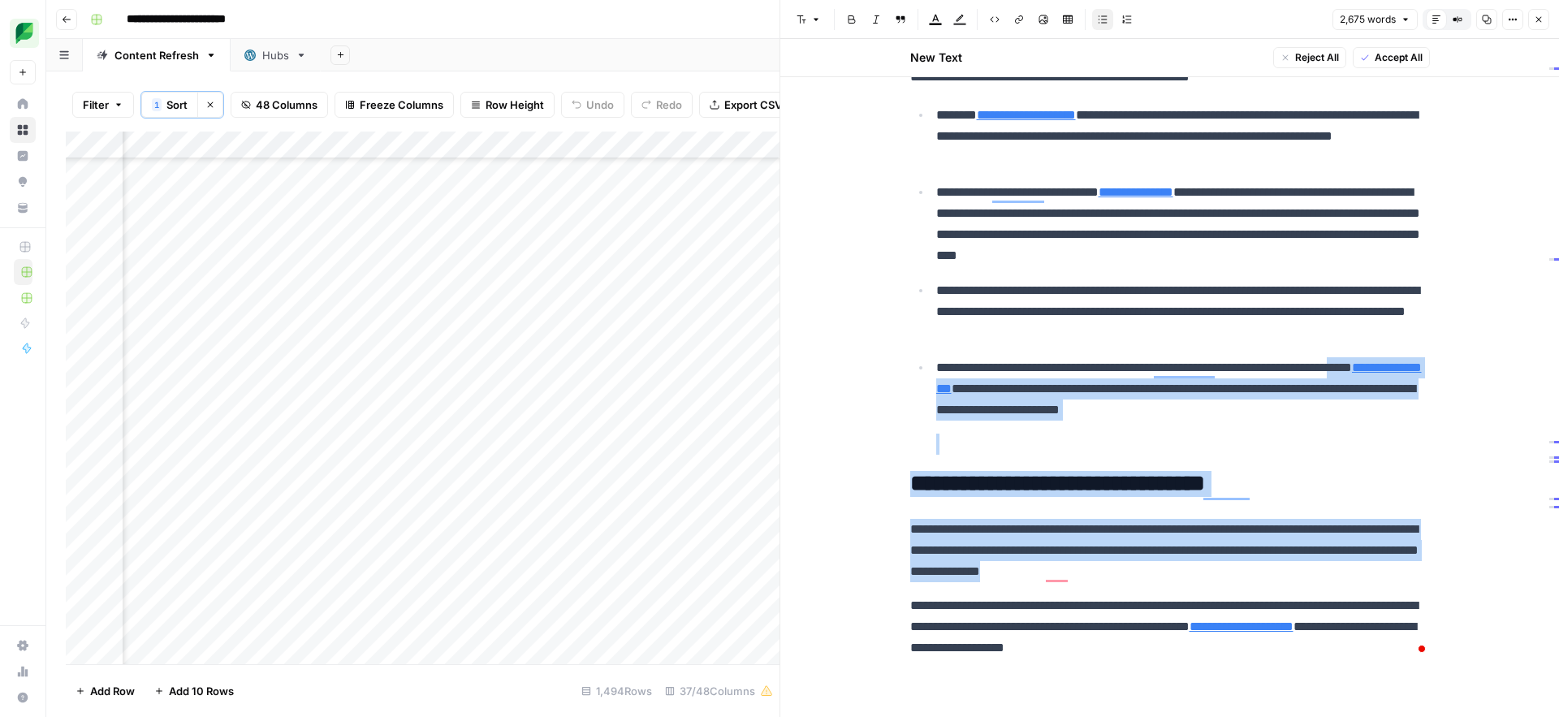
scroll to position [10067, 0]
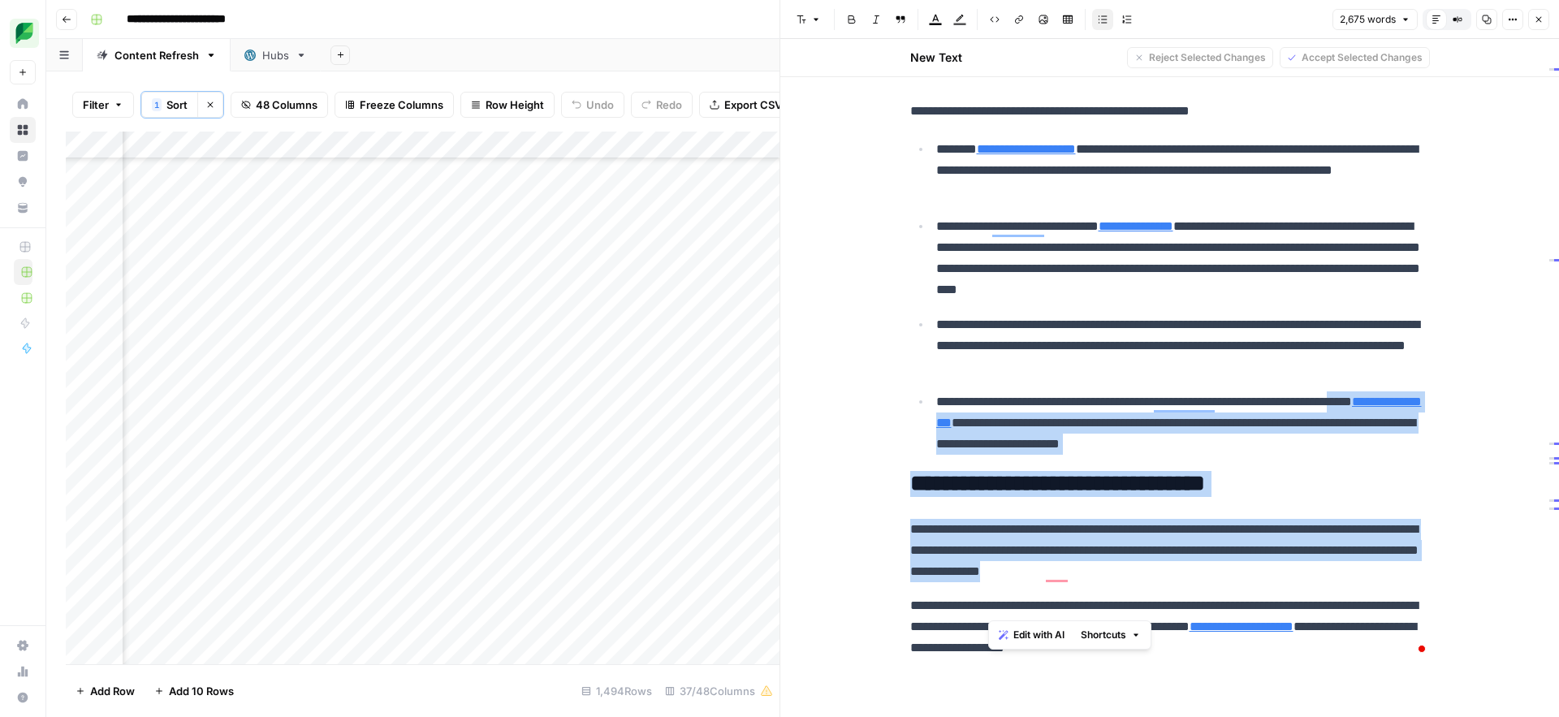
drag, startPoint x: 990, startPoint y: 607, endPoint x: 1162, endPoint y: 601, distance: 172.3
click at [1162, 602] on p "**********" at bounding box center [1170, 626] width 520 height 63
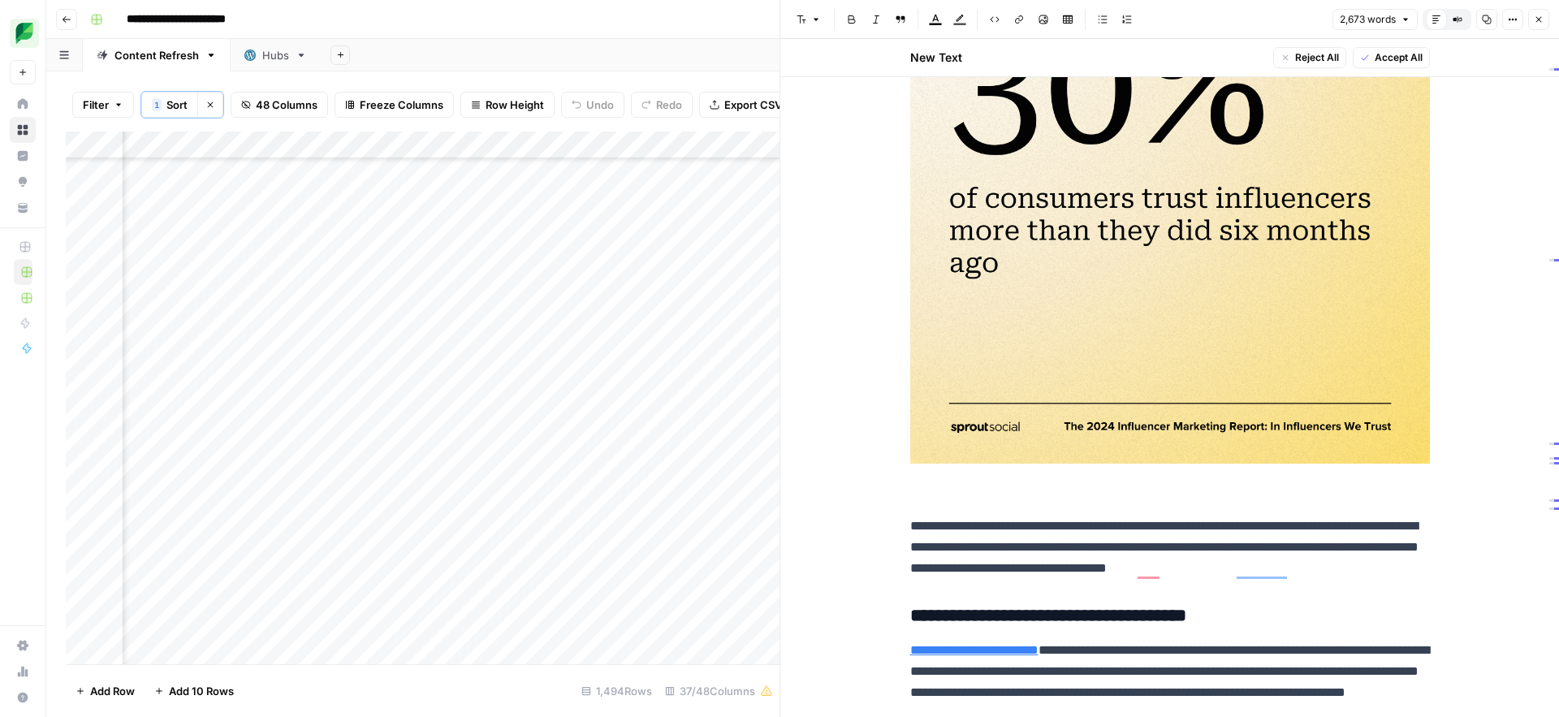
scroll to position [9046, 0]
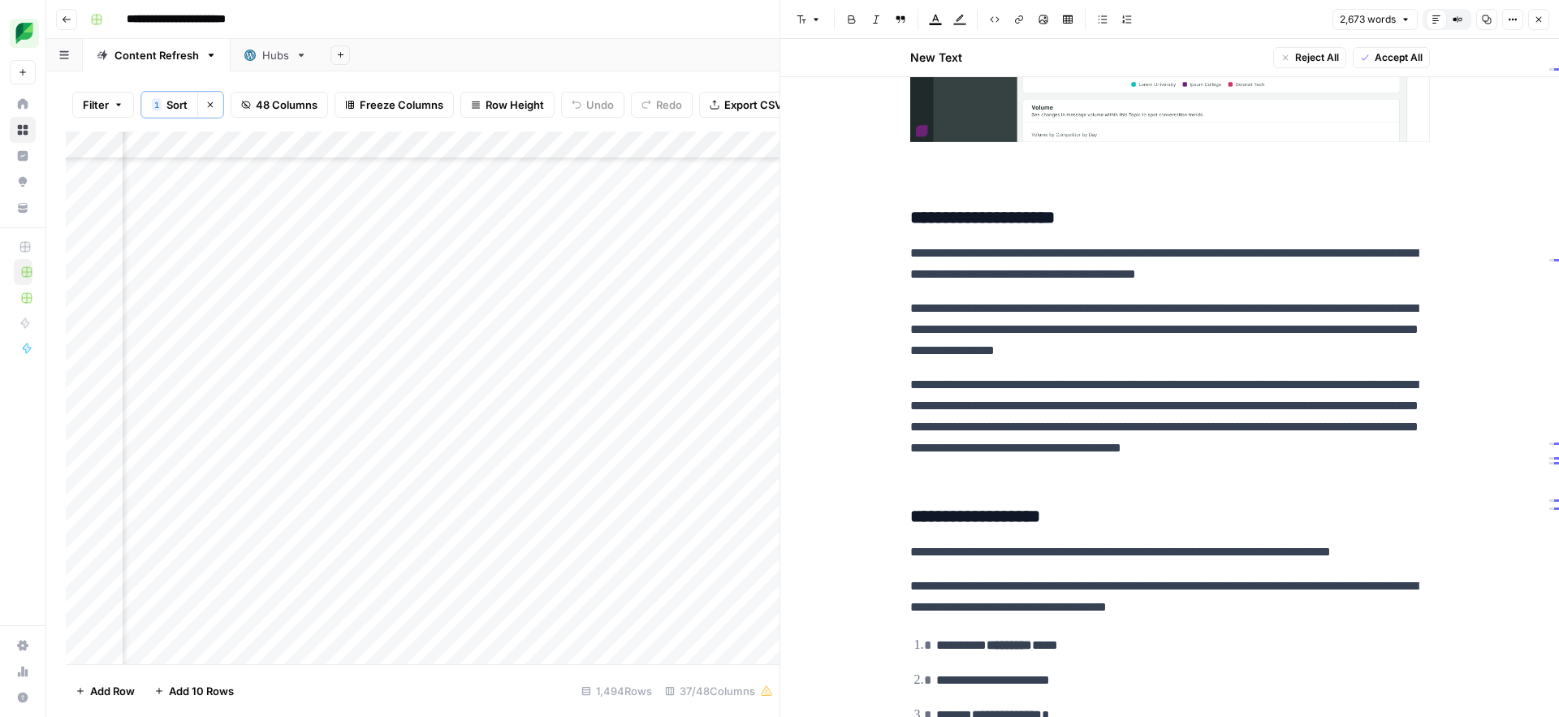
click at [1485, 15] on icon "button" at bounding box center [1487, 20] width 10 height 10
click at [1538, 21] on icon "button" at bounding box center [1539, 20] width 10 height 10
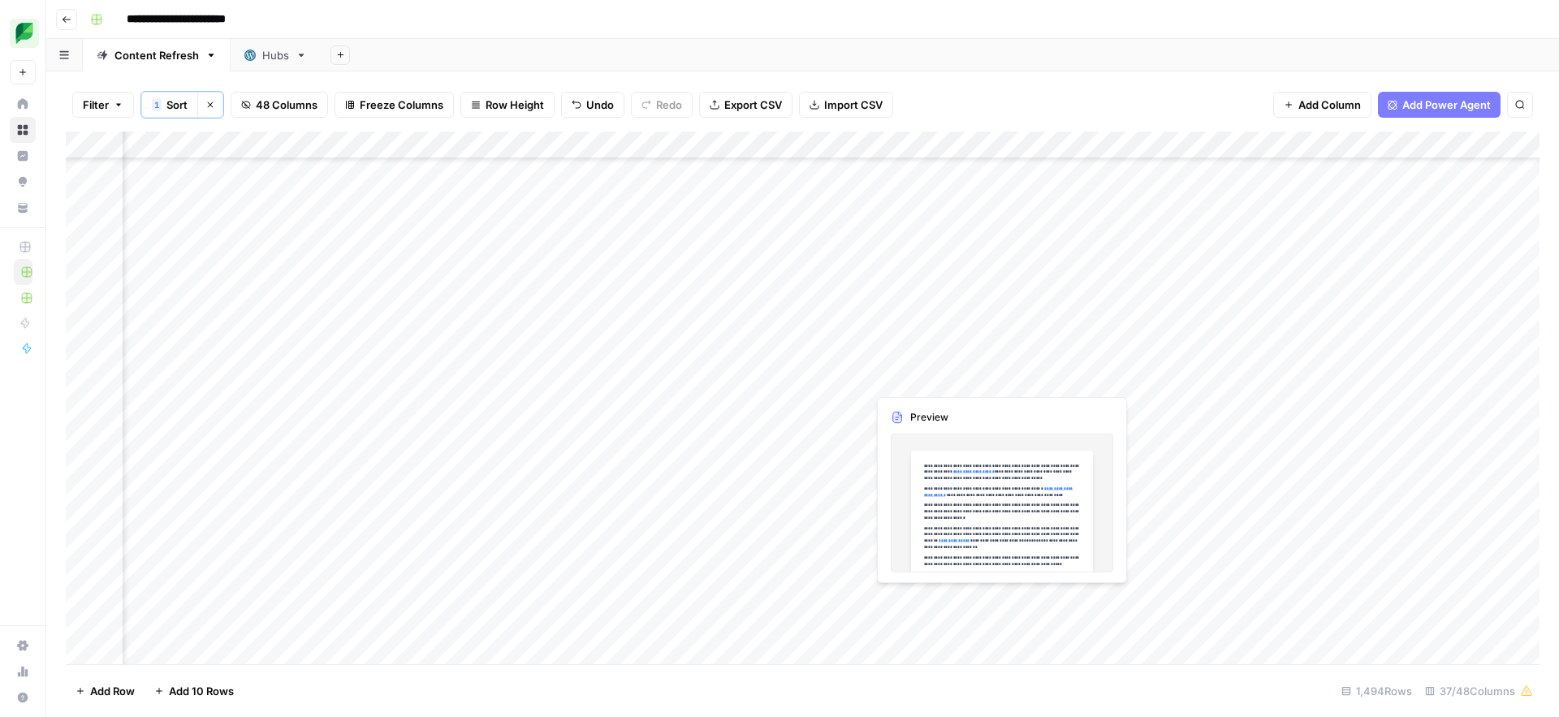
click at [943, 375] on div "Add Column" at bounding box center [803, 398] width 1474 height 533
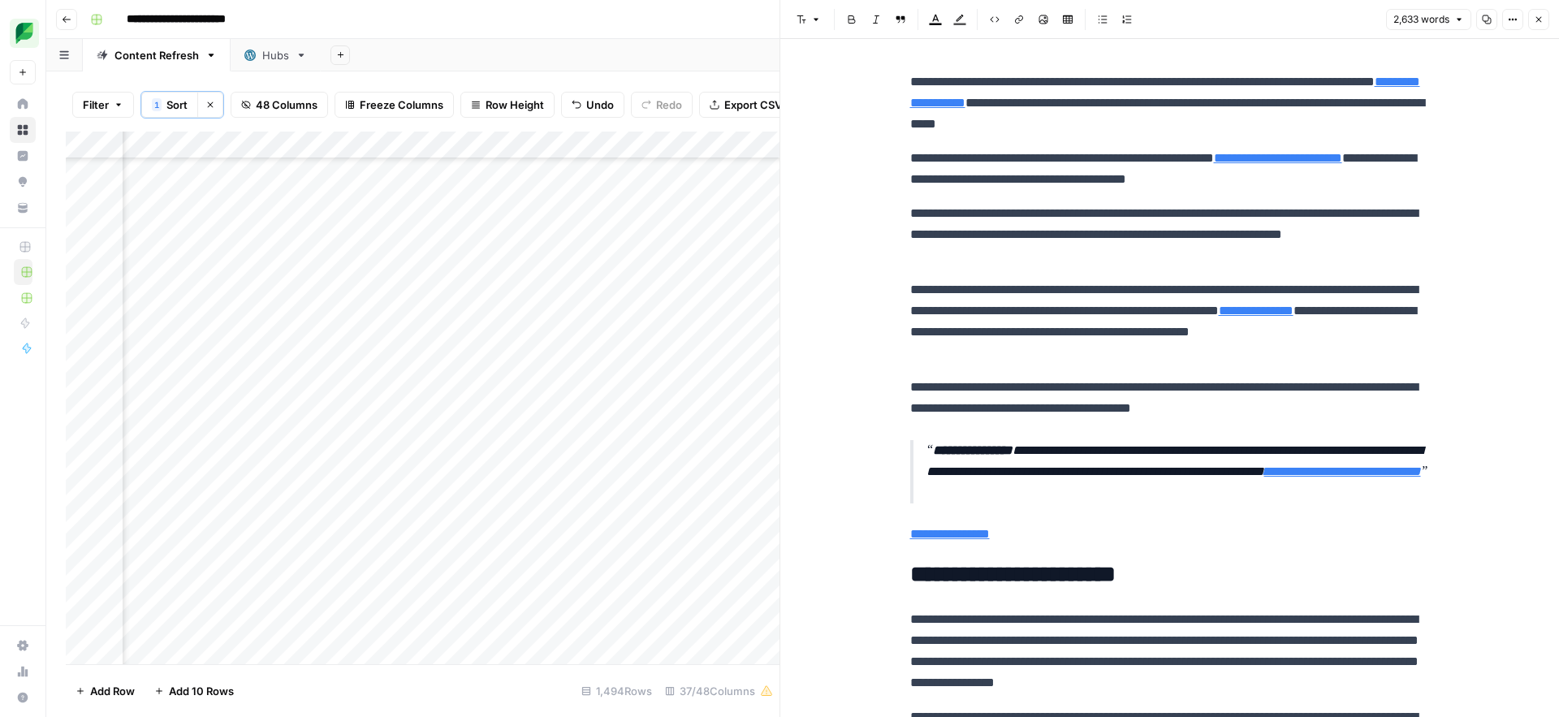
click at [1057, 300] on p "**********" at bounding box center [1170, 321] width 520 height 84
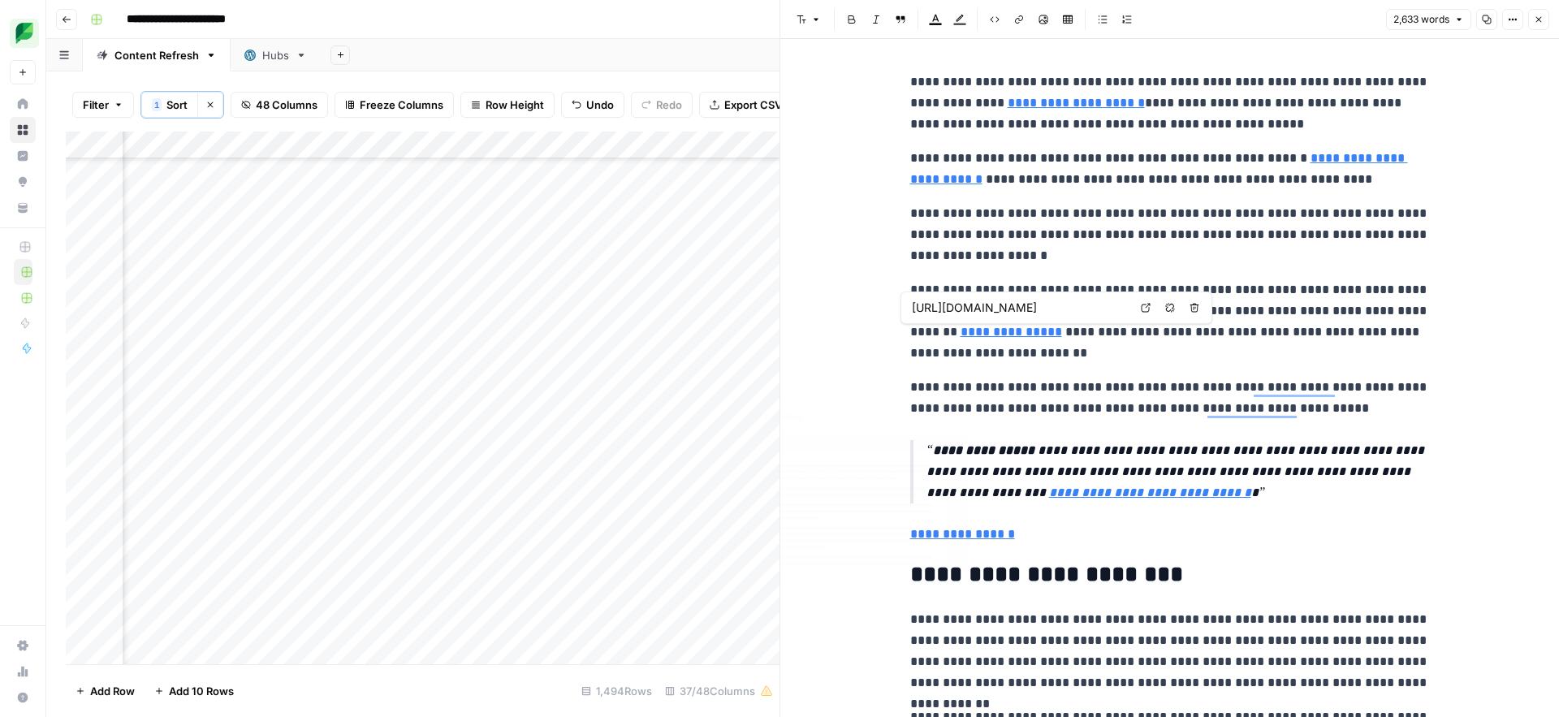
click at [745, 379] on div "Add Column" at bounding box center [423, 398] width 714 height 533
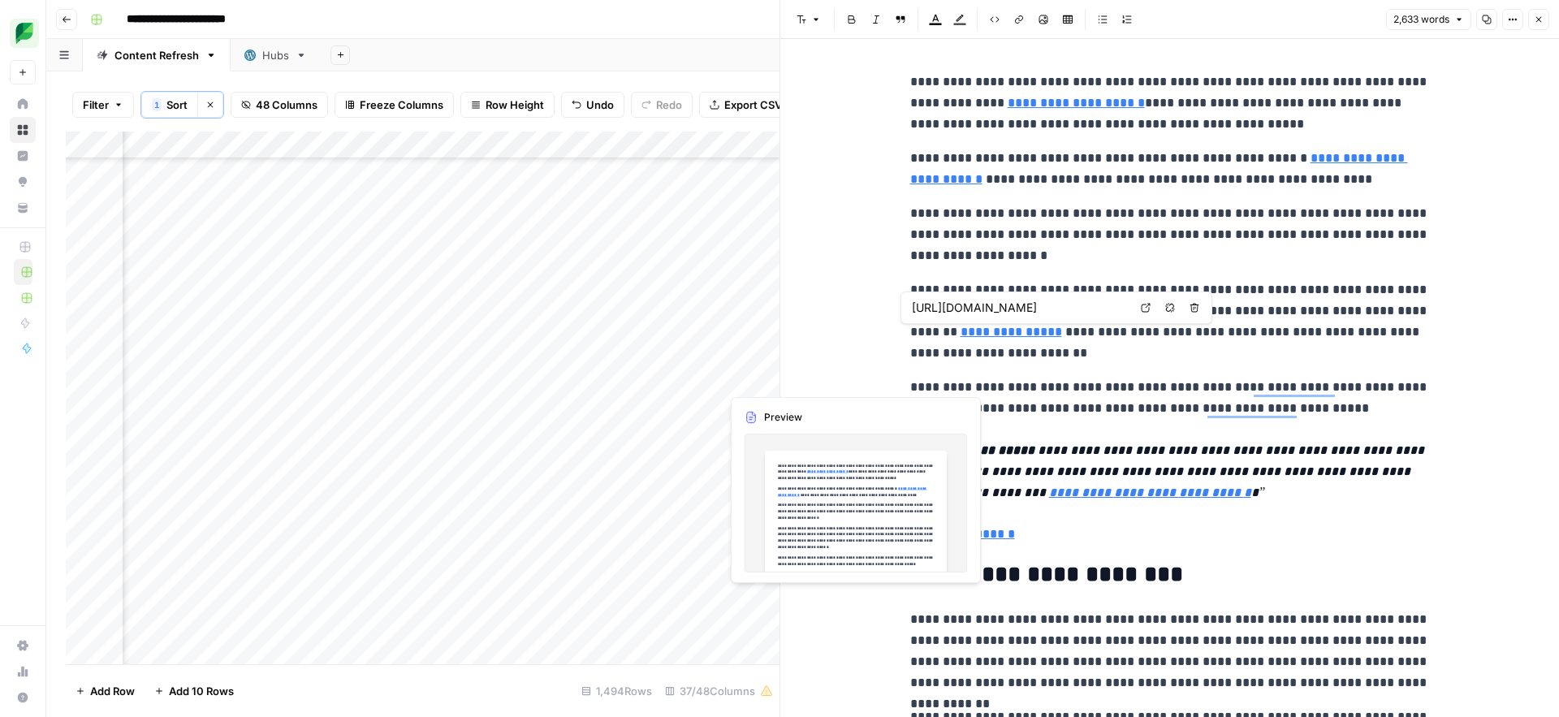
click at [745, 379] on div "Add Column" at bounding box center [423, 398] width 714 height 533
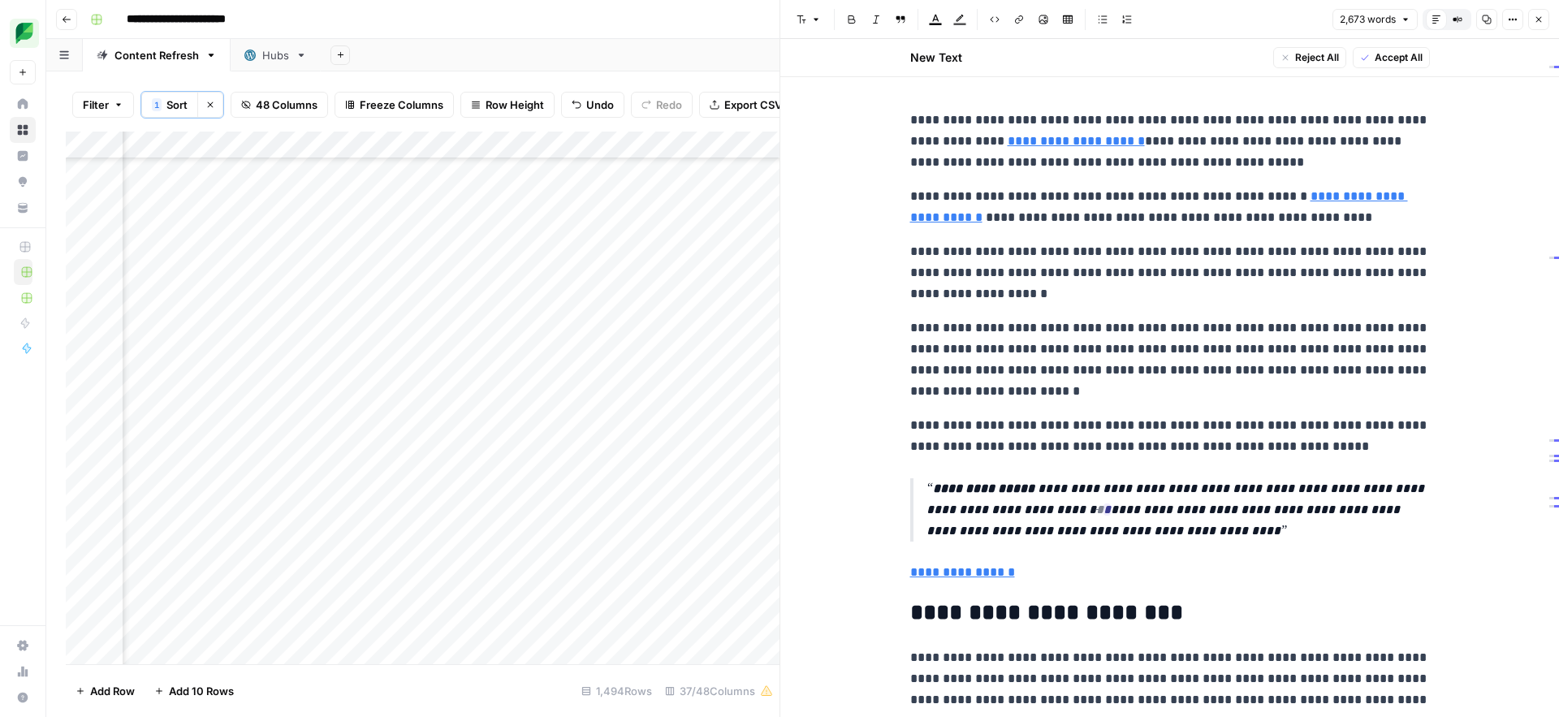
click at [1375, 56] on span "Accept All" at bounding box center [1399, 57] width 48 height 15
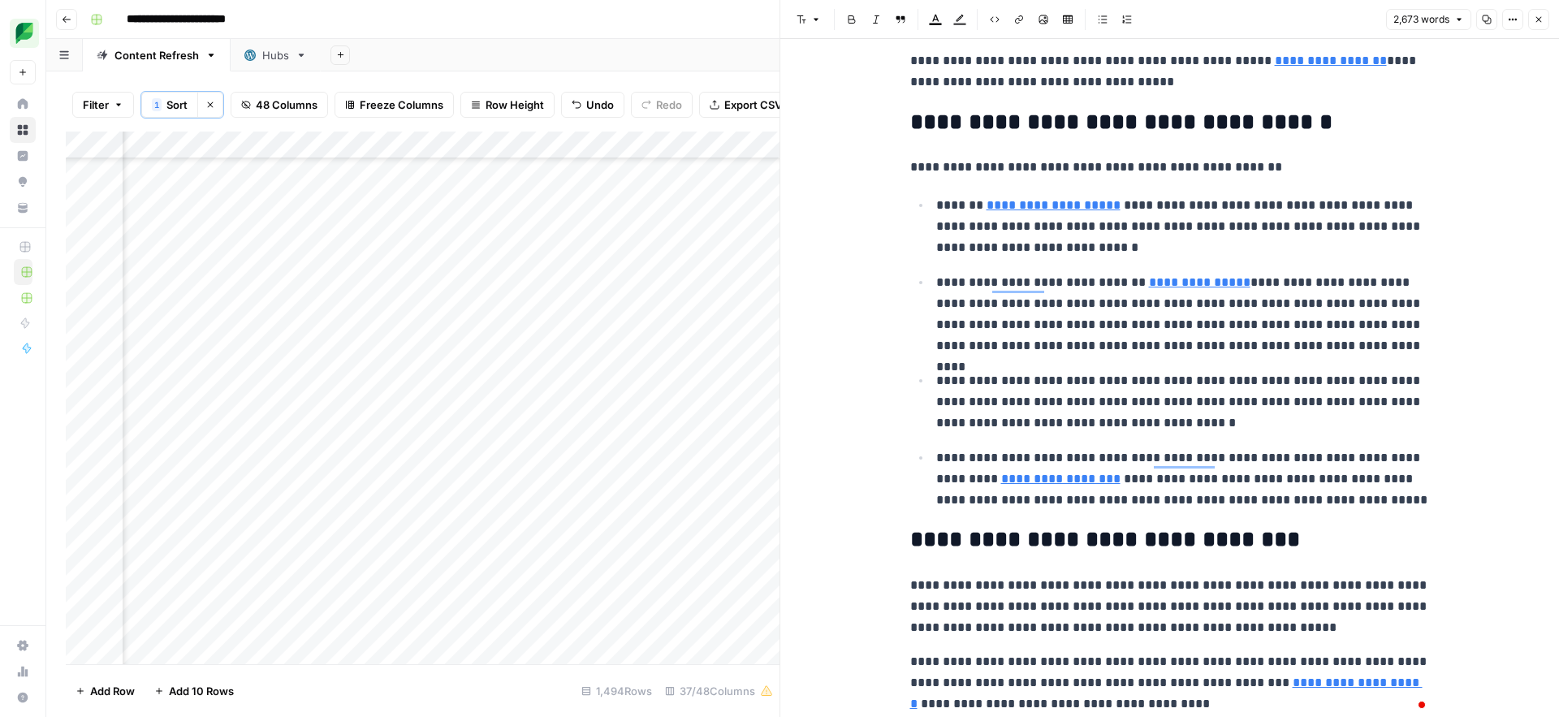
click at [739, 492] on div "Add Column" at bounding box center [423, 398] width 714 height 533
click at [1537, 18] on icon "button" at bounding box center [1539, 20] width 6 height 6
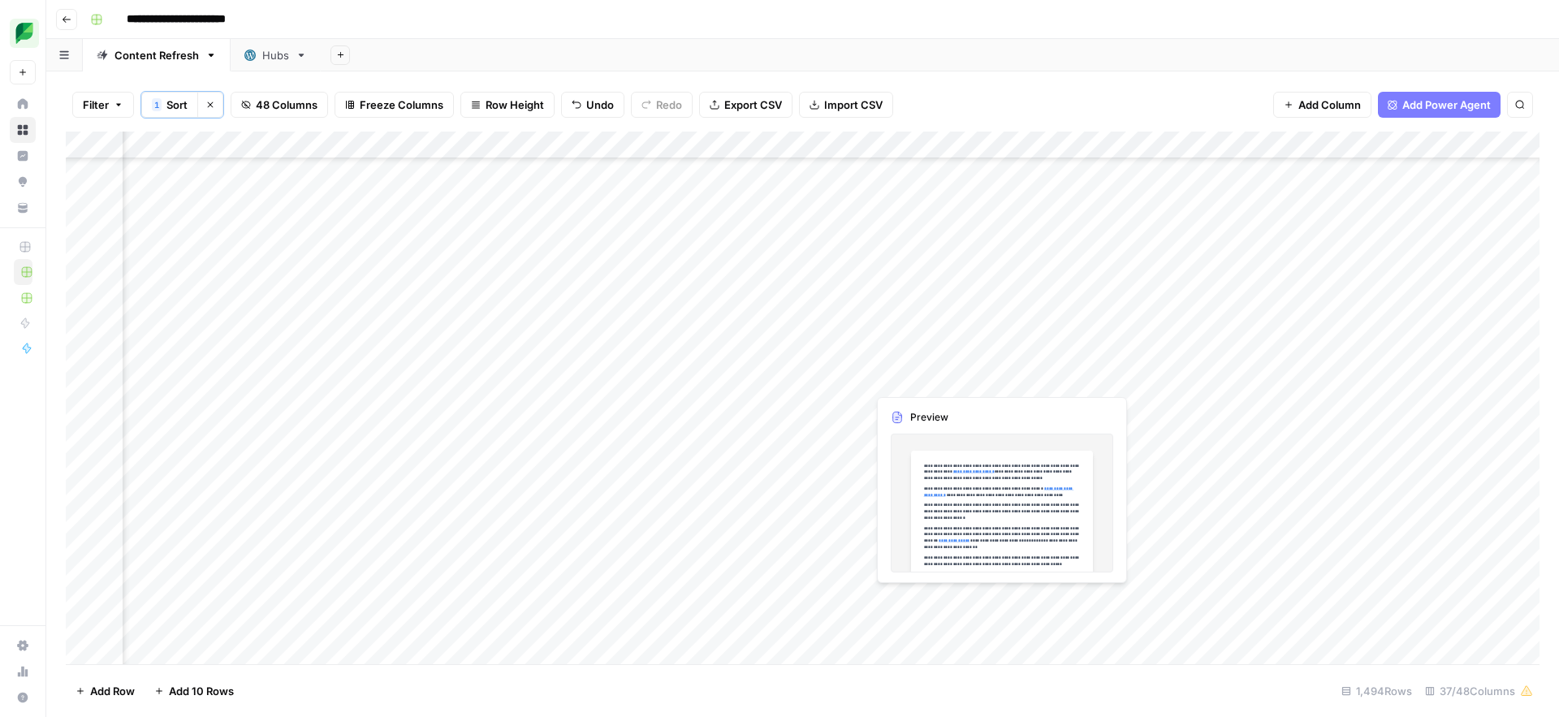
click at [924, 374] on div "Add Column" at bounding box center [803, 398] width 1474 height 533
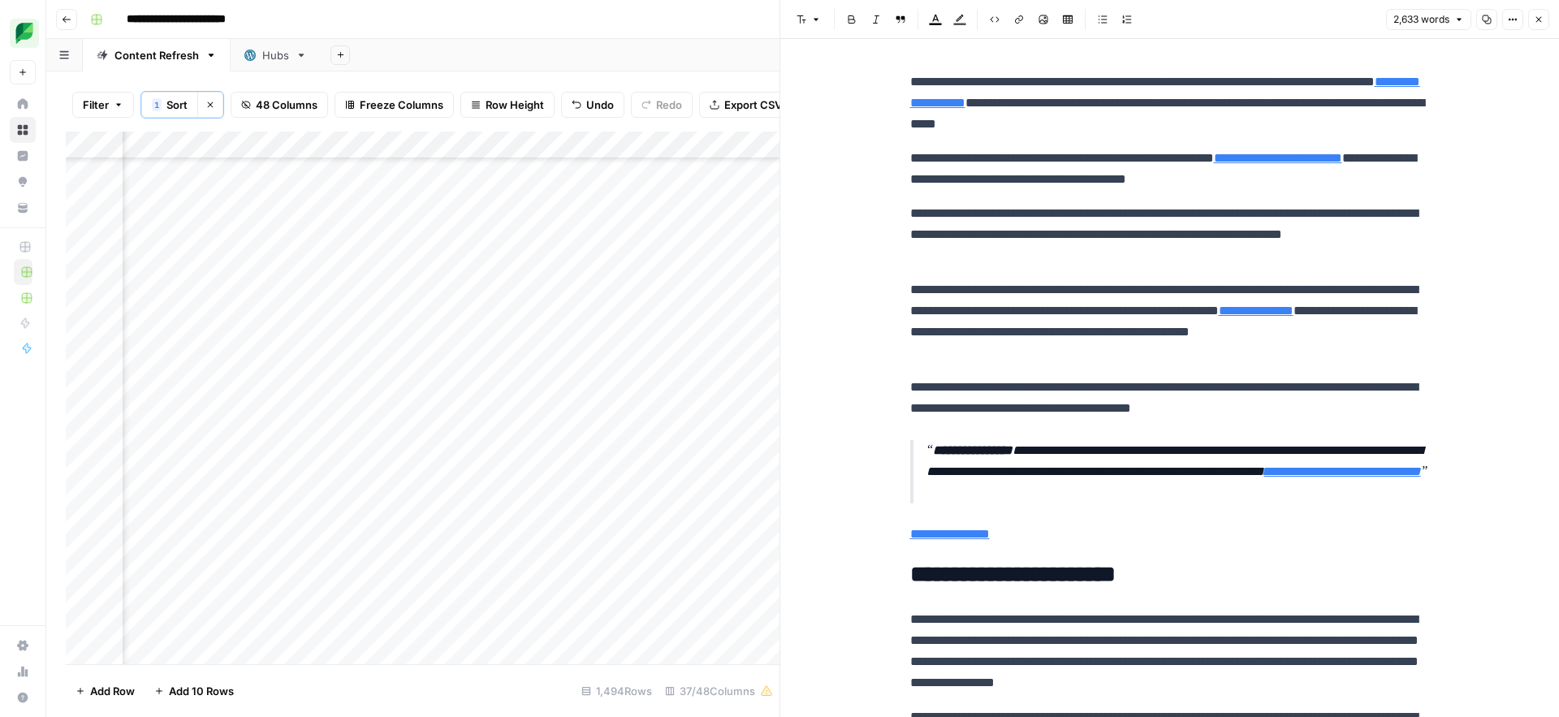
click at [993, 249] on p "**********" at bounding box center [1170, 234] width 520 height 63
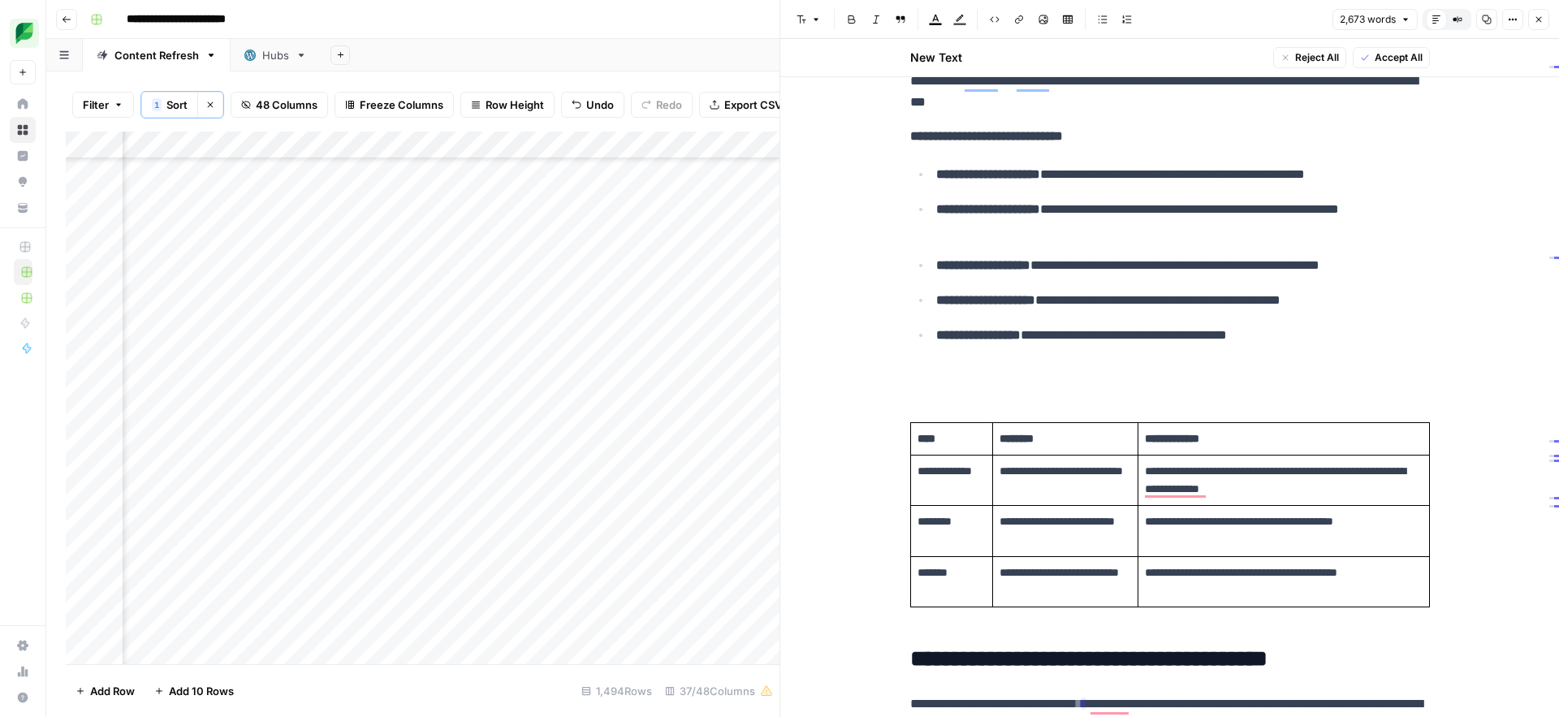
click at [957, 380] on p "To enrich screen reader interactions, please activate Accessibility in Grammarl…" at bounding box center [1170, 372] width 520 height 21
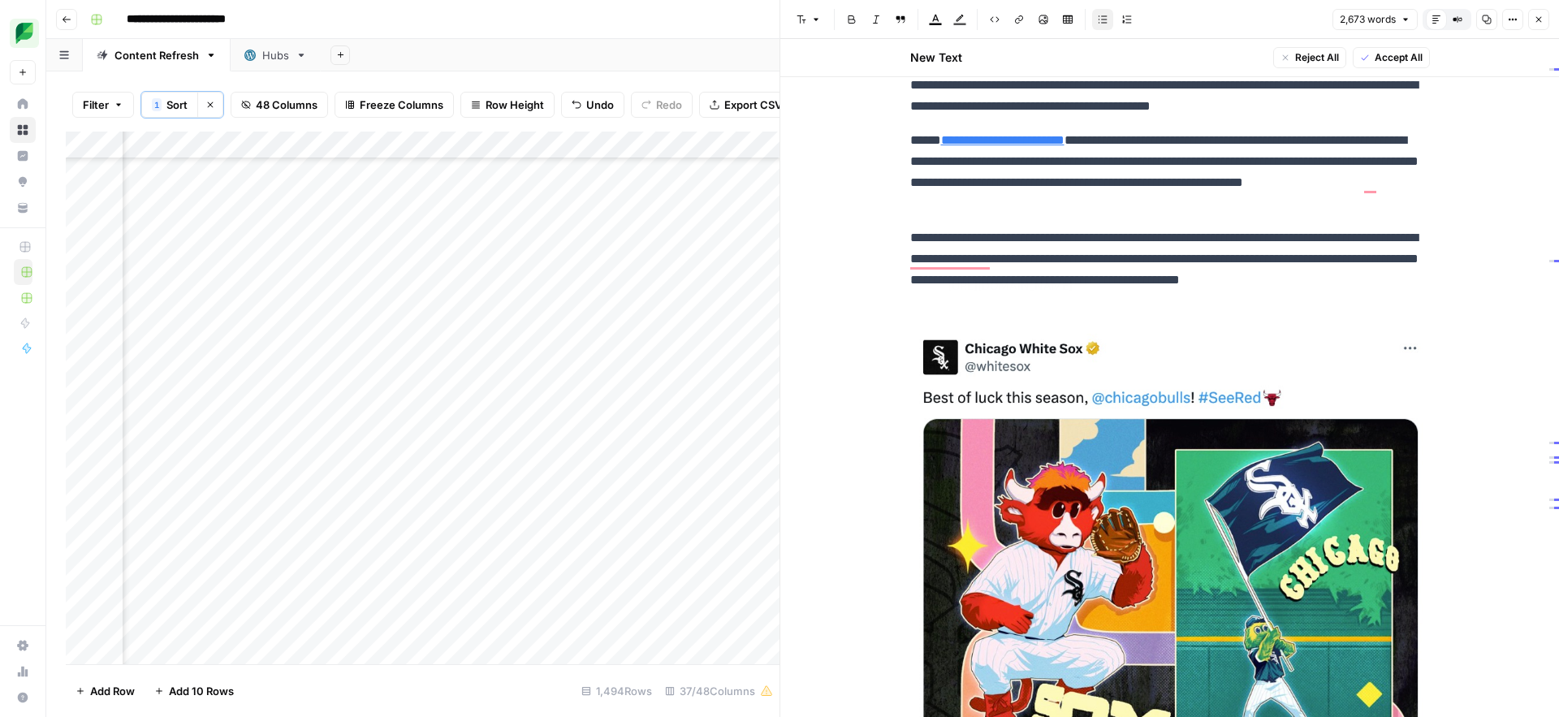
type input "https://x.com/whitesox/status/1849135230340256161"
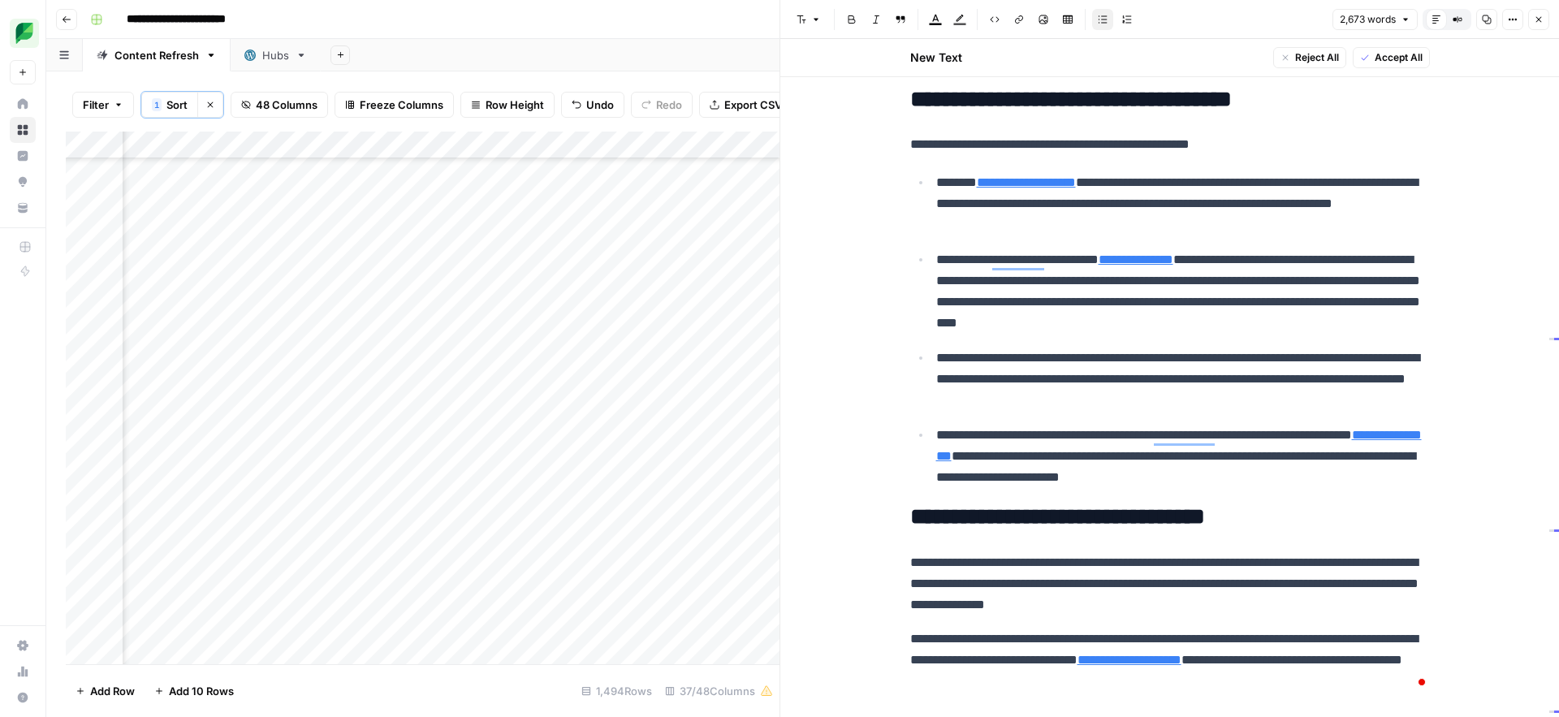
click at [1386, 58] on span "Accept All" at bounding box center [1399, 57] width 48 height 15
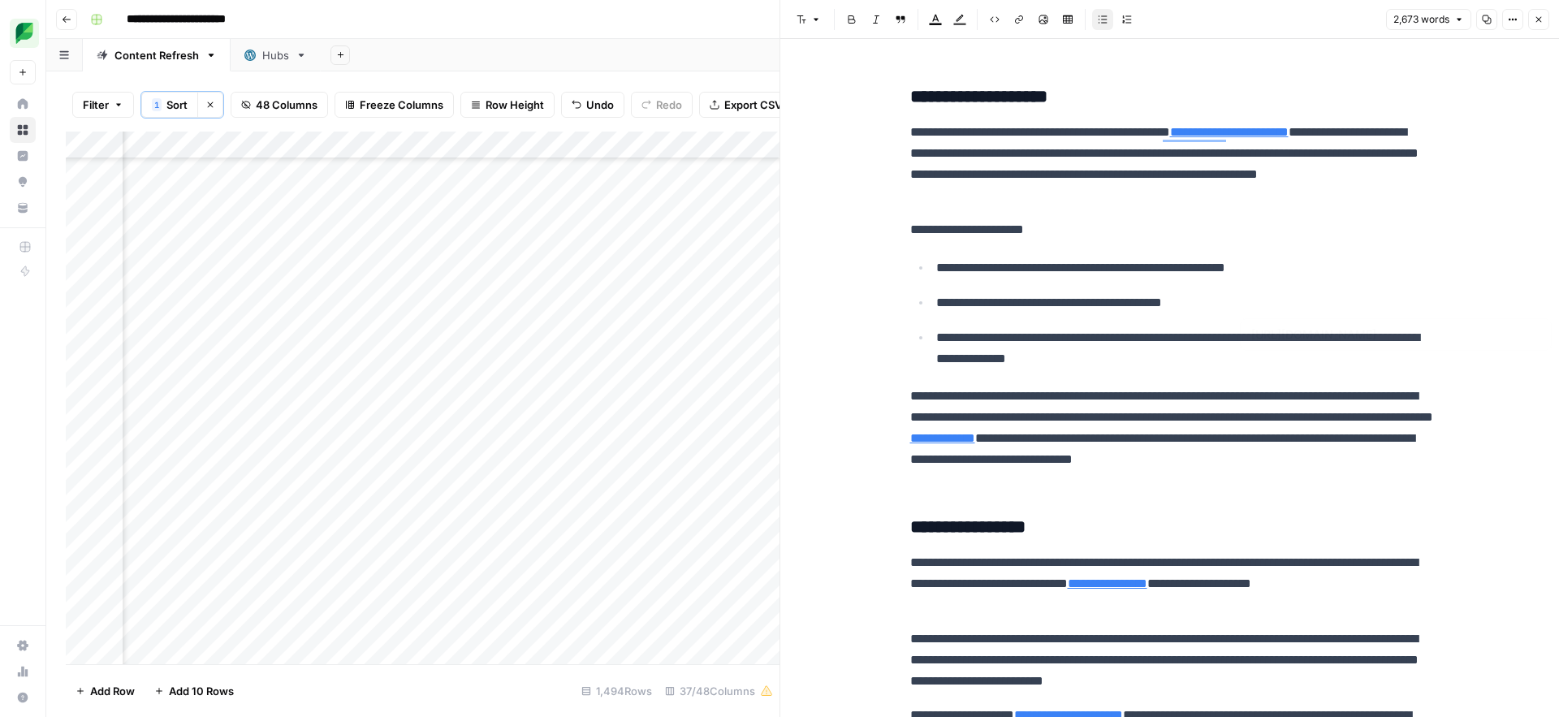
type input "https://sproutsocial.com/insights/competitive-intelligence/"
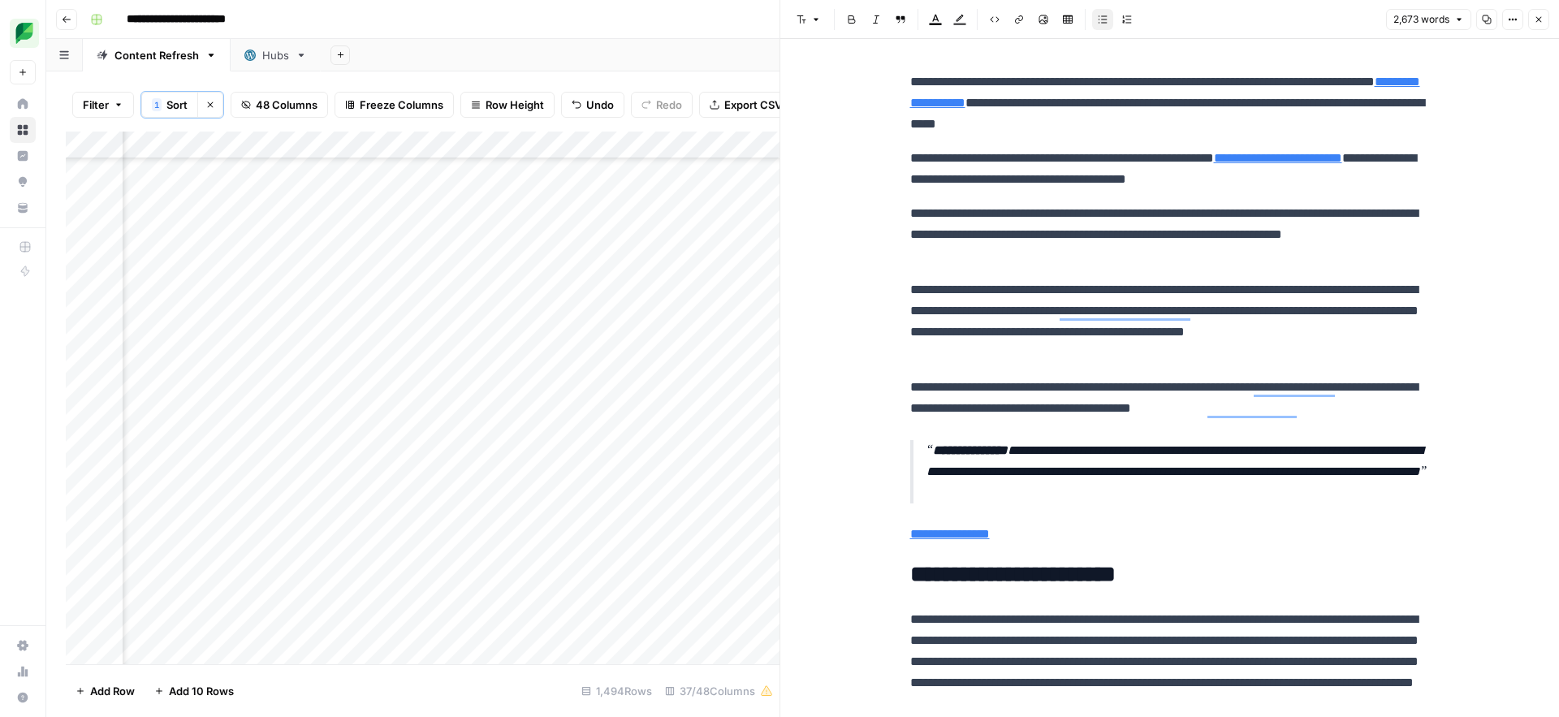
click at [1535, 22] on icon "button" at bounding box center [1539, 20] width 10 height 10
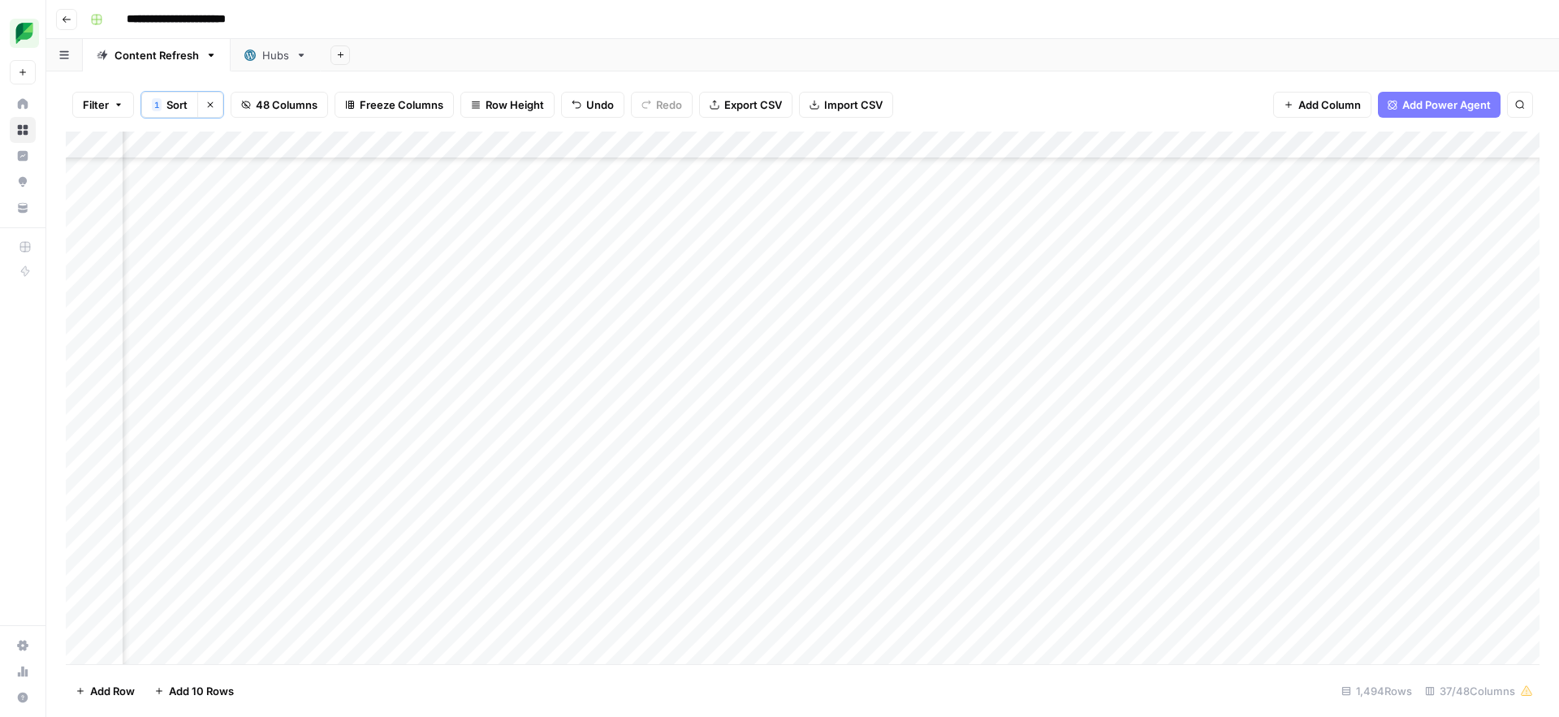
click at [1157, 378] on div "Add Column" at bounding box center [803, 398] width 1474 height 533
click at [909, 386] on div "Add Column" at bounding box center [803, 398] width 1474 height 533
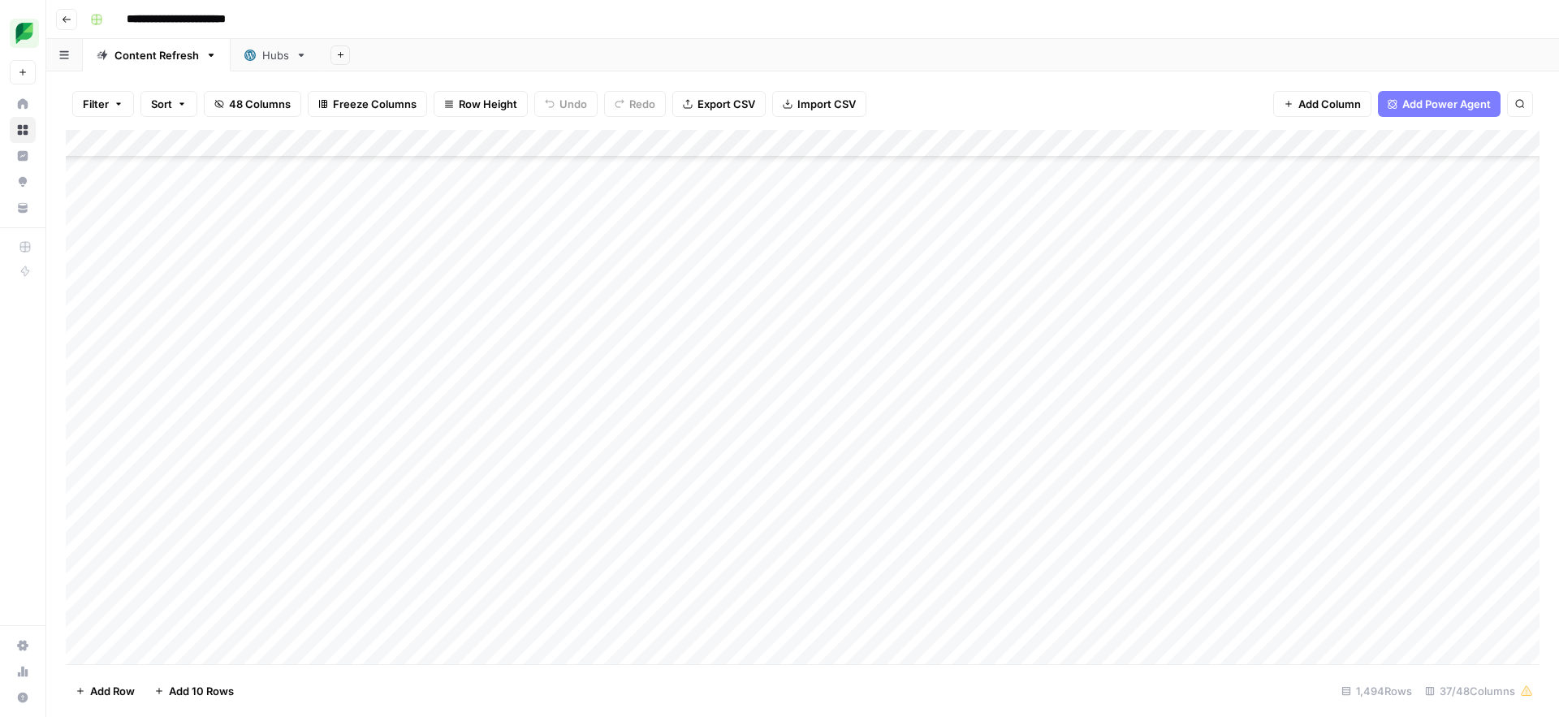
click at [1259, 145] on div "Add Column" at bounding box center [803, 397] width 1474 height 534
click at [971, 257] on span "Sort Ascending" at bounding box center [1003, 257] width 142 height 16
